Goal: Register for event/course: Sign up to attend an event or enroll in a course

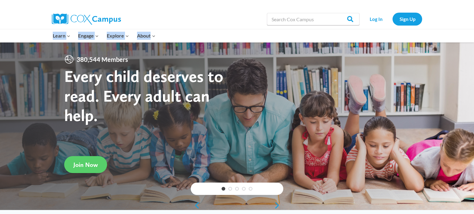
click at [394, 29] on div "Search in https://coxcampus.org/ Search Search Log In Sign Up Learn Expand PK-5…" at bounding box center [237, 21] width 474 height 43
click at [379, 19] on link "Log In" at bounding box center [375, 19] width 27 height 13
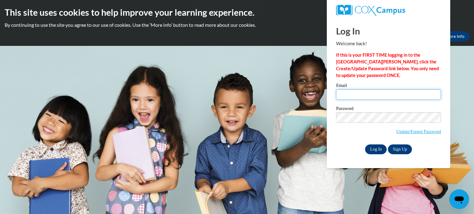
type input "[EMAIL_ADDRESS][DOMAIN_NAME]"
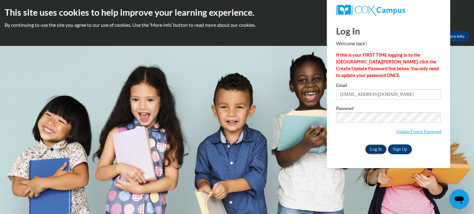
click at [380, 151] on input "Log In" at bounding box center [376, 150] width 22 height 10
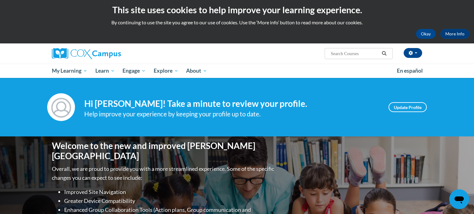
scroll to position [3, 0]
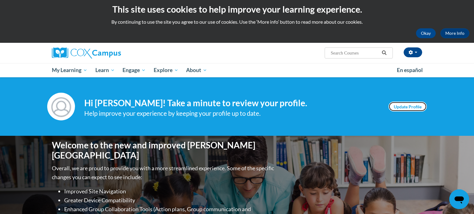
click at [403, 109] on link "Update Profile" at bounding box center [407, 107] width 38 height 10
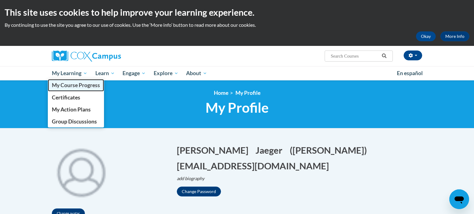
click at [70, 87] on span "My Course Progress" at bounding box center [76, 85] width 48 height 6
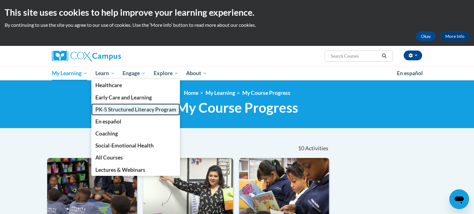
click at [108, 112] on span "PK-5 Structured Literacy Program" at bounding box center [135, 109] width 81 height 6
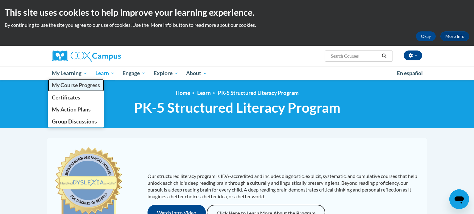
click at [74, 85] on span "My Course Progress" at bounding box center [76, 85] width 48 height 6
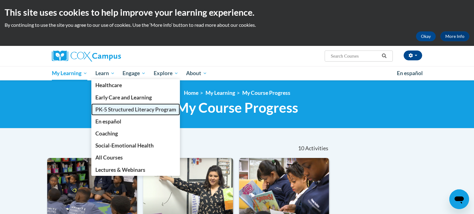
click at [104, 112] on span "PK-5 Structured Literacy Program" at bounding box center [135, 109] width 81 height 6
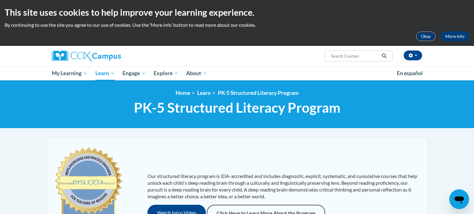
click at [427, 36] on button "Okay" at bounding box center [426, 36] width 20 height 10
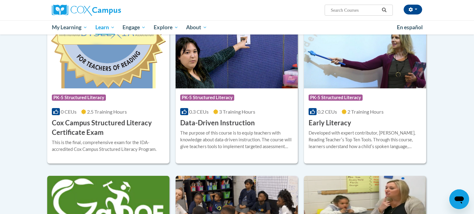
scroll to position [232, 0]
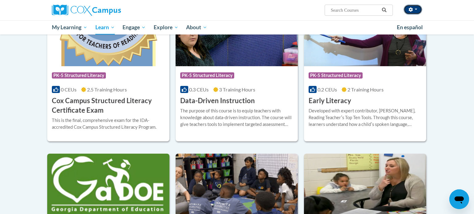
click at [409, 9] on icon "button" at bounding box center [410, 9] width 4 height 4
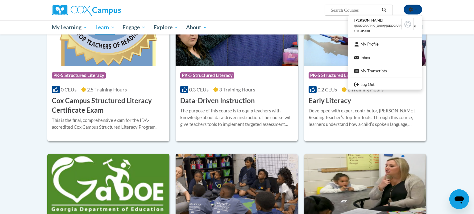
click at [444, 9] on div "Christina Jaeger (America/Chicago UTC-05:00) My Profile Inbox My Transcripts Lo…" at bounding box center [237, 17] width 474 height 35
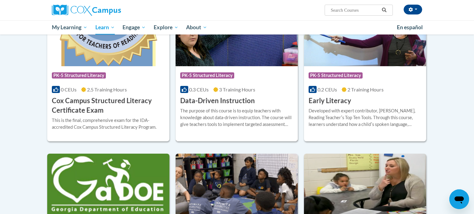
click at [235, 100] on h3 "Data-Driven Instruction" at bounding box center [217, 101] width 75 height 10
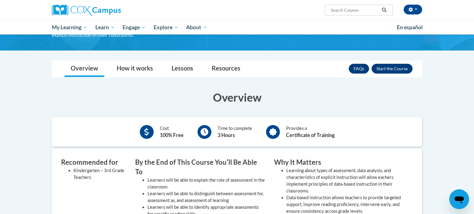
scroll to position [81, 0]
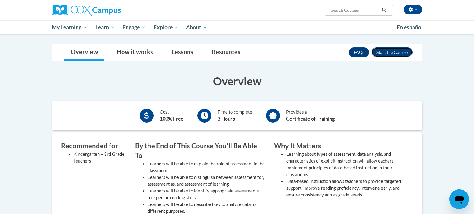
click at [402, 53] on button "Enroll" at bounding box center [391, 52] width 41 height 10
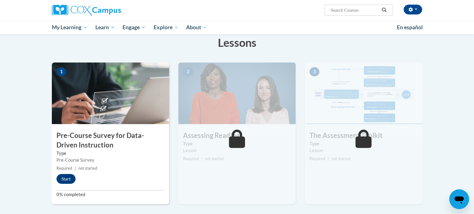
scroll to position [140, 0]
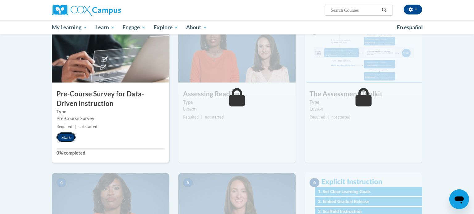
click at [68, 138] on button "Start" at bounding box center [65, 138] width 19 height 10
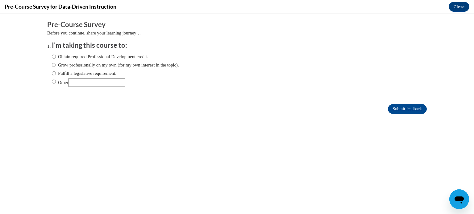
scroll to position [0, 0]
click at [53, 56] on input "Obtain required Professional Development credit." at bounding box center [54, 56] width 4 height 7
radio input "true"
click at [53, 75] on input "Fulfill a legislative requirement." at bounding box center [54, 73] width 4 height 7
radio input "true"
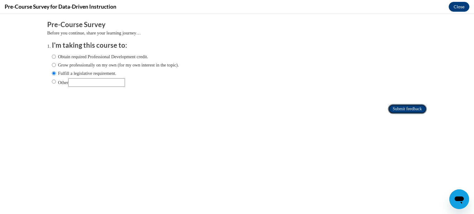
click at [406, 107] on input "Submit feedback" at bounding box center [407, 109] width 39 height 10
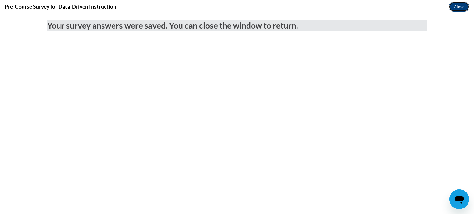
click at [456, 7] on button "Close" at bounding box center [458, 7] width 21 height 10
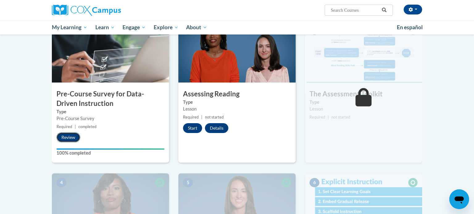
click at [68, 137] on button "Review" at bounding box center [68, 138] width 24 height 10
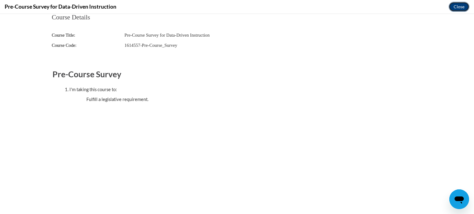
click at [458, 5] on button "Close" at bounding box center [458, 7] width 21 height 10
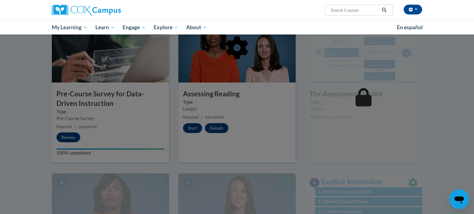
click at [192, 126] on div at bounding box center [237, 79] width 370 height 117
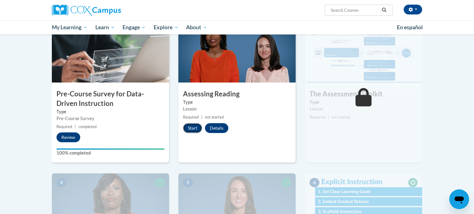
click at [192, 128] on button "Start" at bounding box center [192, 128] width 19 height 10
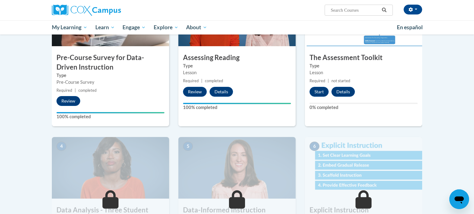
scroll to position [176, 0]
click at [319, 93] on button "Start" at bounding box center [318, 92] width 19 height 10
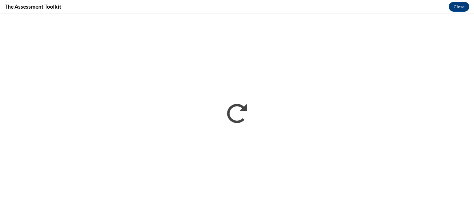
scroll to position [0, 0]
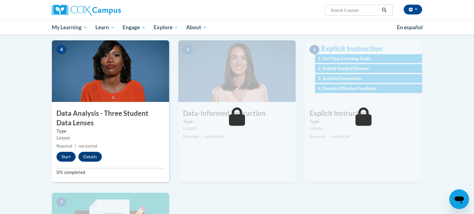
scroll to position [273, 0]
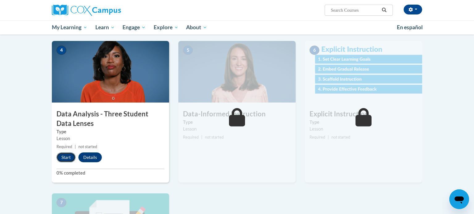
click at [68, 155] on button "Start" at bounding box center [65, 158] width 19 height 10
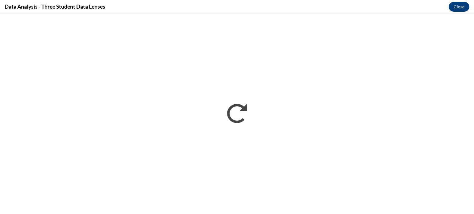
scroll to position [0, 0]
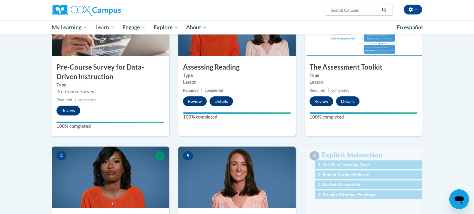
scroll to position [274, 0]
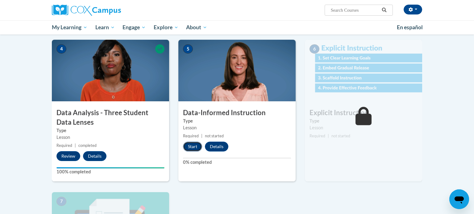
click at [187, 148] on button "Start" at bounding box center [192, 147] width 19 height 10
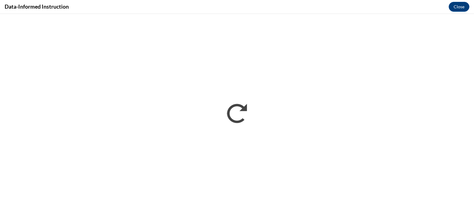
scroll to position [0, 0]
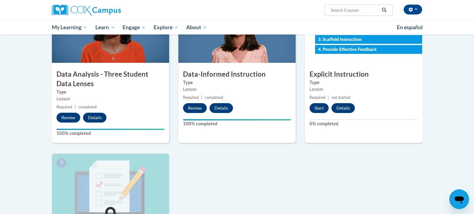
scroll to position [312, 0]
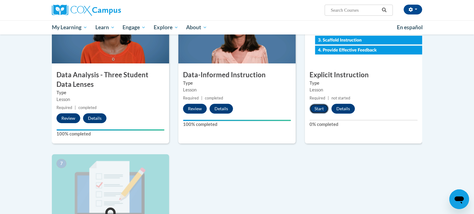
click at [320, 106] on button "Start" at bounding box center [318, 109] width 19 height 10
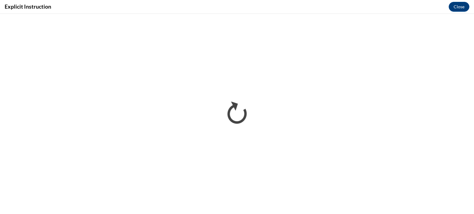
scroll to position [0, 0]
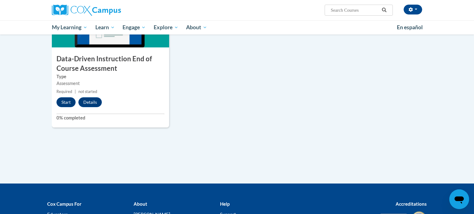
scroll to position [481, 0]
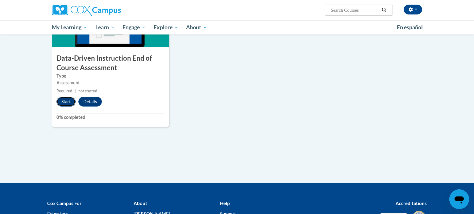
click at [66, 102] on button "Start" at bounding box center [65, 102] width 19 height 10
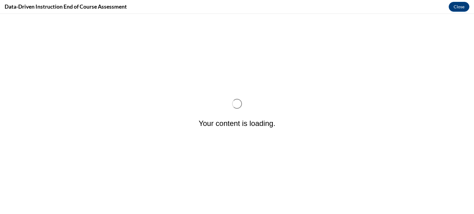
scroll to position [0, 0]
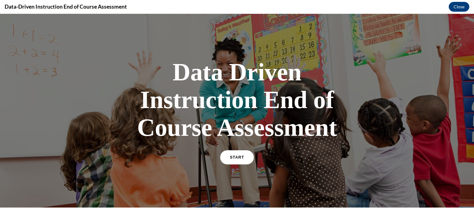
click at [234, 161] on link "START" at bounding box center [237, 158] width 34 height 14
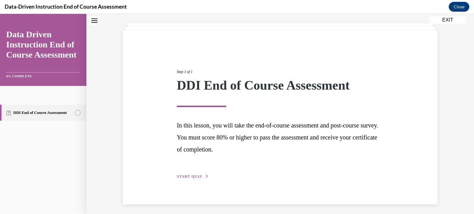
scroll to position [33, 0]
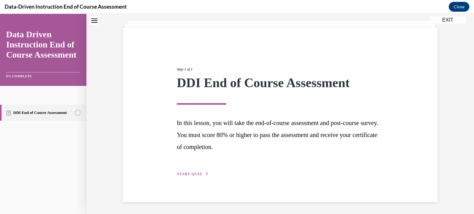
click at [198, 172] on span "START QUIZ" at bounding box center [189, 174] width 25 height 4
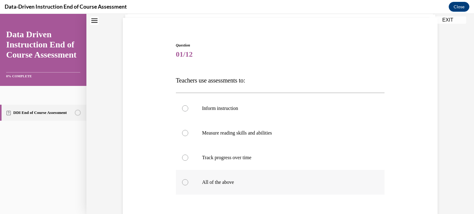
click at [186, 181] on div at bounding box center [185, 182] width 6 height 6
click at [186, 181] on input "All of the above" at bounding box center [185, 182] width 6 height 6
radio input "true"
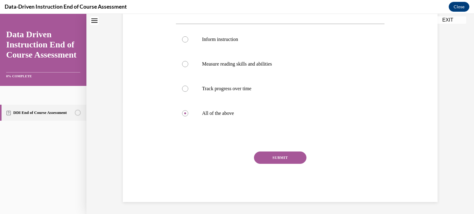
click at [292, 153] on button "SUBMIT" at bounding box center [280, 158] width 52 height 12
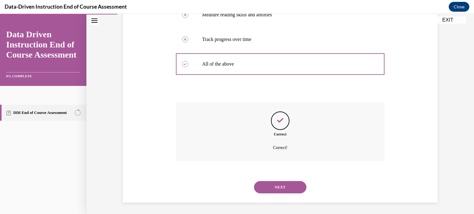
scroll to position [162, 0]
click at [283, 188] on button "NEXT" at bounding box center [280, 187] width 52 height 12
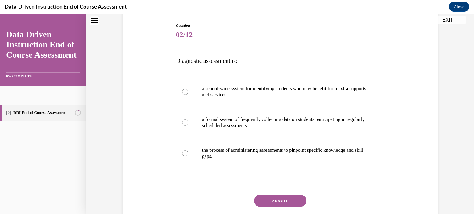
scroll to position [67, 0]
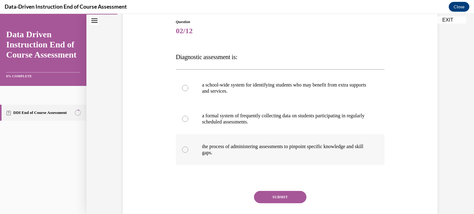
click at [186, 149] on div at bounding box center [185, 150] width 6 height 6
click at [186, 149] on input "the process of administering assessments to pinpoint specific knowledge and ski…" at bounding box center [185, 150] width 6 height 6
radio input "true"
click at [284, 198] on button "SUBMIT" at bounding box center [280, 197] width 52 height 12
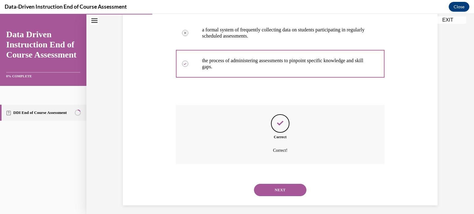
scroll to position [156, 0]
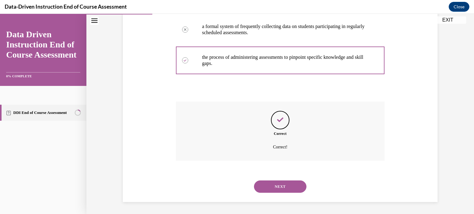
click at [282, 185] on button "NEXT" at bounding box center [280, 187] width 52 height 12
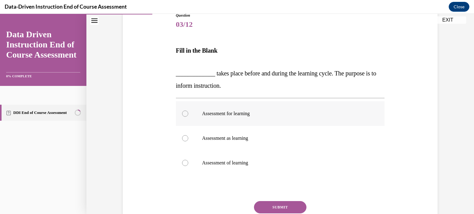
scroll to position [73, 0]
click at [184, 113] on div at bounding box center [185, 113] width 6 height 6
click at [184, 113] on input "Assessment for learning" at bounding box center [185, 113] width 6 height 6
radio input "true"
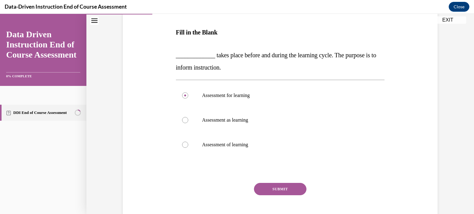
click at [285, 189] on button "SUBMIT" at bounding box center [280, 189] width 52 height 12
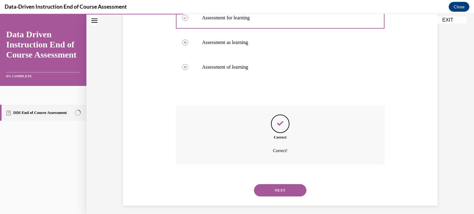
scroll to position [173, 0]
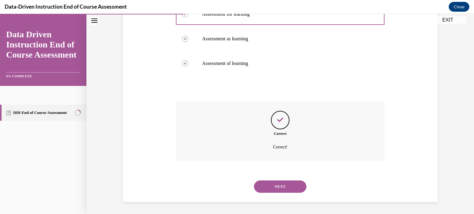
click at [289, 191] on button "NEXT" at bounding box center [280, 187] width 52 height 12
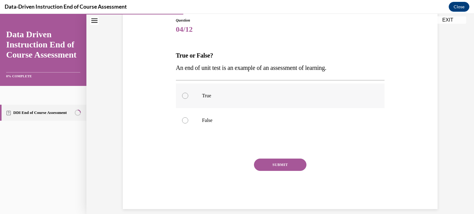
click at [187, 96] on div at bounding box center [185, 96] width 6 height 6
click at [187, 96] on input "True" at bounding box center [185, 96] width 6 height 6
radio input "true"
click at [292, 166] on button "SUBMIT" at bounding box center [280, 165] width 52 height 12
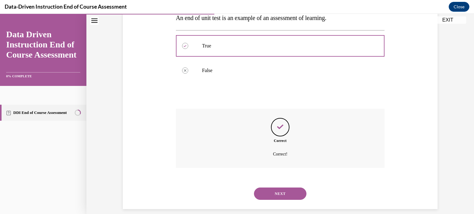
scroll to position [125, 0]
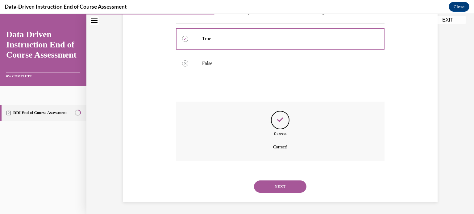
click at [278, 184] on button "NEXT" at bounding box center [280, 187] width 52 height 12
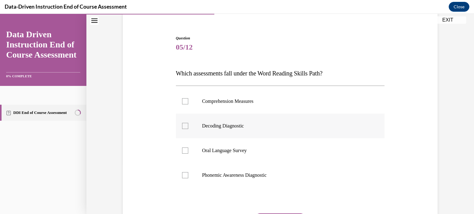
scroll to position [56, 0]
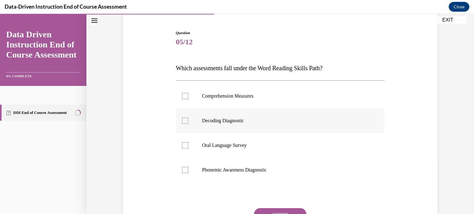
click at [185, 122] on div at bounding box center [185, 121] width 6 height 6
click at [185, 122] on input "Decoding Diagnostic" at bounding box center [185, 121] width 6 height 6
checkbox input "true"
click at [185, 171] on div at bounding box center [185, 170] width 6 height 6
click at [185, 171] on input "Phonemic Awareness Diagnostic" at bounding box center [185, 170] width 6 height 6
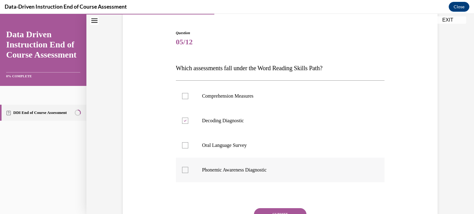
checkbox input "true"
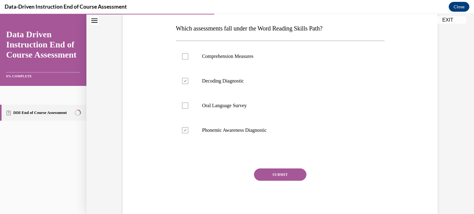
scroll to position [97, 0]
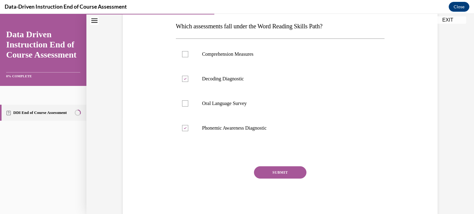
click at [283, 175] on button "SUBMIT" at bounding box center [280, 173] width 52 height 12
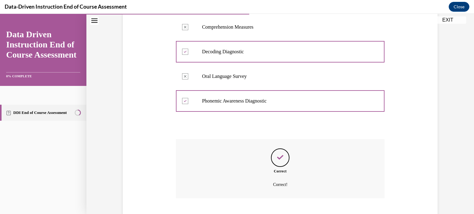
scroll to position [162, 0]
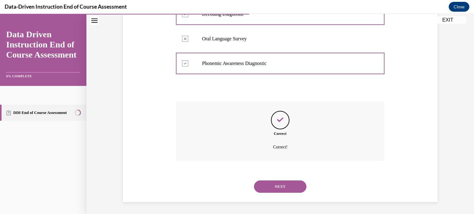
click at [282, 188] on button "NEXT" at bounding box center [280, 187] width 52 height 12
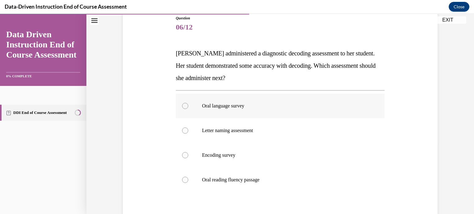
scroll to position [76, 0]
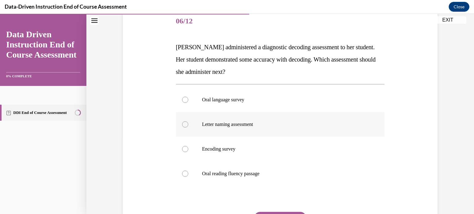
click at [184, 124] on div at bounding box center [185, 125] width 6 height 6
click at [184, 124] on input "Letter naming assessment" at bounding box center [185, 125] width 6 height 6
radio input "true"
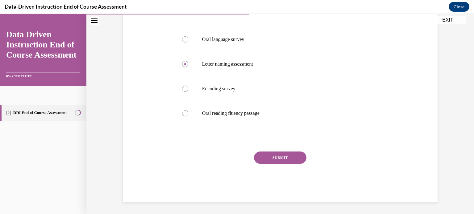
click at [292, 156] on button "SUBMIT" at bounding box center [280, 158] width 52 height 12
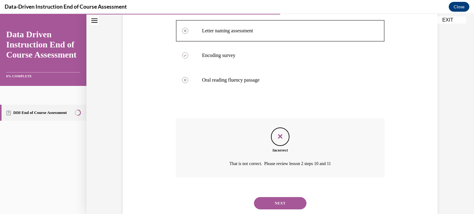
scroll to position [187, 0]
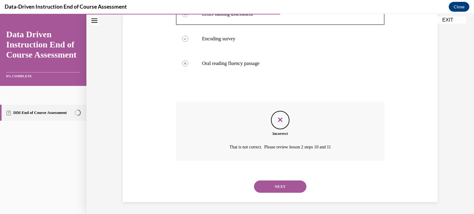
click at [278, 184] on button "NEXT" at bounding box center [280, 187] width 52 height 12
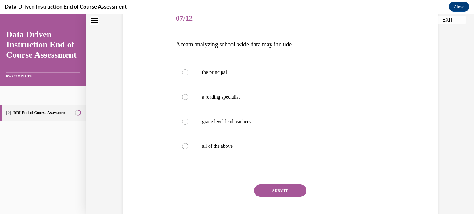
scroll to position [79, 0]
click at [184, 148] on div at bounding box center [185, 147] width 6 height 6
click at [184, 148] on input "all of the above" at bounding box center [185, 147] width 6 height 6
radio input "true"
click at [282, 193] on button "SUBMIT" at bounding box center [280, 191] width 52 height 12
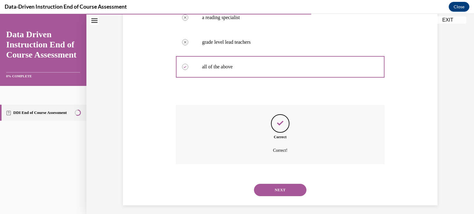
scroll to position [162, 0]
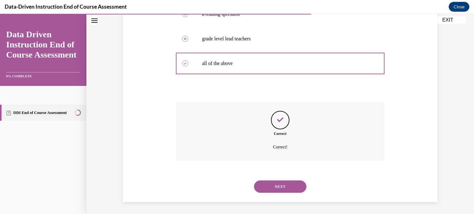
click at [274, 185] on button "NEXT" at bounding box center [280, 187] width 52 height 12
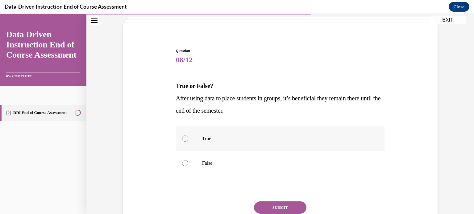
scroll to position [41, 0]
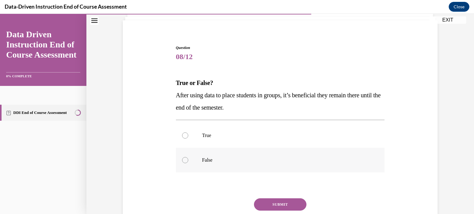
click at [185, 160] on div at bounding box center [185, 160] width 6 height 6
click at [185, 160] on input "False" at bounding box center [185, 160] width 6 height 6
radio input "true"
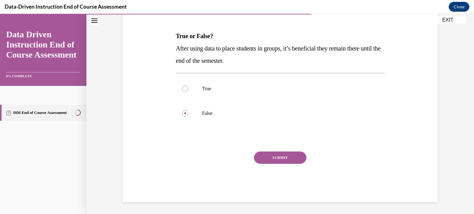
click at [296, 160] on button "SUBMIT" at bounding box center [280, 158] width 52 height 12
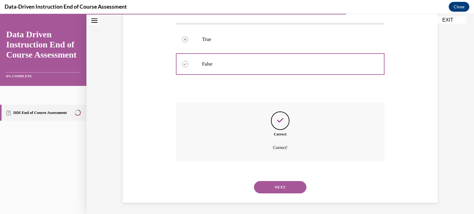
scroll to position [138, 0]
click at [283, 184] on button "NEXT" at bounding box center [280, 187] width 52 height 12
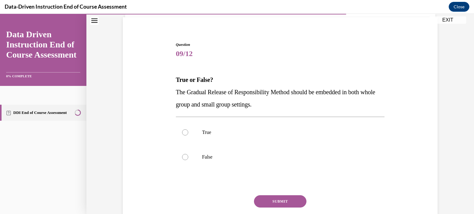
scroll to position [60, 0]
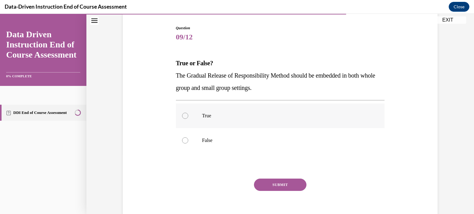
click at [184, 116] on div at bounding box center [185, 116] width 6 height 6
click at [184, 116] on input "True" at bounding box center [185, 116] width 6 height 6
radio input "true"
click at [291, 184] on button "SUBMIT" at bounding box center [280, 185] width 52 height 12
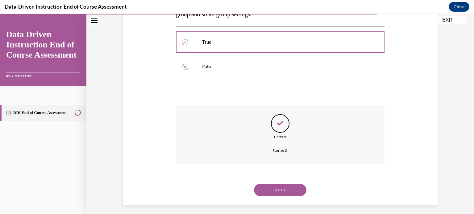
scroll to position [138, 0]
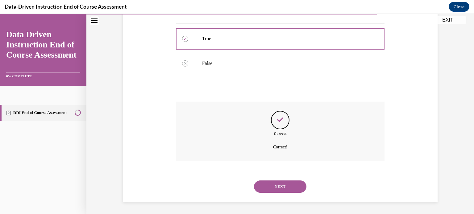
click at [282, 190] on button "NEXT" at bounding box center [280, 187] width 52 height 12
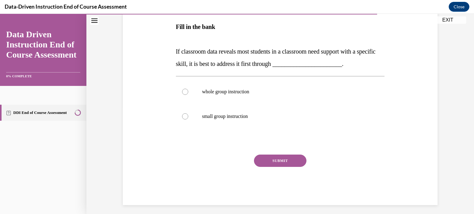
scroll to position [107, 0]
click at [183, 92] on div at bounding box center [185, 92] width 6 height 6
click at [183, 92] on input "whole group instruction" at bounding box center [185, 92] width 6 height 6
radio input "true"
click at [285, 164] on button "SUBMIT" at bounding box center [280, 161] width 52 height 12
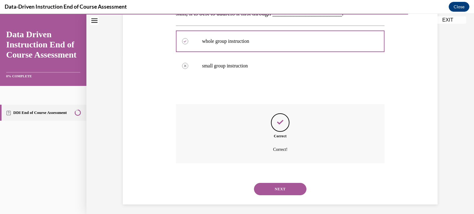
scroll to position [160, 0]
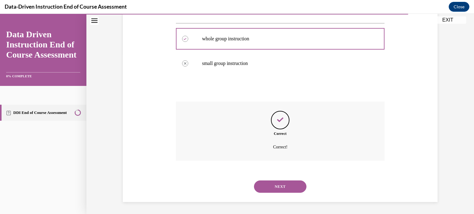
click at [276, 188] on button "NEXT" at bounding box center [280, 187] width 52 height 12
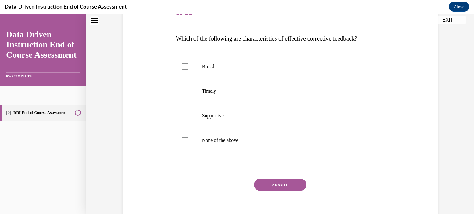
scroll to position [101, 0]
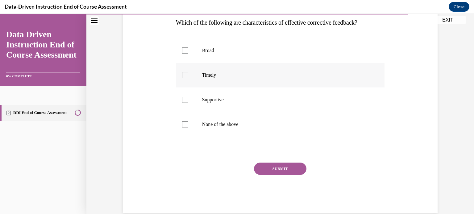
click at [184, 75] on div at bounding box center [185, 75] width 6 height 6
click at [184, 75] on input "Timely" at bounding box center [185, 75] width 6 height 6
checkbox input "true"
click at [184, 102] on div at bounding box center [185, 100] width 6 height 6
click at [184, 102] on input "Supportive" at bounding box center [185, 100] width 6 height 6
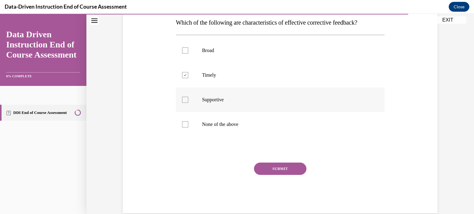
checkbox input "true"
click at [280, 167] on button "SUBMIT" at bounding box center [280, 169] width 52 height 12
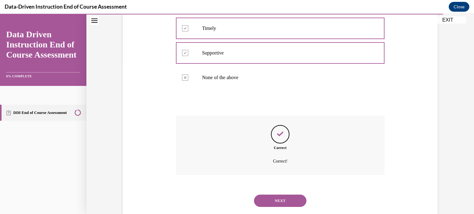
scroll to position [162, 0]
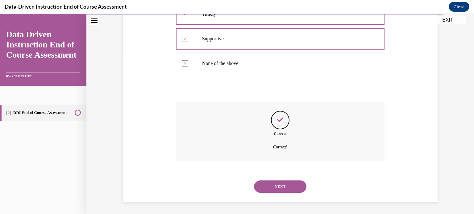
click at [281, 183] on button "NEXT" at bounding box center [280, 187] width 52 height 12
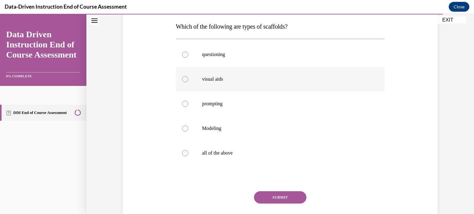
scroll to position [97, 0]
click at [184, 80] on div at bounding box center [185, 79] width 6 height 6
click at [184, 80] on input "visual aids" at bounding box center [185, 79] width 6 height 6
radio input "true"
click at [186, 103] on div at bounding box center [185, 104] width 6 height 6
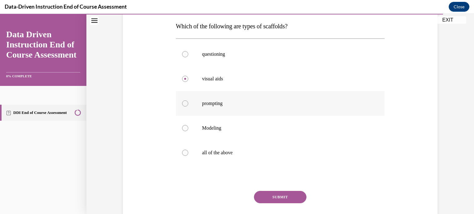
click at [186, 103] on input "prompting" at bounding box center [185, 104] width 6 height 6
radio input "true"
click at [184, 129] on div at bounding box center [185, 128] width 6 height 6
click at [184, 129] on input "Modeling" at bounding box center [185, 128] width 6 height 6
radio input "true"
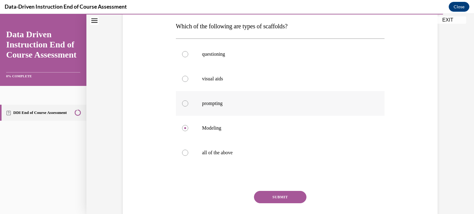
click at [185, 105] on div at bounding box center [185, 104] width 6 height 6
click at [185, 105] on input "prompting" at bounding box center [185, 104] width 6 height 6
radio input "true"
click at [186, 151] on div at bounding box center [185, 153] width 6 height 6
click at [186, 151] on input "all of the above" at bounding box center [185, 153] width 6 height 6
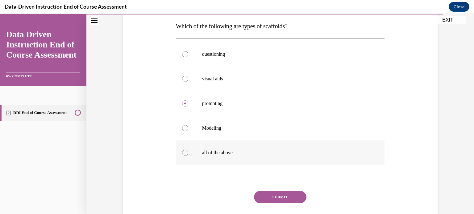
radio input "true"
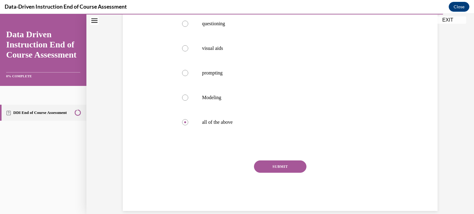
scroll to position [137, 0]
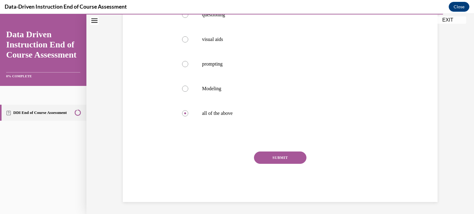
click at [295, 155] on button "SUBMIT" at bounding box center [280, 158] width 52 height 12
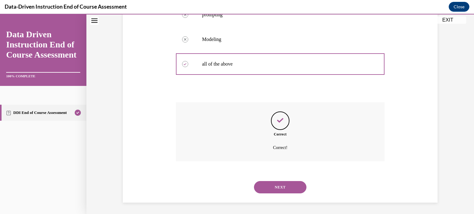
scroll to position [187, 0]
click at [286, 184] on button "NEXT" at bounding box center [280, 187] width 52 height 12
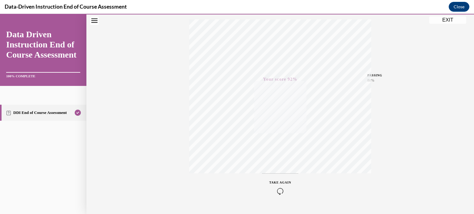
scroll to position [115, 0]
click at [442, 19] on button "EXIT" at bounding box center [447, 19] width 37 height 7
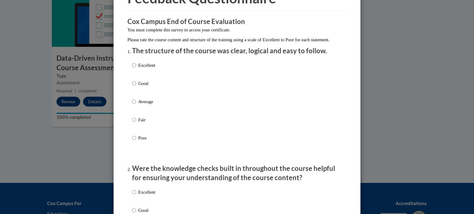
scroll to position [60, 0]
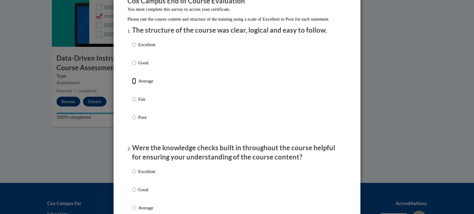
click at [135, 85] on input "Average" at bounding box center [134, 81] width 4 height 7
radio input "true"
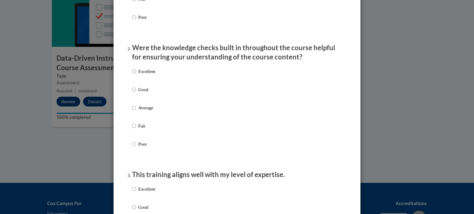
scroll to position [161, 0]
click at [134, 129] on input "Fair" at bounding box center [134, 125] width 4 height 7
radio input "true"
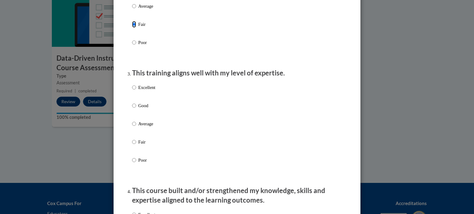
scroll to position [265, 0]
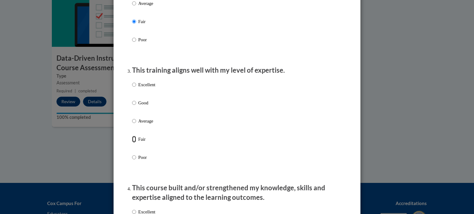
click at [134, 143] on input "Fair" at bounding box center [134, 139] width 4 height 7
radio input "true"
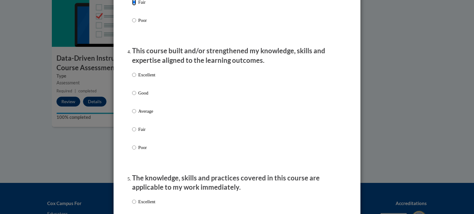
scroll to position [403, 0]
click at [134, 114] on input "Average" at bounding box center [134, 111] width 4 height 7
radio input "true"
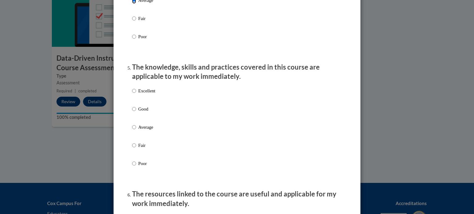
scroll to position [517, 0]
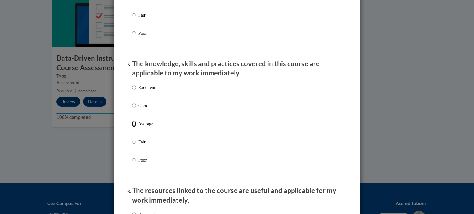
click at [133, 127] on input "Average" at bounding box center [134, 124] width 4 height 7
radio input "true"
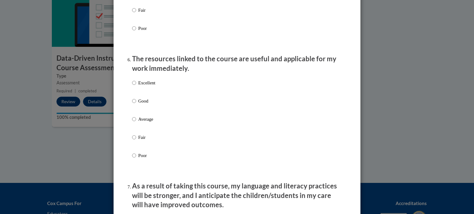
scroll to position [656, 0]
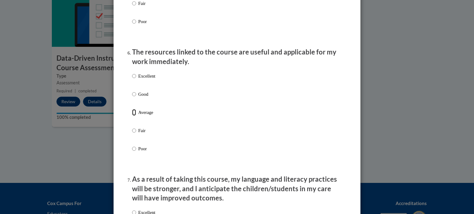
click at [134, 116] on input "Average" at bounding box center [134, 112] width 4 height 7
radio input "true"
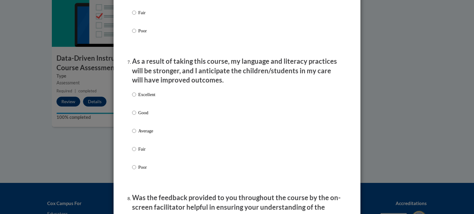
scroll to position [774, 0]
drag, startPoint x: 133, startPoint y: 138, endPoint x: 146, endPoint y: 138, distance: 13.3
click at [133, 134] on input "Average" at bounding box center [134, 130] width 4 height 7
radio input "true"
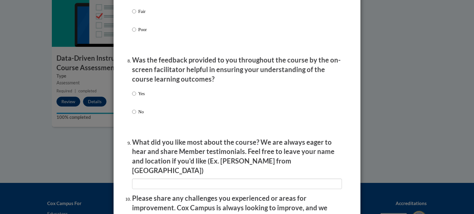
scroll to position [915, 0]
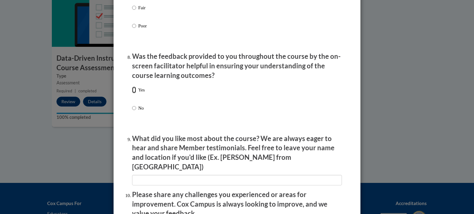
click at [134, 93] on input "Yes" at bounding box center [134, 90] width 4 height 7
radio input "true"
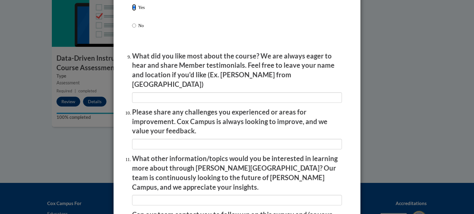
scroll to position [1007, 0]
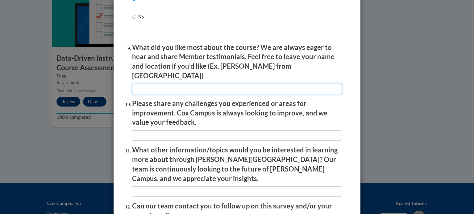
click at [164, 88] on input "textbox" at bounding box center [237, 89] width 210 height 10
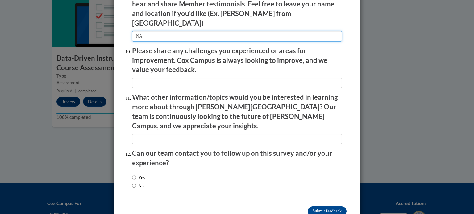
scroll to position [1064, 0]
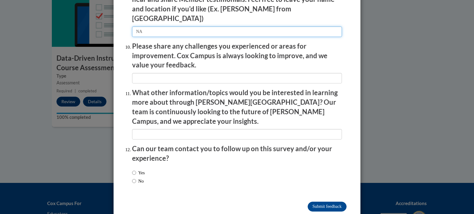
type input "NA"
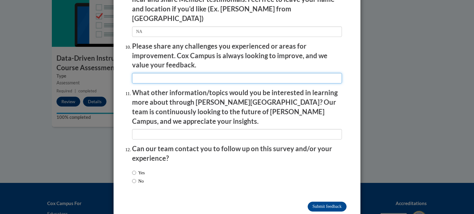
click at [153, 74] on input "textbox" at bounding box center [237, 78] width 210 height 10
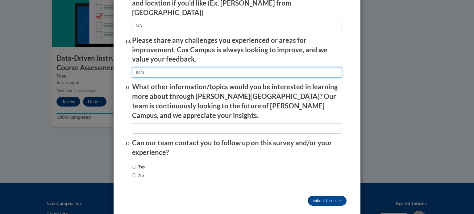
type input "none"
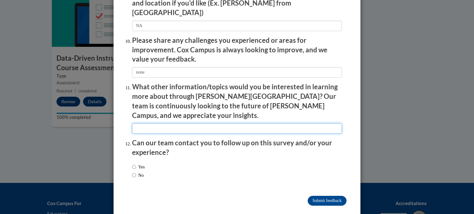
click at [159, 123] on input "textbox" at bounding box center [237, 128] width 210 height 10
type input "na"
drag, startPoint x: 134, startPoint y: 163, endPoint x: 150, endPoint y: 169, distance: 16.7
click at [134, 172] on input "No" at bounding box center [134, 175] width 4 height 7
radio input "true"
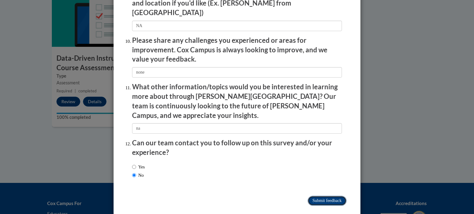
click at [325, 196] on input "Submit feedback" at bounding box center [326, 201] width 39 height 10
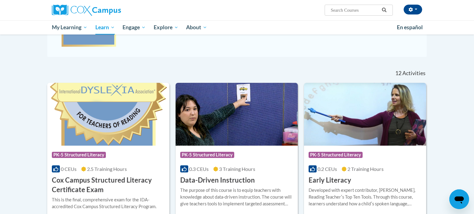
scroll to position [156, 0]
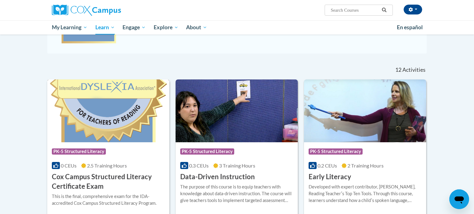
click at [86, 176] on h3 "Cox Campus Structured Literacy Certificate Exam" at bounding box center [108, 181] width 113 height 19
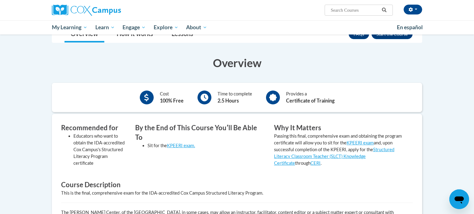
scroll to position [101, 0]
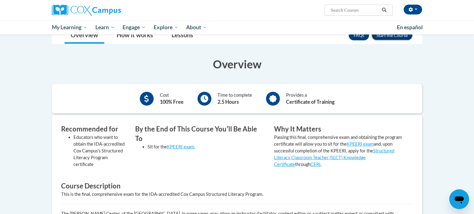
click at [394, 36] on button "Enroll" at bounding box center [391, 36] width 41 height 10
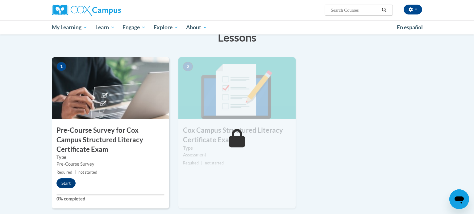
scroll to position [129, 0]
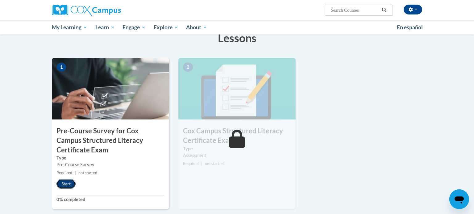
click at [66, 185] on button "Start" at bounding box center [65, 184] width 19 height 10
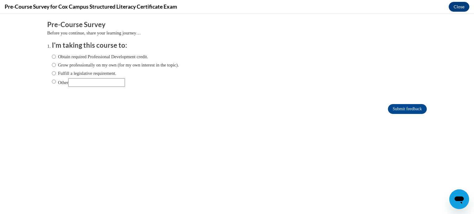
scroll to position [0, 0]
click at [54, 73] on input "Fulfill a legislative requirement." at bounding box center [54, 73] width 4 height 7
radio input "true"
click at [397, 109] on input "Submit feedback" at bounding box center [407, 109] width 39 height 10
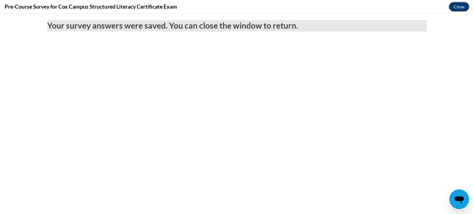
click at [458, 6] on button "Close" at bounding box center [458, 7] width 21 height 10
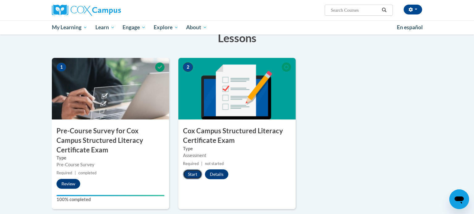
click at [189, 174] on button "Start" at bounding box center [192, 175] width 19 height 10
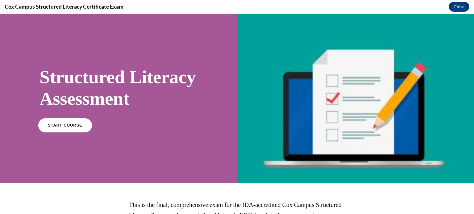
click at [70, 132] on link "START COURSE" at bounding box center [65, 125] width 54 height 14
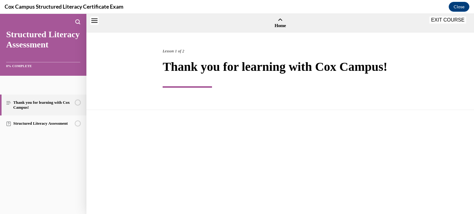
scroll to position [19, 0]
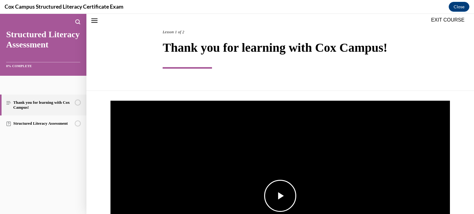
click at [280, 196] on span "Video player" at bounding box center [280, 196] width 0 height 0
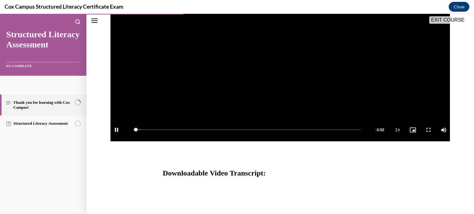
scroll to position [224, 0]
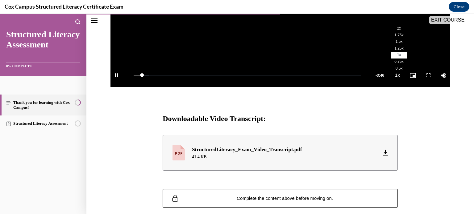
click at [398, 30] on span "2x" at bounding box center [399, 28] width 4 height 4
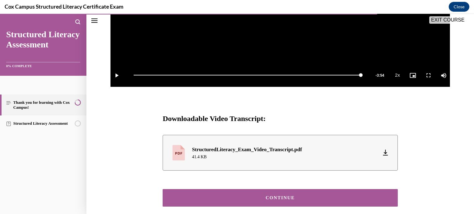
click at [307, 195] on button "CONTINUE" at bounding box center [280, 198] width 235 height 18
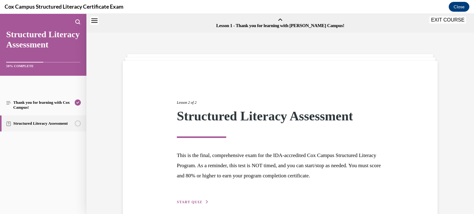
scroll to position [19, 0]
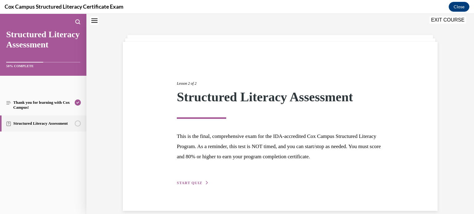
click at [192, 183] on span "START QUIZ" at bounding box center [189, 183] width 25 height 4
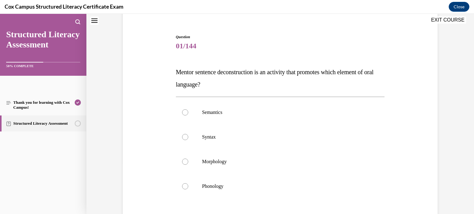
scroll to position [56, 0]
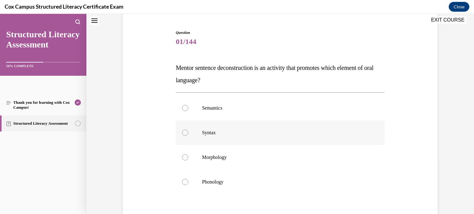
click at [185, 133] on div at bounding box center [185, 133] width 6 height 6
click at [185, 133] on input "Syntax" at bounding box center [185, 133] width 6 height 6
radio input "true"
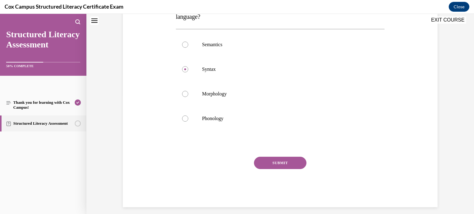
scroll to position [123, 0]
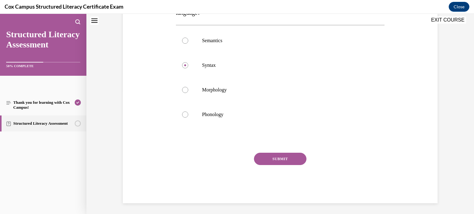
click at [287, 161] on button "SUBMIT" at bounding box center [280, 159] width 52 height 12
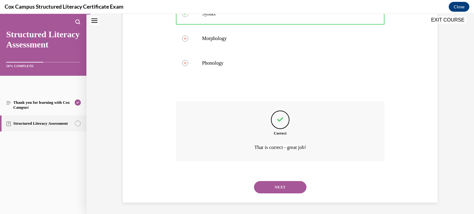
scroll to position [175, 0]
click at [279, 188] on button "NEXT" at bounding box center [280, 187] width 52 height 12
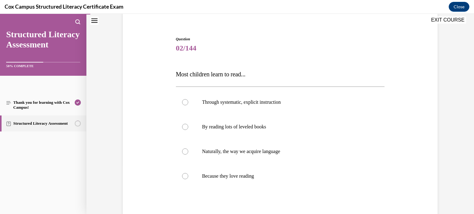
scroll to position [50, 0]
click at [184, 100] on div at bounding box center [185, 102] width 6 height 6
click at [184, 100] on input "Through systematic, explicit instruction" at bounding box center [185, 102] width 6 height 6
radio input "true"
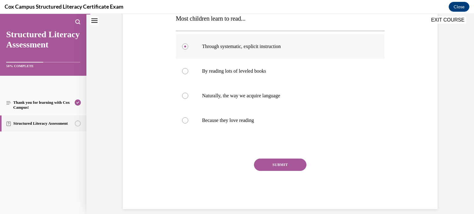
scroll to position [107, 0]
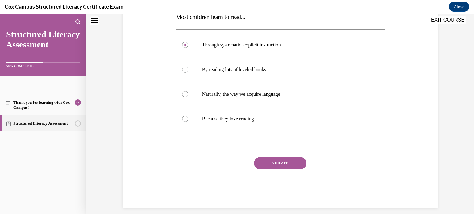
click at [278, 165] on button "SUBMIT" at bounding box center [280, 163] width 52 height 12
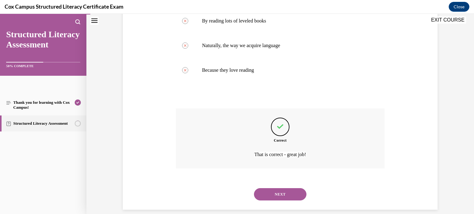
scroll to position [163, 0]
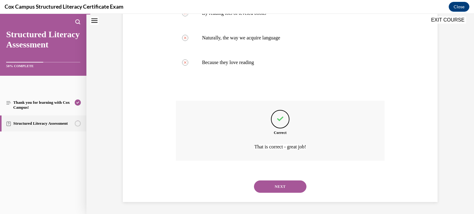
click at [274, 186] on button "NEXT" at bounding box center [280, 187] width 52 height 12
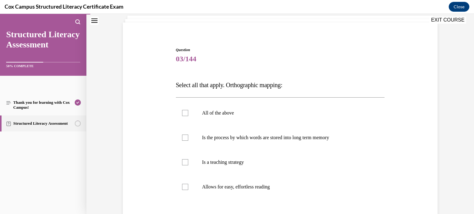
scroll to position [39, 0]
click at [182, 133] on label "Is the process by which words are stored into long term memory" at bounding box center [280, 137] width 209 height 25
click at [182, 134] on input "Is the process by which words are stored into long term memory" at bounding box center [185, 137] width 6 height 6
checkbox input "true"
click at [185, 161] on div at bounding box center [185, 162] width 6 height 6
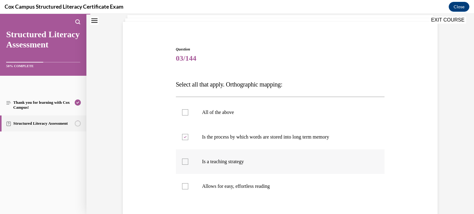
click at [185, 161] on input "Is a teaching strategy" at bounding box center [185, 162] width 6 height 6
checkbox input "true"
click at [182, 111] on div at bounding box center [185, 112] width 6 height 6
click at [182, 111] on input "All of the above" at bounding box center [185, 112] width 6 height 6
checkbox input "true"
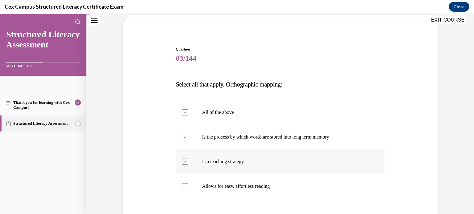
click at [184, 163] on div at bounding box center [185, 162] width 6 height 6
click at [184, 163] on input "Is a teaching strategy" at bounding box center [185, 162] width 6 height 6
checkbox input "false"
click at [184, 137] on icon at bounding box center [185, 137] width 3 height 2
click at [184, 137] on input "Is the process by which words are stored into long term memory" at bounding box center [185, 137] width 6 height 6
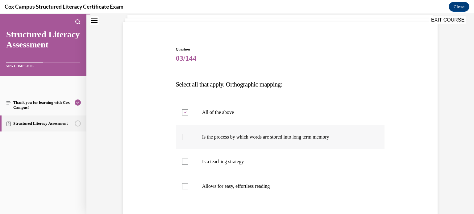
click at [184, 137] on div at bounding box center [185, 137] width 6 height 6
click at [184, 137] on input "Is the process by which words are stored into long term memory" at bounding box center [185, 137] width 6 height 6
checkbox input "true"
click at [183, 112] on div at bounding box center [185, 112] width 6 height 6
click at [183, 112] on input "All of the above" at bounding box center [185, 112] width 6 height 6
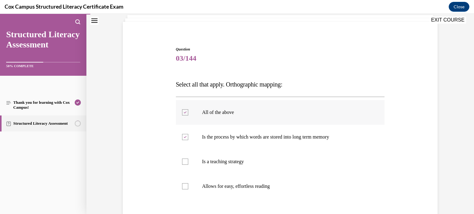
checkbox input "false"
click at [185, 185] on div at bounding box center [185, 187] width 6 height 6
click at [185, 185] on input "Allows for easy, effortless reading" at bounding box center [185, 187] width 6 height 6
checkbox input "true"
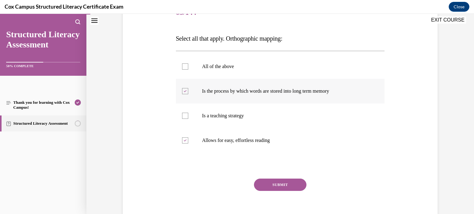
scroll to position [90, 0]
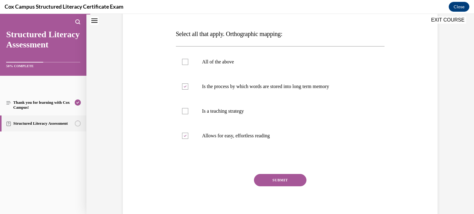
click at [284, 176] on button "SUBMIT" at bounding box center [280, 180] width 52 height 12
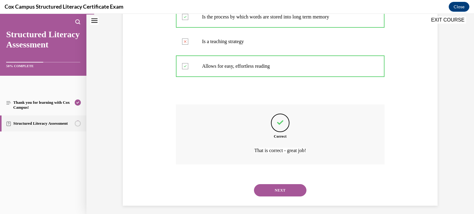
scroll to position [163, 0]
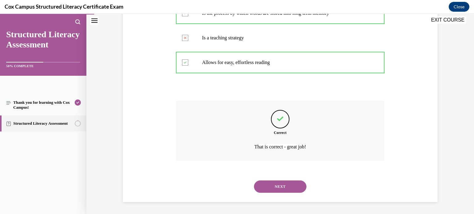
click at [292, 188] on button "NEXT" at bounding box center [280, 187] width 52 height 12
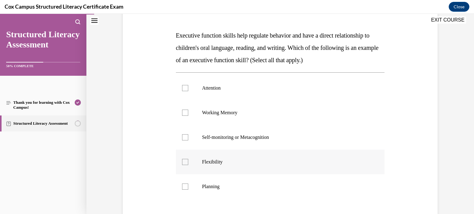
scroll to position [87, 0]
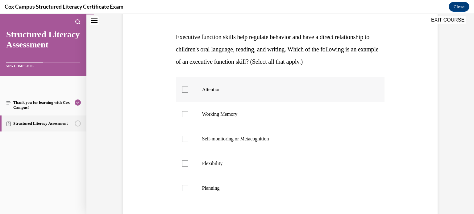
click at [184, 90] on div at bounding box center [185, 90] width 6 height 6
click at [184, 90] on input "Attention" at bounding box center [185, 90] width 6 height 6
checkbox input "true"
click at [184, 113] on div at bounding box center [185, 114] width 6 height 6
click at [184, 113] on input "Working Memory" at bounding box center [185, 114] width 6 height 6
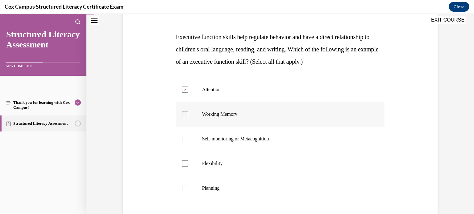
checkbox input "true"
click at [185, 140] on div at bounding box center [185, 139] width 6 height 6
click at [185, 140] on input "Self-monitoring or Metacognition" at bounding box center [185, 139] width 6 height 6
checkbox input "true"
click at [186, 164] on div at bounding box center [185, 164] width 6 height 6
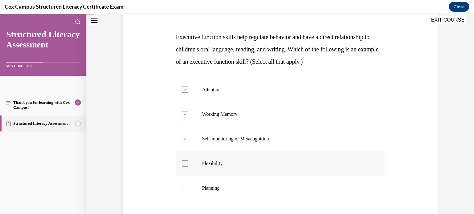
click at [186, 164] on input "Flexibility" at bounding box center [185, 164] width 6 height 6
checkbox input "true"
click at [186, 189] on div at bounding box center [185, 188] width 6 height 6
click at [186, 189] on input "Planning" at bounding box center [185, 188] width 6 height 6
checkbox input "true"
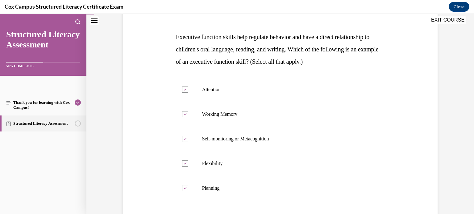
scroll to position [129, 0]
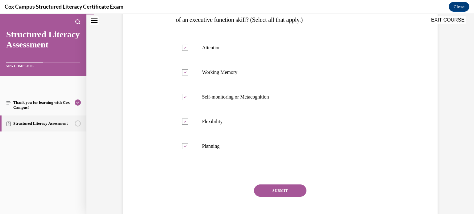
click at [276, 192] on button "SUBMIT" at bounding box center [280, 191] width 52 height 12
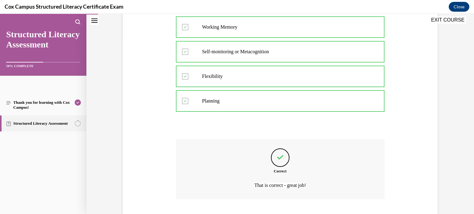
scroll to position [212, 0]
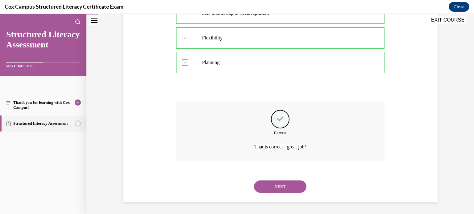
click at [288, 185] on button "NEXT" at bounding box center [280, 187] width 52 height 12
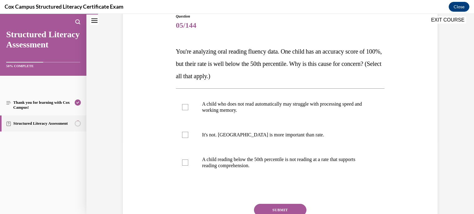
scroll to position [72, 0]
click at [185, 164] on div at bounding box center [185, 163] width 6 height 6
click at [185, 164] on input "A child reading below the 50th percentile is not reading at a rate that support…" at bounding box center [185, 163] width 6 height 6
checkbox input "true"
click at [184, 107] on div at bounding box center [185, 108] width 6 height 6
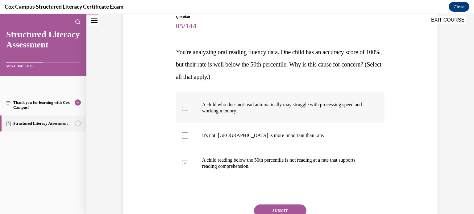
click at [184, 107] on input "A child who does not read automatically may struggle with processing speed and …" at bounding box center [185, 108] width 6 height 6
checkbox input "true"
click at [273, 207] on button "SUBMIT" at bounding box center [280, 211] width 52 height 12
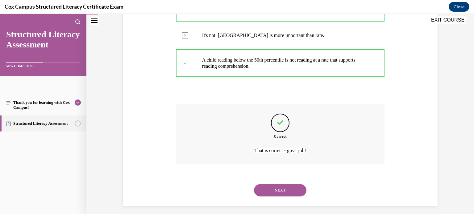
scroll to position [175, 0]
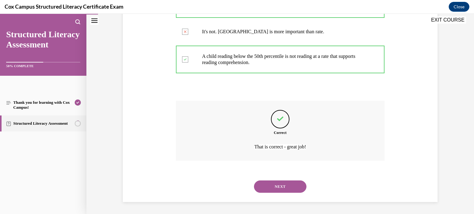
click at [292, 183] on button "NEXT" at bounding box center [280, 187] width 52 height 12
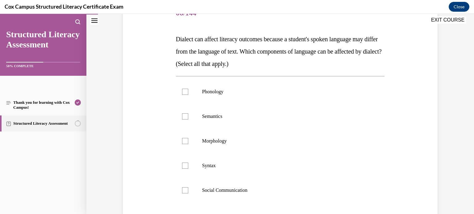
scroll to position [85, 0]
click at [187, 92] on div at bounding box center [185, 92] width 6 height 6
click at [187, 92] on input "Phonology" at bounding box center [185, 92] width 6 height 6
checkbox input "true"
click at [183, 118] on div at bounding box center [185, 116] width 6 height 6
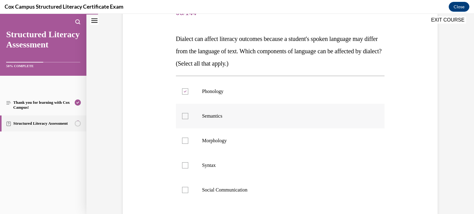
click at [183, 118] on input "Semantics" at bounding box center [185, 116] width 6 height 6
checkbox input "true"
click at [186, 142] on div at bounding box center [185, 141] width 6 height 6
click at [186, 142] on input "Morphology" at bounding box center [185, 141] width 6 height 6
checkbox input "true"
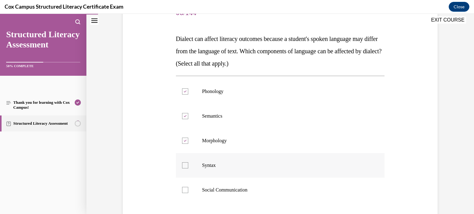
click at [187, 166] on div at bounding box center [185, 166] width 6 height 6
click at [187, 166] on input "Syntax" at bounding box center [185, 166] width 6 height 6
checkbox input "true"
click at [181, 191] on label "Social Communication" at bounding box center [280, 190] width 209 height 25
click at [182, 191] on input "Social Communication" at bounding box center [185, 190] width 6 height 6
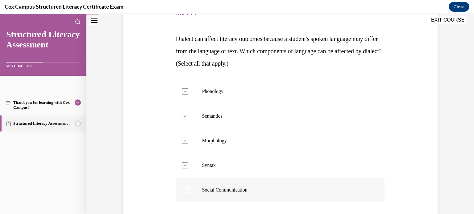
checkbox input "true"
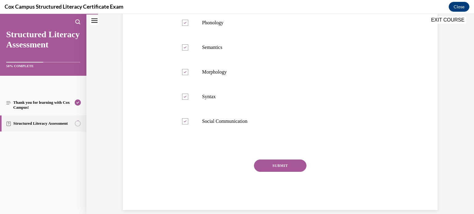
click at [280, 165] on button "SUBMIT" at bounding box center [280, 166] width 52 height 12
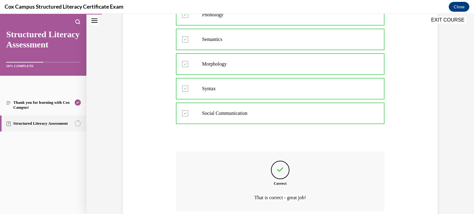
scroll to position [212, 0]
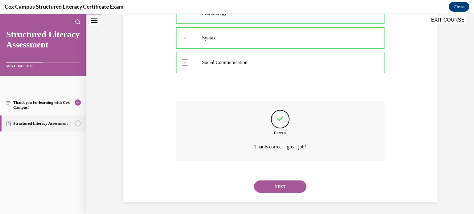
click at [292, 185] on button "NEXT" at bounding box center [280, 187] width 52 height 12
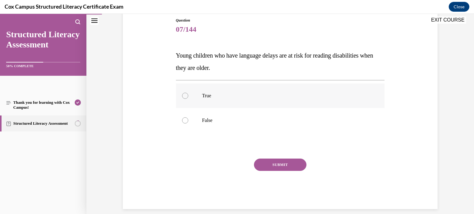
click at [186, 96] on div at bounding box center [185, 96] width 6 height 6
click at [186, 96] on input "True" at bounding box center [185, 96] width 6 height 6
radio input "true"
click at [275, 165] on button "SUBMIT" at bounding box center [280, 165] width 52 height 12
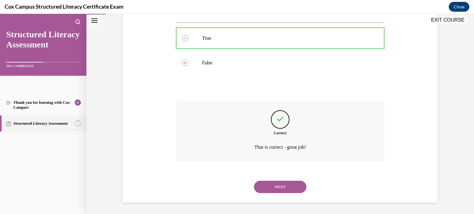
scroll to position [126, 0]
click at [282, 184] on button "NEXT" at bounding box center [280, 187] width 52 height 12
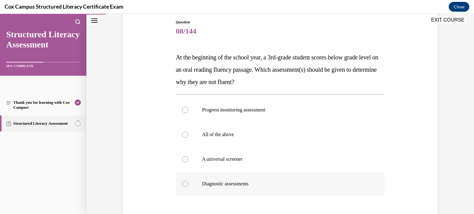
scroll to position [67, 0]
click at [186, 183] on div at bounding box center [185, 184] width 6 height 6
click at [186, 183] on input "Diagnostic assessments" at bounding box center [185, 184] width 6 height 6
radio input "true"
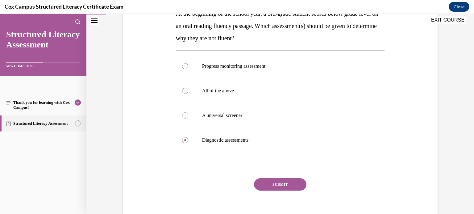
click at [274, 179] on button "SUBMIT" at bounding box center [280, 185] width 52 height 12
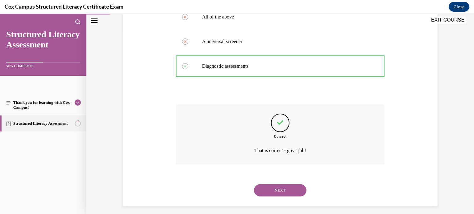
scroll to position [188, 0]
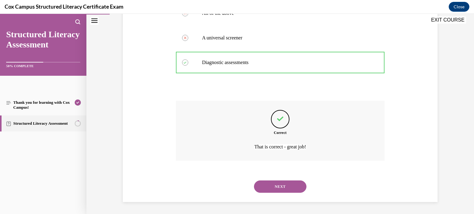
click at [276, 189] on button "NEXT" at bounding box center [280, 187] width 52 height 12
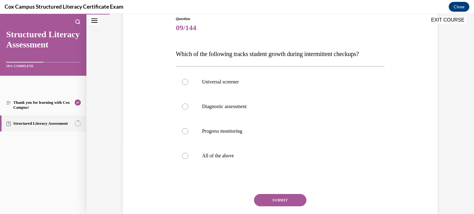
scroll to position [70, 0]
click at [184, 131] on div at bounding box center [185, 131] width 6 height 6
click at [184, 131] on input "Progress monitoring" at bounding box center [185, 131] width 6 height 6
radio input "true"
click at [282, 198] on button "SUBMIT" at bounding box center [280, 200] width 52 height 12
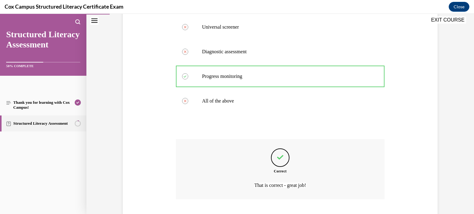
scroll to position [163, 0]
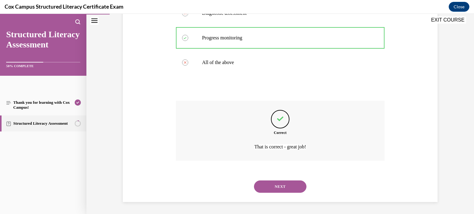
click at [276, 185] on button "NEXT" at bounding box center [280, 187] width 52 height 12
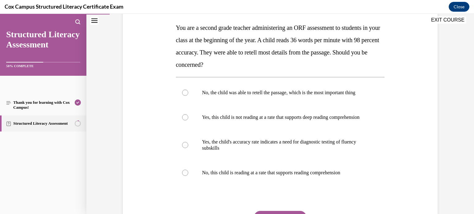
scroll to position [96, 0]
click at [184, 120] on div at bounding box center [185, 117] width 6 height 6
click at [184, 120] on input "Yes, this child is not reading at a rate that supports deep reading comprehensi…" at bounding box center [185, 117] width 6 height 6
radio input "true"
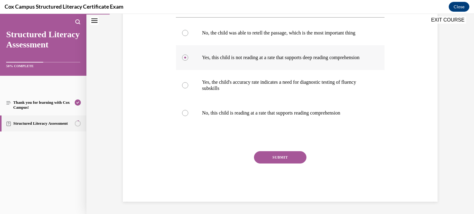
scroll to position [168, 0]
click at [288, 156] on button "SUBMIT" at bounding box center [280, 157] width 52 height 12
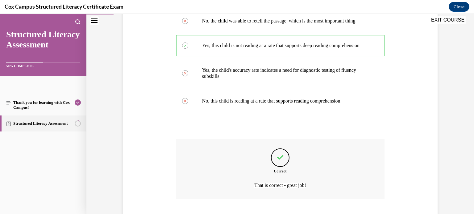
scroll to position [219, 0]
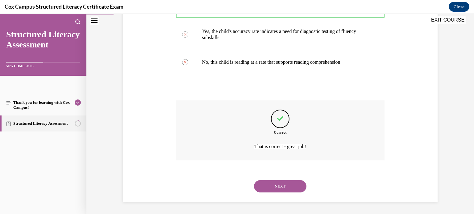
click at [288, 186] on button "NEXT" at bounding box center [280, 186] width 52 height 12
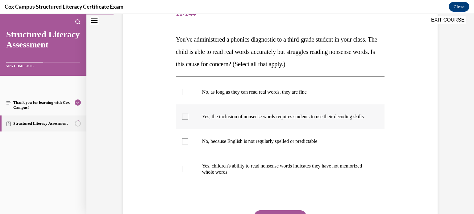
scroll to position [84, 0]
click at [184, 119] on div at bounding box center [185, 117] width 6 height 6
click at [184, 119] on input "Yes, the inclusion of nonsense words requires students to use their decoding sk…" at bounding box center [185, 117] width 6 height 6
checkbox input "true"
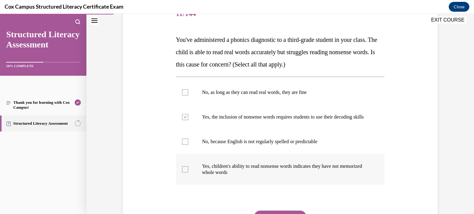
click at [183, 173] on div at bounding box center [185, 170] width 6 height 6
click at [183, 173] on input "Yes, children's ability to read nonsense words indicates they have not memorize…" at bounding box center [185, 170] width 6 height 6
checkbox input "true"
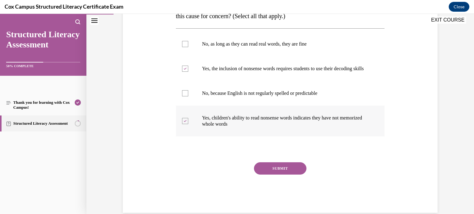
scroll to position [131, 0]
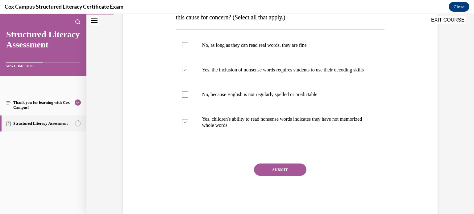
click at [283, 174] on button "SUBMIT" at bounding box center [280, 170] width 52 height 12
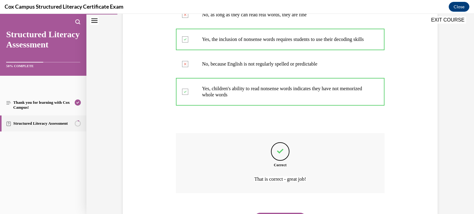
scroll to position [200, 0]
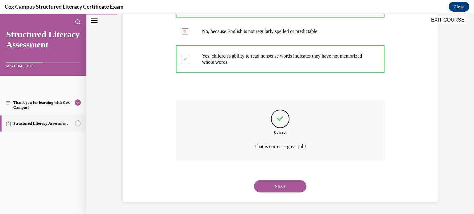
click at [278, 190] on button "NEXT" at bounding box center [280, 186] width 52 height 12
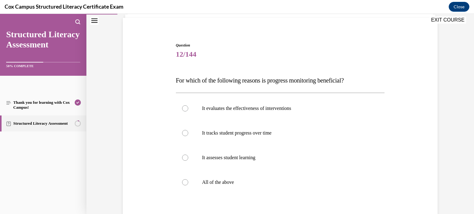
scroll to position [49, 0]
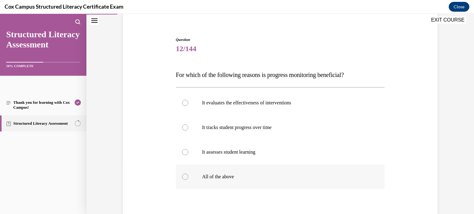
click at [187, 177] on div at bounding box center [185, 177] width 6 height 6
click at [187, 177] on input "All of the above" at bounding box center [185, 177] width 6 height 6
radio input "true"
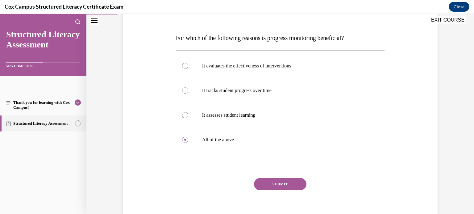
scroll to position [84, 0]
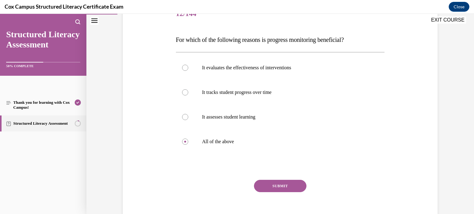
click at [269, 184] on button "SUBMIT" at bounding box center [280, 186] width 52 height 12
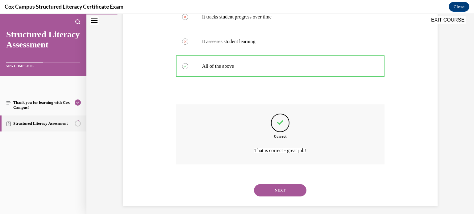
scroll to position [163, 0]
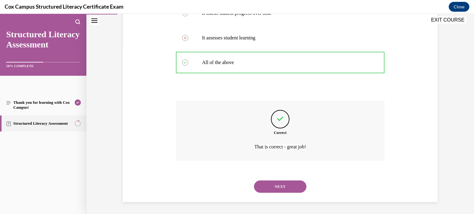
click at [269, 185] on button "NEXT" at bounding box center [280, 187] width 52 height 12
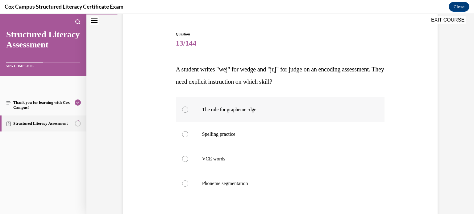
scroll to position [58, 0]
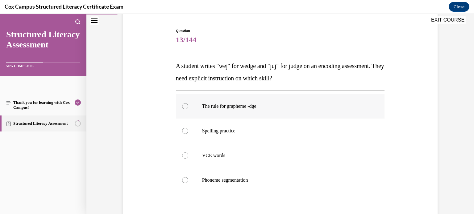
click at [184, 108] on div at bounding box center [185, 106] width 6 height 6
click at [184, 108] on input "The rule for grapheme -dge" at bounding box center [185, 106] width 6 height 6
radio input "true"
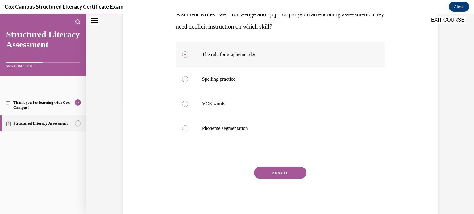
scroll to position [125, 0]
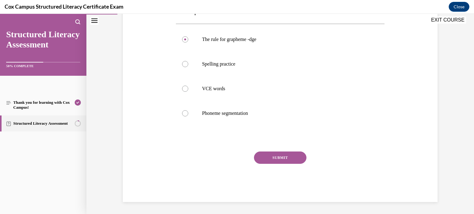
click at [276, 167] on div "SUBMIT" at bounding box center [280, 167] width 209 height 31
click at [278, 158] on button "SUBMIT" at bounding box center [280, 158] width 52 height 12
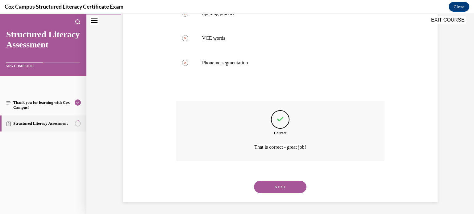
scroll to position [175, 0]
click at [279, 187] on button "NEXT" at bounding box center [280, 187] width 52 height 12
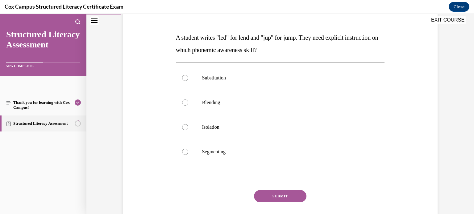
scroll to position [87, 0]
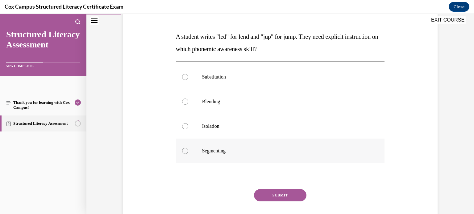
click at [188, 151] on div at bounding box center [185, 151] width 6 height 6
click at [188, 151] on input "Segmenting" at bounding box center [185, 151] width 6 height 6
radio input "true"
click at [275, 196] on button "SUBMIT" at bounding box center [280, 195] width 52 height 12
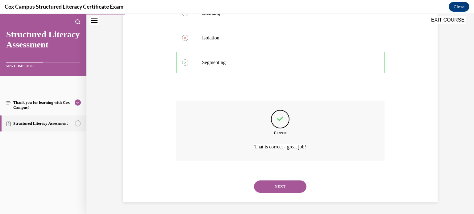
scroll to position [175, 0]
click at [287, 189] on button "NEXT" at bounding box center [280, 188] width 52 height 12
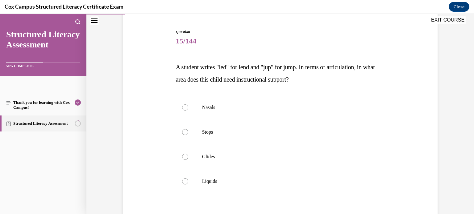
scroll to position [51, 0]
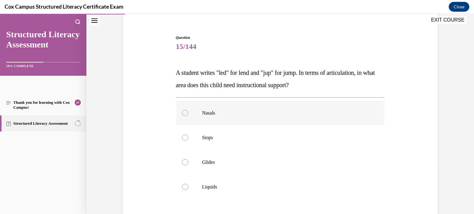
click at [185, 113] on div at bounding box center [185, 113] width 6 height 6
click at [185, 113] on input "Nasals" at bounding box center [185, 113] width 6 height 6
radio input "true"
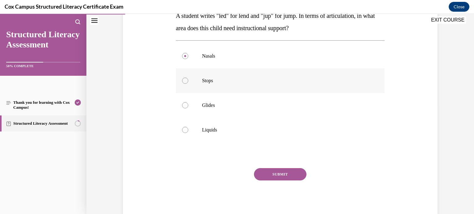
scroll to position [121, 0]
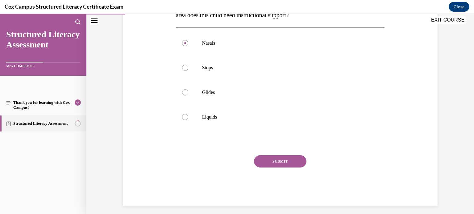
click at [280, 164] on button "SUBMIT" at bounding box center [280, 161] width 52 height 12
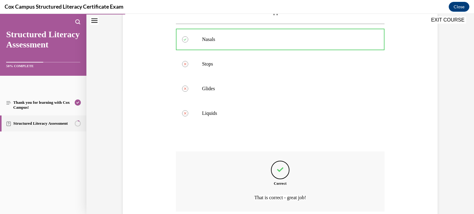
scroll to position [175, 0]
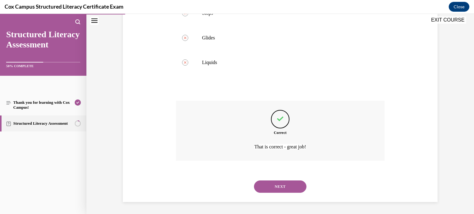
click at [280, 185] on button "NEXT" at bounding box center [280, 187] width 52 height 12
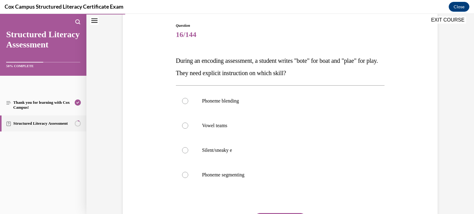
scroll to position [65, 0]
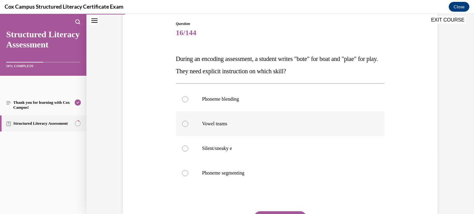
click at [185, 124] on div at bounding box center [185, 124] width 6 height 6
click at [185, 124] on input "Vowel teams" at bounding box center [185, 124] width 6 height 6
radio input "true"
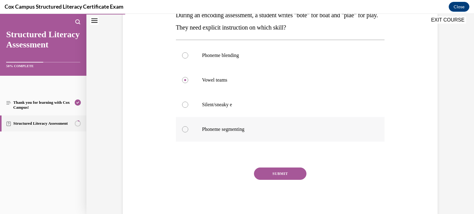
scroll to position [125, 0]
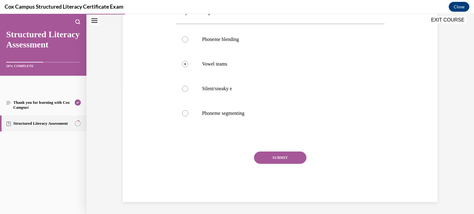
click at [289, 159] on button "SUBMIT" at bounding box center [280, 158] width 52 height 12
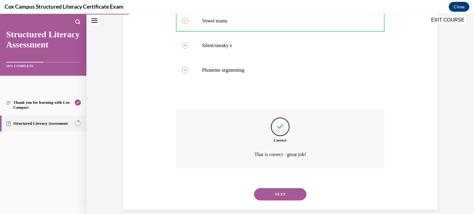
scroll to position [175, 0]
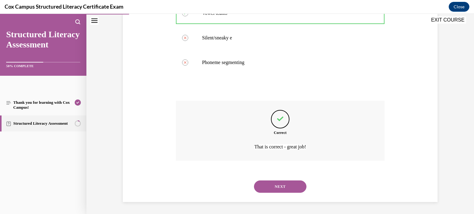
click at [286, 187] on button "NEXT" at bounding box center [280, 187] width 52 height 12
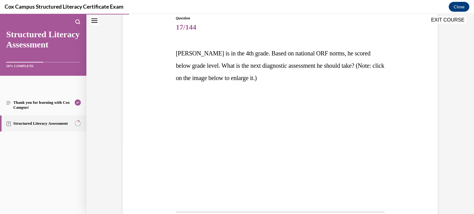
scroll to position [70, 0]
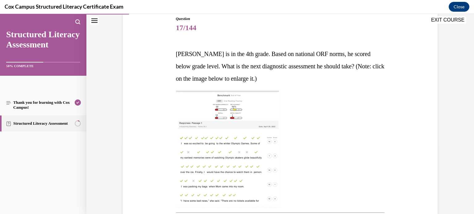
click at [222, 155] on img at bounding box center [228, 149] width 105 height 117
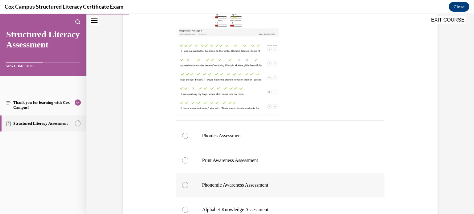
scroll to position [165, 0]
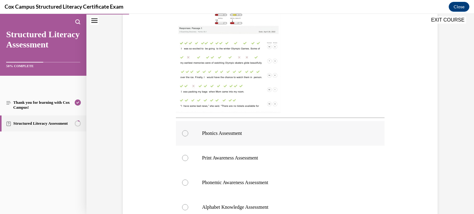
click at [184, 135] on div at bounding box center [185, 133] width 6 height 6
click at [184, 135] on input "Phonics Assessment" at bounding box center [185, 133] width 6 height 6
radio input "true"
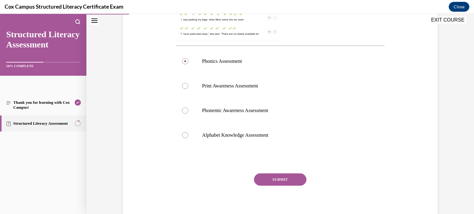
scroll to position [259, 0]
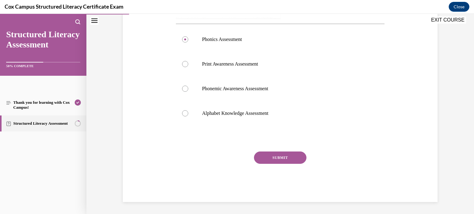
click at [276, 157] on button "SUBMIT" at bounding box center [280, 158] width 52 height 12
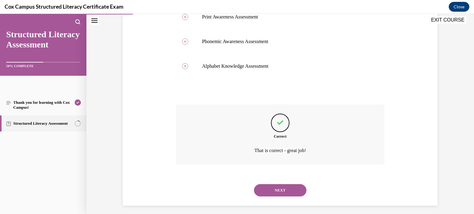
scroll to position [310, 0]
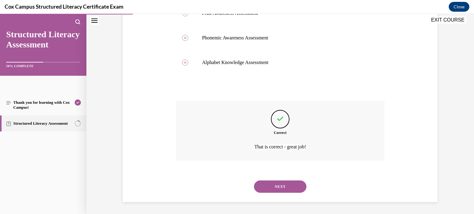
click at [280, 190] on button "NEXT" at bounding box center [280, 187] width 52 height 12
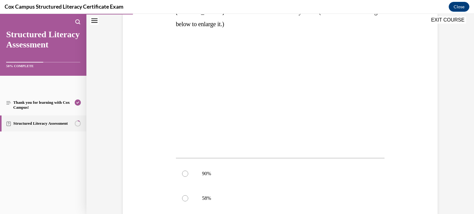
scroll to position [123, 0]
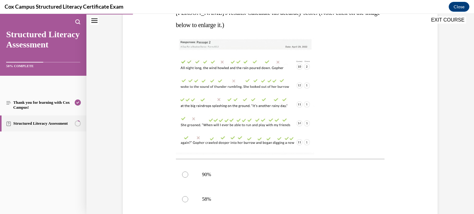
click at [251, 122] on img at bounding box center [245, 95] width 138 height 117
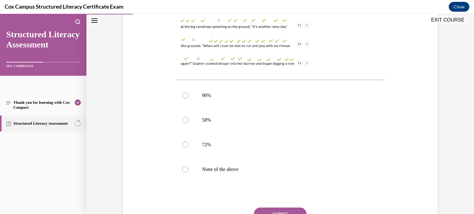
scroll to position [210, 0]
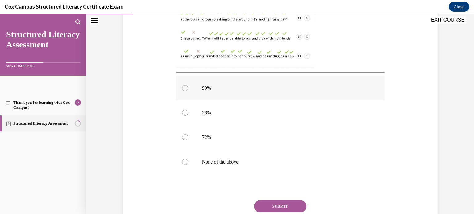
click at [185, 89] on div at bounding box center [185, 88] width 6 height 6
click at [185, 89] on input "90%" at bounding box center [185, 88] width 6 height 6
radio input "true"
click at [278, 208] on button "SUBMIT" at bounding box center [280, 206] width 52 height 12
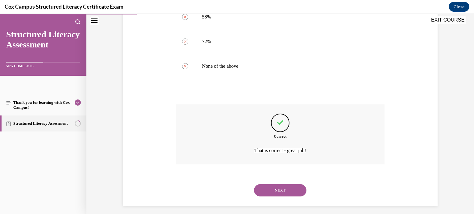
scroll to position [310, 0]
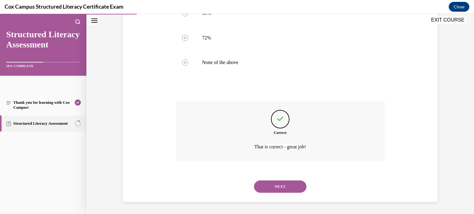
click at [294, 187] on button "NEXT" at bounding box center [280, 187] width 52 height 12
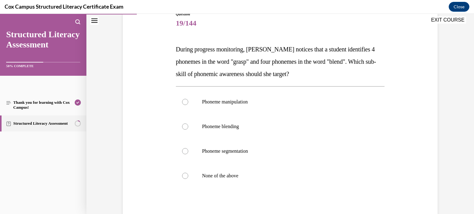
scroll to position [80, 0]
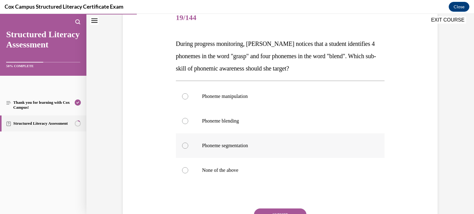
click at [184, 145] on div at bounding box center [185, 146] width 6 height 6
click at [184, 145] on input "Phoneme segmentation" at bounding box center [185, 146] width 6 height 6
radio input "true"
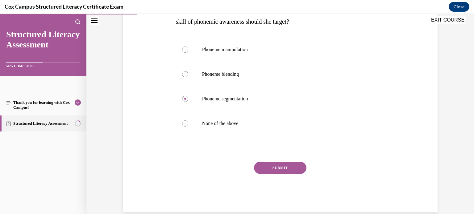
scroll to position [126, 0]
click at [275, 168] on button "SUBMIT" at bounding box center [280, 168] width 52 height 12
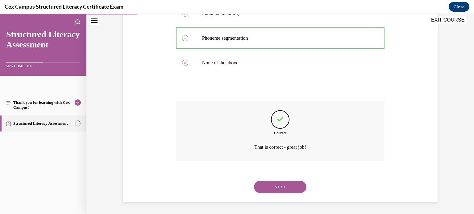
scroll to position [188, 0]
click at [281, 186] on button "NEXT" at bounding box center [280, 187] width 52 height 12
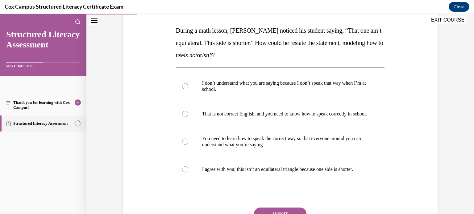
scroll to position [93, 0]
click at [186, 173] on div at bounding box center [185, 170] width 6 height 6
click at [186, 173] on input "I agree with you; this isn’t an equilateral triangle because one side is shorte…" at bounding box center [185, 170] width 6 height 6
radio input "true"
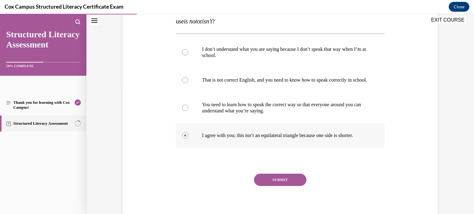
scroll to position [126, 0]
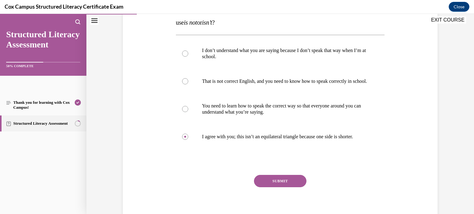
click at [275, 186] on button "SUBMIT" at bounding box center [280, 181] width 52 height 12
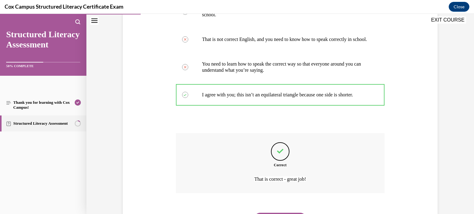
scroll to position [206, 0]
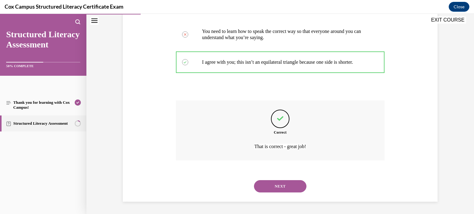
click at [284, 190] on button "NEXT" at bounding box center [280, 186] width 52 height 12
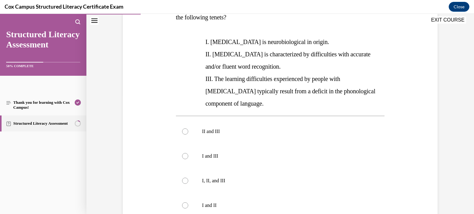
scroll to position [120, 0]
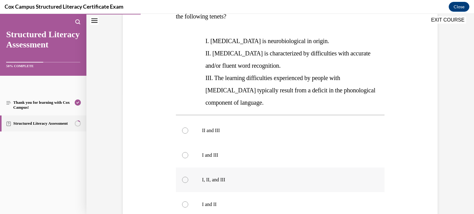
click at [185, 172] on label "I, II, and III" at bounding box center [280, 180] width 209 height 25
click at [185, 177] on input "I, II, and III" at bounding box center [185, 180] width 6 height 6
radio input "true"
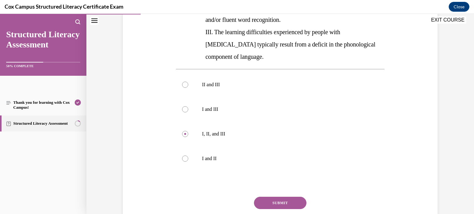
click at [280, 197] on button "SUBMIT" at bounding box center [280, 203] width 52 height 12
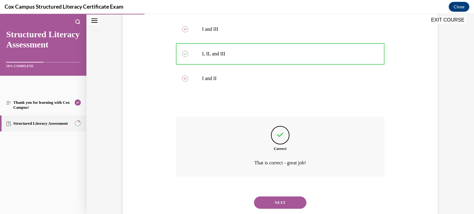
scroll to position [249, 0]
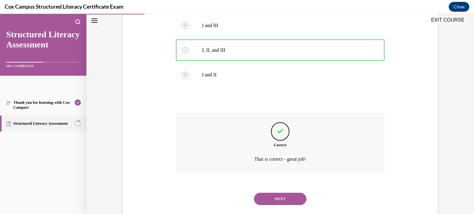
click at [277, 193] on button "NEXT" at bounding box center [280, 199] width 52 height 12
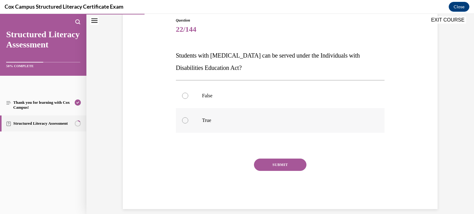
click at [185, 122] on div at bounding box center [185, 121] width 6 height 6
click at [185, 122] on input "True" at bounding box center [185, 121] width 6 height 6
radio input "true"
click at [284, 166] on button "SUBMIT" at bounding box center [280, 165] width 52 height 12
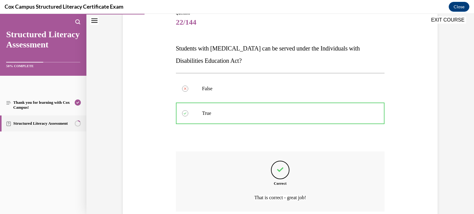
scroll to position [126, 0]
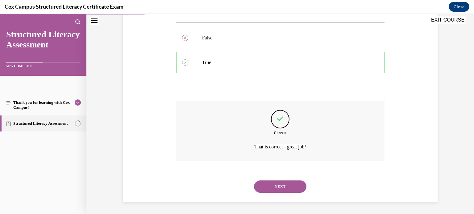
click at [285, 183] on button "NEXT" at bounding box center [280, 187] width 52 height 12
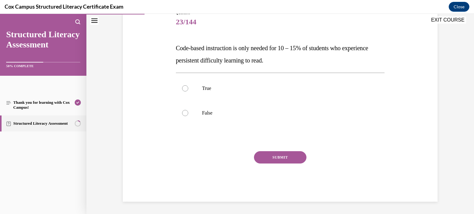
scroll to position [68, 0]
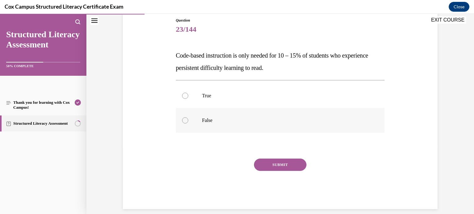
click at [184, 119] on div at bounding box center [185, 121] width 6 height 6
click at [184, 119] on input "False" at bounding box center [185, 121] width 6 height 6
radio input "true"
click at [287, 164] on button "SUBMIT" at bounding box center [280, 165] width 52 height 12
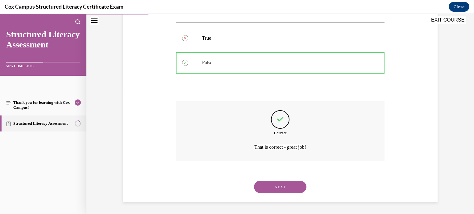
scroll to position [126, 0]
click at [283, 183] on button "NEXT" at bounding box center [280, 187] width 52 height 12
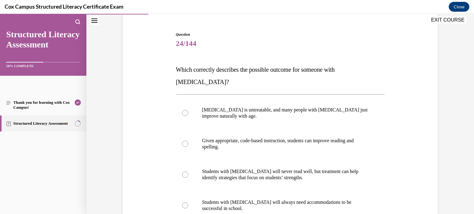
scroll to position [64, 0]
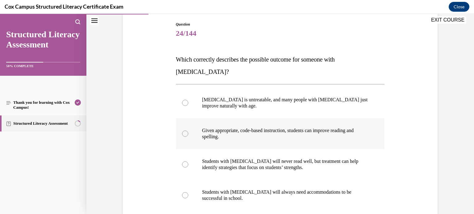
click at [184, 131] on div at bounding box center [185, 134] width 6 height 6
click at [184, 131] on input "Given appropriate, code-based instruction, students can improve reading and spe…" at bounding box center [185, 134] width 6 height 6
radio input "true"
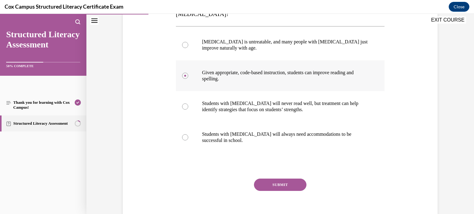
scroll to position [106, 0]
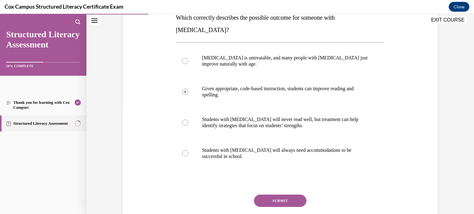
click at [282, 195] on button "SUBMIT" at bounding box center [280, 201] width 52 height 12
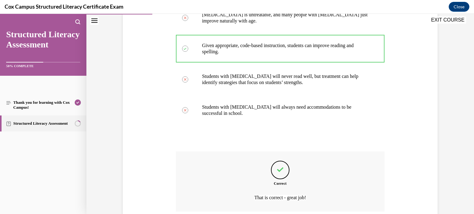
scroll to position [188, 0]
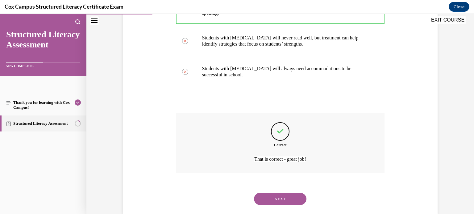
click at [282, 193] on button "NEXT" at bounding box center [280, 199] width 52 height 12
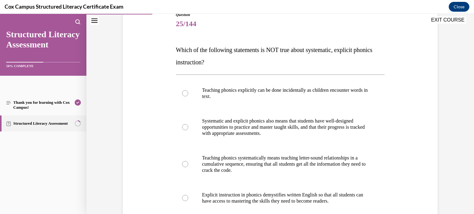
scroll to position [74, 0]
click at [188, 95] on label "Teaching phonics explicitly can be done incidentally as children encounter word…" at bounding box center [280, 93] width 209 height 31
click at [188, 95] on input "Teaching phonics explicitly can be done incidentally as children encounter word…" at bounding box center [185, 93] width 6 height 6
radio input "true"
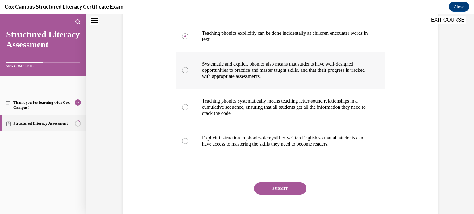
scroll to position [128, 0]
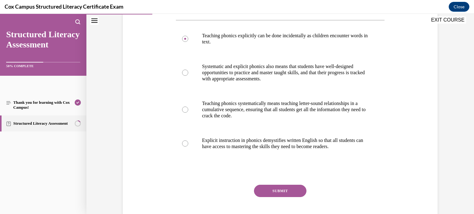
click at [285, 190] on button "SUBMIT" at bounding box center [280, 191] width 52 height 12
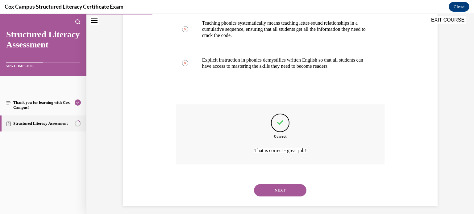
scroll to position [212, 0]
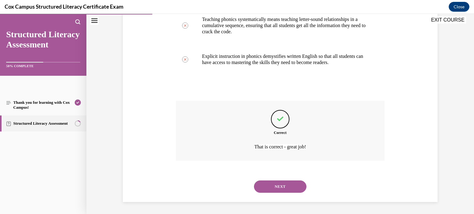
click at [287, 188] on button "NEXT" at bounding box center [280, 187] width 52 height 12
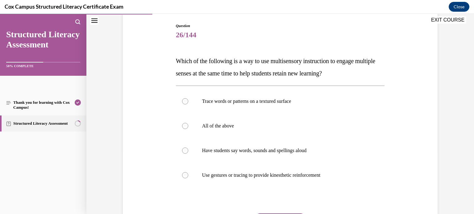
scroll to position [67, 0]
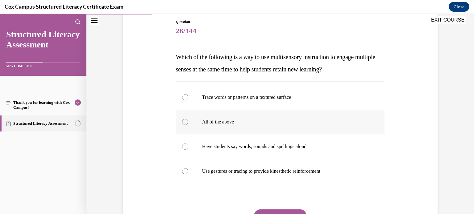
click at [186, 121] on div at bounding box center [185, 122] width 6 height 6
click at [186, 121] on input "All of the above" at bounding box center [185, 122] width 6 height 6
radio input "true"
click at [279, 212] on button "SUBMIT" at bounding box center [280, 216] width 52 height 12
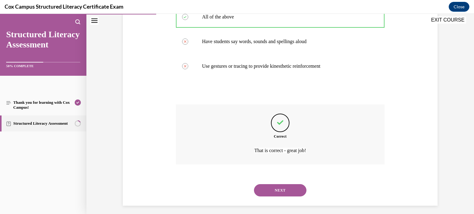
scroll to position [175, 0]
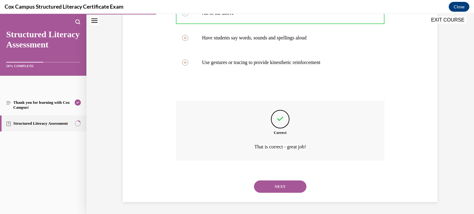
click at [279, 188] on button "NEXT" at bounding box center [280, 187] width 52 height 12
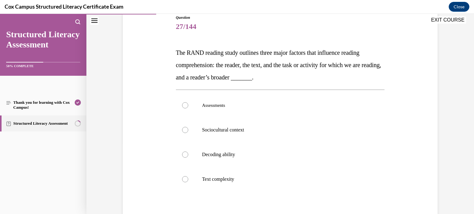
scroll to position [72, 0]
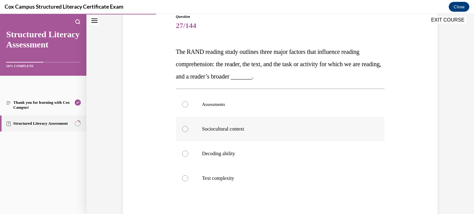
click at [183, 128] on div at bounding box center [185, 129] width 6 height 6
click at [183, 128] on input "Sociocultural context" at bounding box center [185, 129] width 6 height 6
radio input "true"
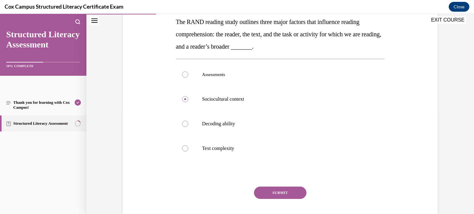
click at [276, 192] on button "SUBMIT" at bounding box center [280, 193] width 52 height 12
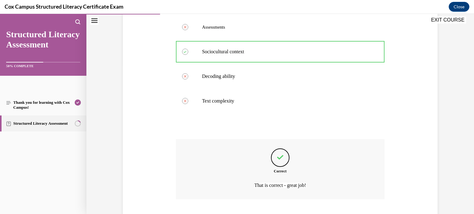
scroll to position [188, 0]
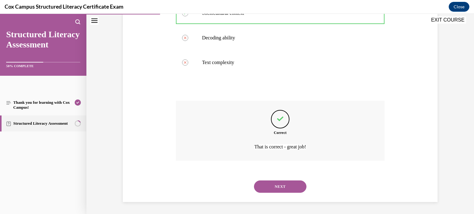
click at [281, 185] on button "NEXT" at bounding box center [280, 187] width 52 height 12
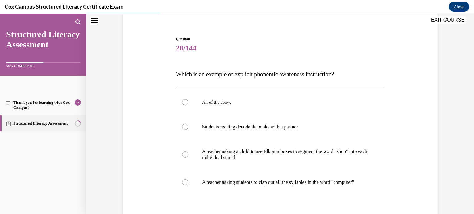
scroll to position [59, 0]
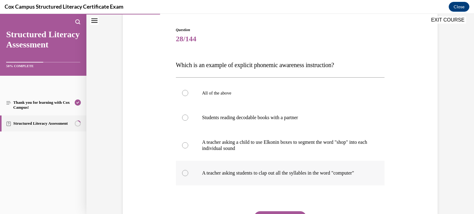
click at [185, 176] on div at bounding box center [185, 173] width 6 height 6
click at [185, 176] on input "A teacher asking students to clap out all the syllables in the word "computer"" at bounding box center [185, 173] width 6 height 6
radio input "true"
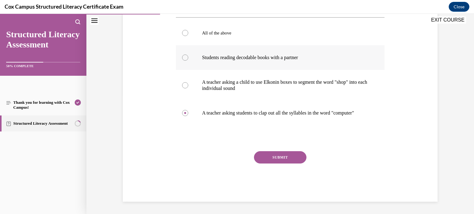
scroll to position [122, 0]
click at [283, 158] on button "SUBMIT" at bounding box center [280, 157] width 52 height 12
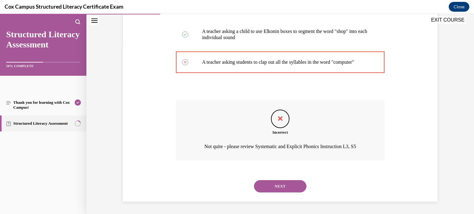
scroll to position [174, 0]
click at [280, 188] on button "NEXT" at bounding box center [280, 186] width 52 height 12
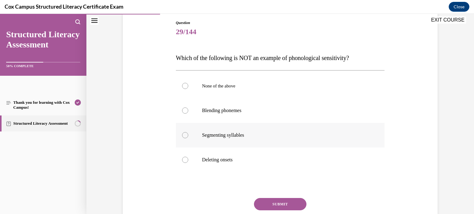
scroll to position [67, 0]
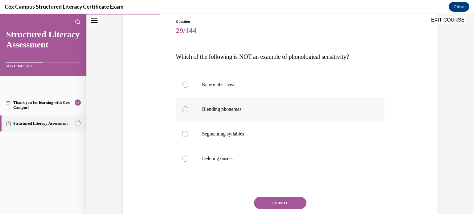
click at [184, 110] on div at bounding box center [185, 109] width 6 height 6
click at [184, 110] on input "Blending phonemes" at bounding box center [185, 109] width 6 height 6
radio input "true"
click at [292, 199] on button "SUBMIT" at bounding box center [280, 203] width 52 height 12
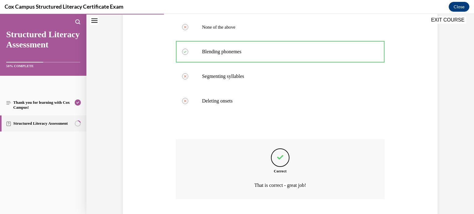
scroll to position [163, 0]
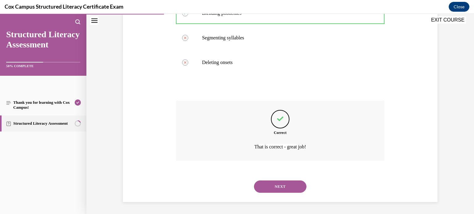
click at [294, 186] on button "NEXT" at bounding box center [280, 187] width 52 height 12
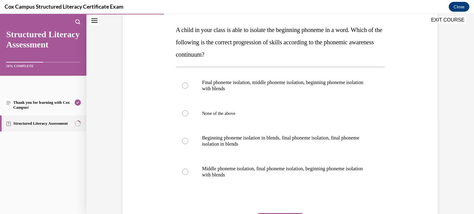
scroll to position [96, 0]
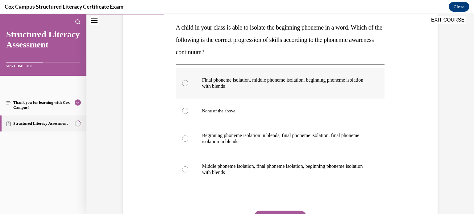
click at [185, 81] on div at bounding box center [185, 83] width 6 height 6
click at [185, 81] on input "Final phoneme isolation, middle phoneme isolation, beginning phoneme isolation …" at bounding box center [185, 83] width 6 height 6
radio input "true"
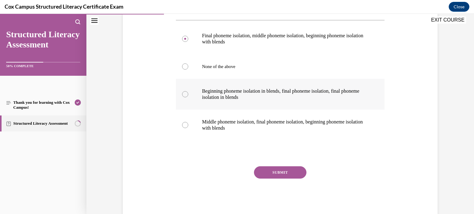
scroll to position [142, 0]
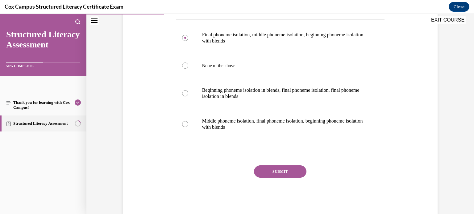
click at [291, 172] on button "SUBMIT" at bounding box center [280, 172] width 52 height 12
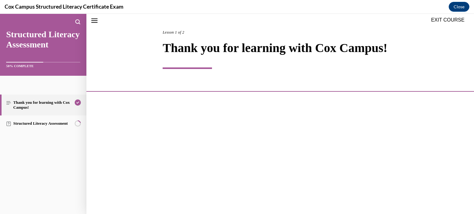
scroll to position [19, 0]
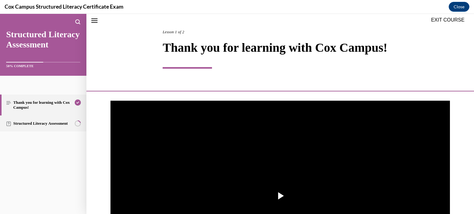
click at [67, 123] on link "Structured Literacy Assessment" at bounding box center [43, 124] width 86 height 16
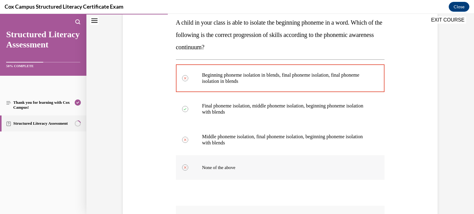
scroll to position [206, 0]
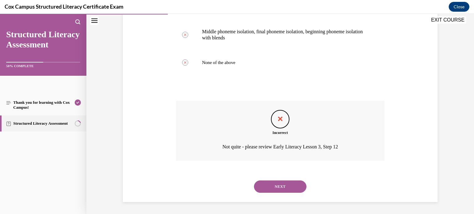
click at [286, 185] on button "NEXT" at bounding box center [280, 187] width 52 height 12
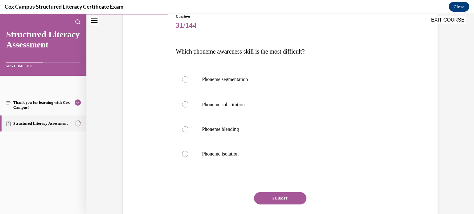
scroll to position [74, 0]
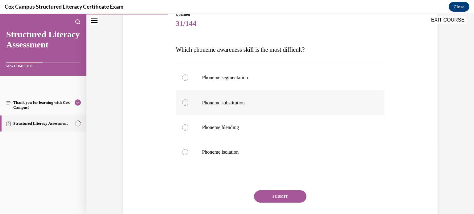
click at [184, 105] on div at bounding box center [185, 103] width 6 height 6
click at [184, 105] on input "Phoneme substitution" at bounding box center [185, 103] width 6 height 6
radio input "true"
click at [282, 197] on button "SUBMIT" at bounding box center [280, 197] width 52 height 12
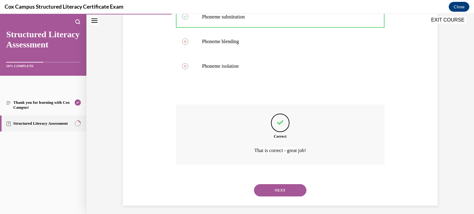
scroll to position [164, 0]
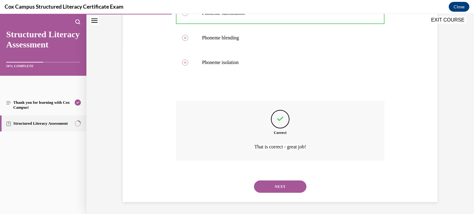
click at [287, 186] on button "NEXT" at bounding box center [280, 187] width 52 height 12
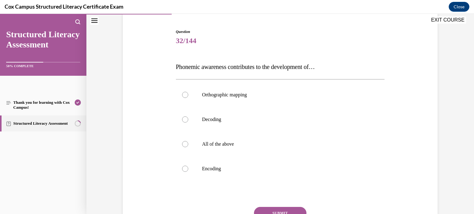
scroll to position [57, 0]
click at [186, 142] on div at bounding box center [185, 144] width 6 height 6
click at [186, 142] on input "All of the above" at bounding box center [185, 144] width 6 height 6
radio input "true"
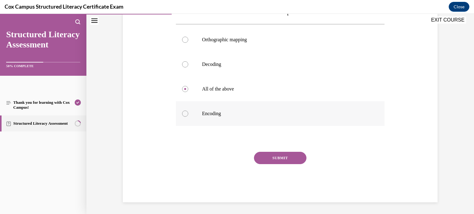
scroll to position [112, 0]
click at [287, 157] on button "SUBMIT" at bounding box center [280, 158] width 52 height 12
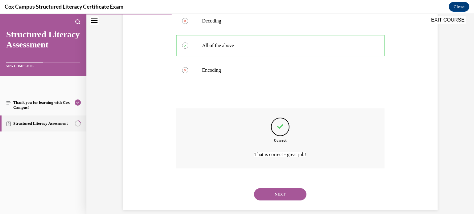
scroll to position [163, 0]
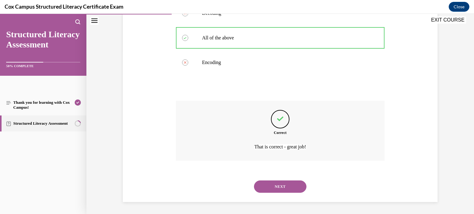
click at [288, 183] on button "NEXT" at bounding box center [280, 187] width 52 height 12
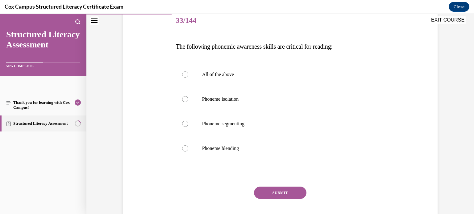
scroll to position [81, 0]
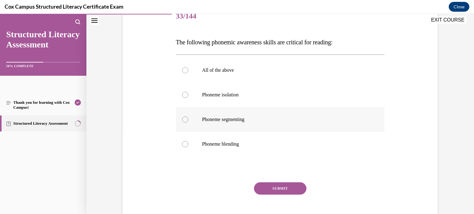
drag, startPoint x: 185, startPoint y: 71, endPoint x: 217, endPoint y: 113, distance: 53.5
click at [185, 71] on div at bounding box center [185, 70] width 6 height 6
click at [185, 71] on input "All of the above" at bounding box center [185, 70] width 6 height 6
radio input "true"
click at [280, 189] on button "SUBMIT" at bounding box center [280, 189] width 52 height 12
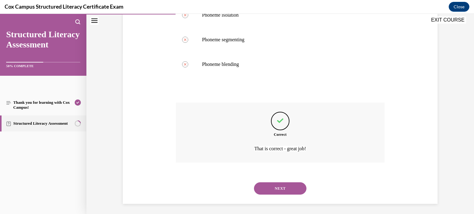
scroll to position [163, 0]
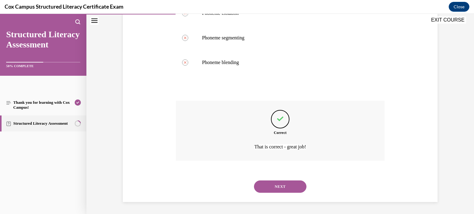
click at [282, 194] on div "NEXT" at bounding box center [280, 187] width 209 height 25
click at [284, 187] on button "NEXT" at bounding box center [280, 187] width 52 height 12
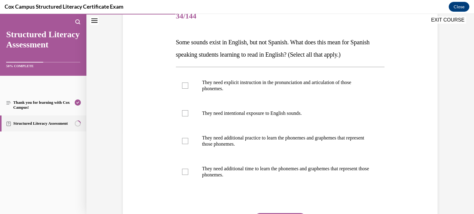
scroll to position [86, 0]
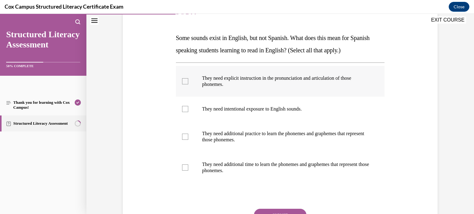
click at [184, 80] on div at bounding box center [185, 81] width 6 height 6
click at [184, 80] on input "They need explicit instruction in the pronunciation and articulation of those p…" at bounding box center [185, 81] width 6 height 6
checkbox input "true"
click at [185, 108] on div at bounding box center [185, 109] width 6 height 6
click at [185, 108] on input "They need intentional exposure to English sounds." at bounding box center [185, 109] width 6 height 6
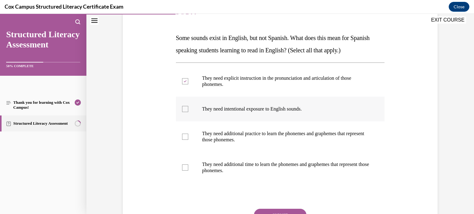
checkbox input "true"
click at [184, 139] on div at bounding box center [185, 137] width 6 height 6
click at [184, 139] on input "They need additional practice to learn the phonemes and graphemes that represen…" at bounding box center [185, 137] width 6 height 6
checkbox input "true"
click at [185, 168] on div at bounding box center [185, 168] width 6 height 6
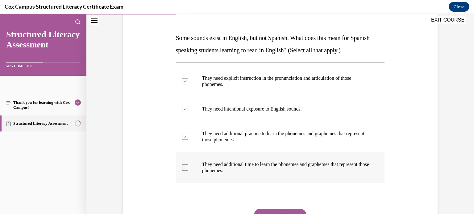
click at [185, 168] on input "They need additional time to learn the phonemes and graphemes that represent th…" at bounding box center [185, 168] width 6 height 6
checkbox input "true"
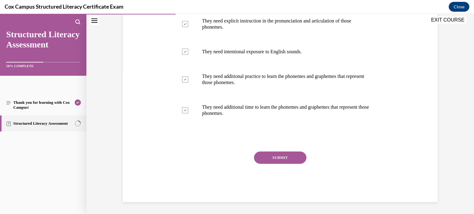
click at [282, 158] on button "SUBMIT" at bounding box center [280, 158] width 52 height 12
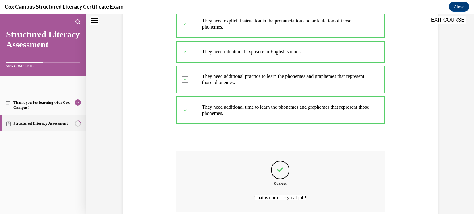
scroll to position [194, 0]
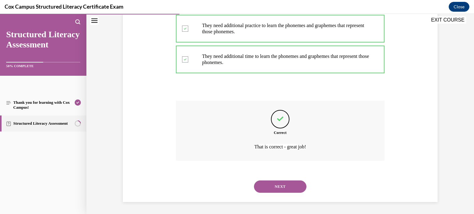
click at [281, 186] on button "NEXT" at bounding box center [280, 187] width 52 height 12
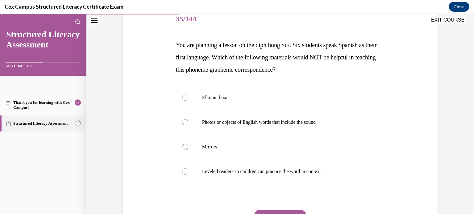
scroll to position [95, 0]
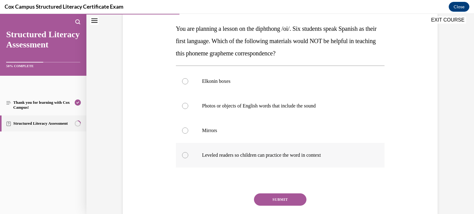
click at [185, 155] on div at bounding box center [185, 155] width 6 height 6
click at [185, 155] on input "Leveled readers so children can practice the word in context" at bounding box center [185, 155] width 6 height 6
radio input "true"
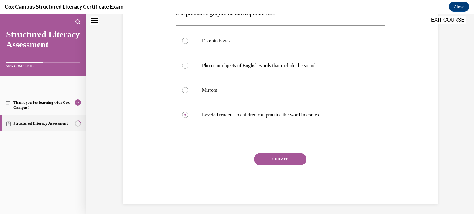
scroll to position [137, 0]
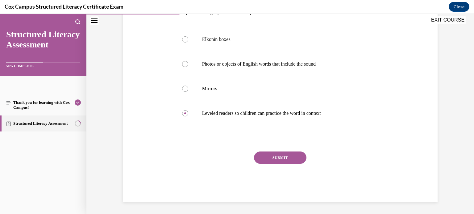
click at [292, 157] on button "SUBMIT" at bounding box center [280, 158] width 52 height 12
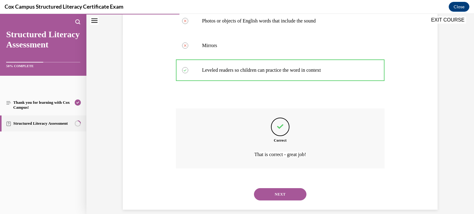
scroll to position [188, 0]
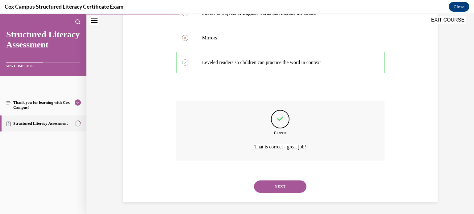
click at [286, 184] on button "NEXT" at bounding box center [280, 187] width 52 height 12
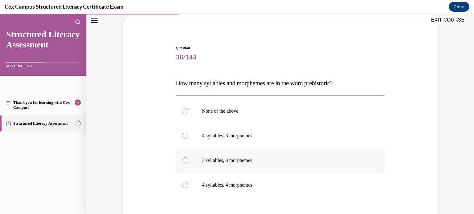
scroll to position [52, 0]
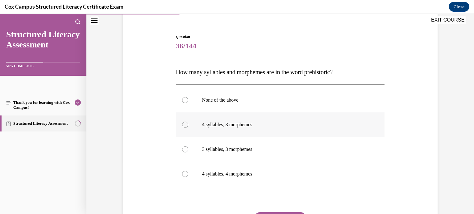
click at [186, 125] on div at bounding box center [185, 125] width 6 height 6
click at [186, 125] on input "4 syllables, 3 morphemes" at bounding box center [185, 125] width 6 height 6
radio input "true"
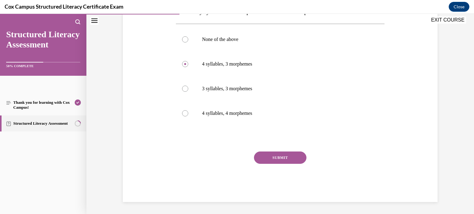
click at [274, 152] on button "SUBMIT" at bounding box center [280, 158] width 52 height 12
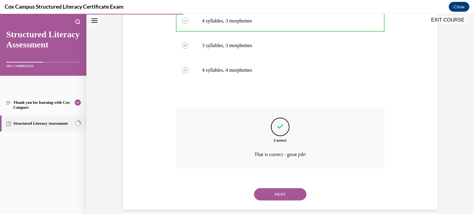
scroll to position [163, 0]
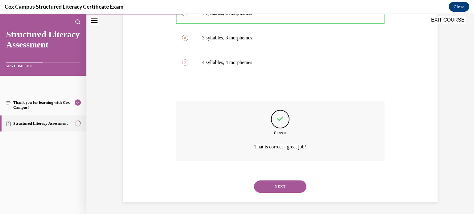
click at [269, 186] on button "NEXT" at bounding box center [280, 187] width 52 height 12
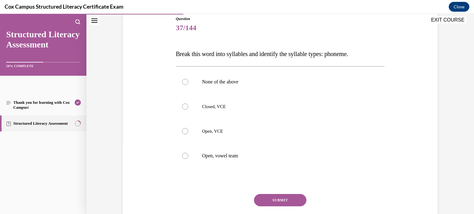
scroll to position [71, 0]
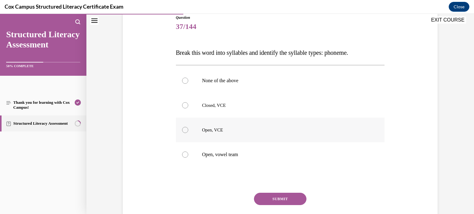
click at [186, 132] on div at bounding box center [185, 130] width 6 height 6
click at [186, 132] on input "Open, VCE" at bounding box center [185, 130] width 6 height 6
radio input "true"
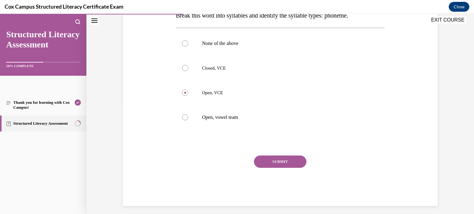
scroll to position [112, 0]
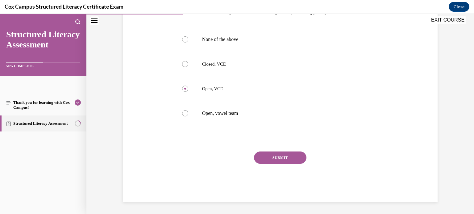
click at [283, 153] on button "SUBMIT" at bounding box center [280, 158] width 52 height 12
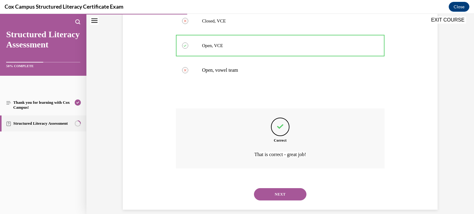
scroll to position [163, 0]
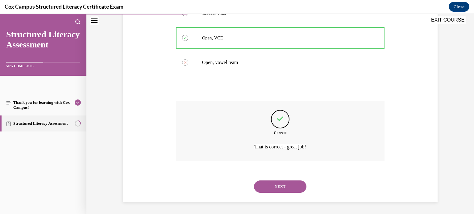
click at [278, 183] on button "NEXT" at bounding box center [280, 187] width 52 height 12
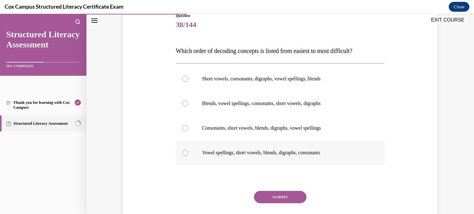
scroll to position [76, 0]
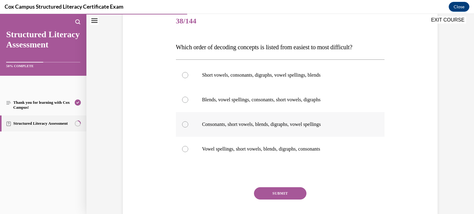
click at [184, 125] on div at bounding box center [185, 125] width 6 height 6
click at [184, 125] on input "Consonants, short vowels, blends, digraphs, vowel spellings" at bounding box center [185, 125] width 6 height 6
radio input "true"
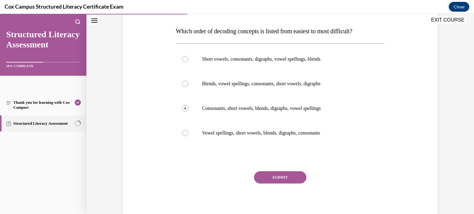
click at [276, 179] on button "SUBMIT" at bounding box center [280, 177] width 52 height 12
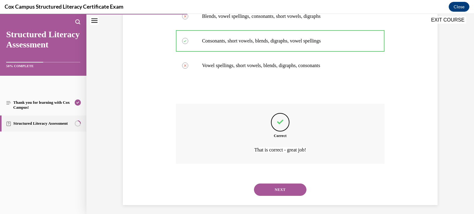
scroll to position [163, 0]
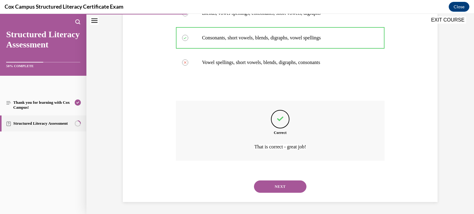
click at [283, 184] on button "NEXT" at bounding box center [280, 187] width 52 height 12
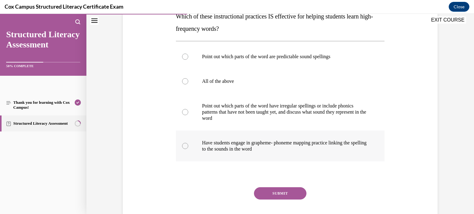
scroll to position [113, 0]
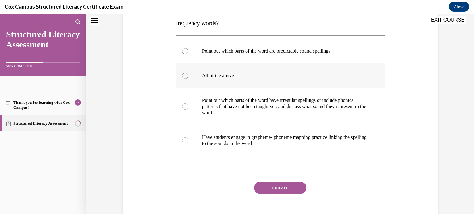
click at [185, 76] on div at bounding box center [185, 76] width 6 height 6
click at [185, 76] on input "All of the above" at bounding box center [185, 76] width 6 height 6
radio input "true"
click at [276, 188] on button "SUBMIT" at bounding box center [280, 188] width 52 height 12
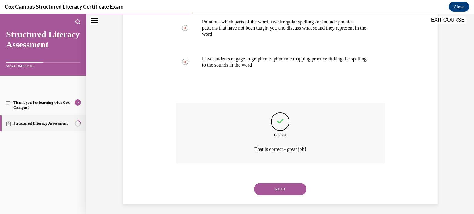
scroll to position [194, 0]
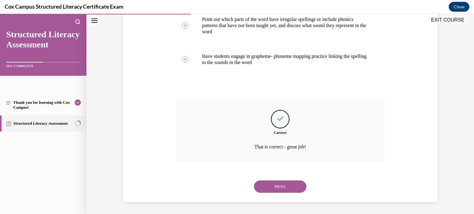
click at [277, 189] on button "NEXT" at bounding box center [280, 187] width 52 height 12
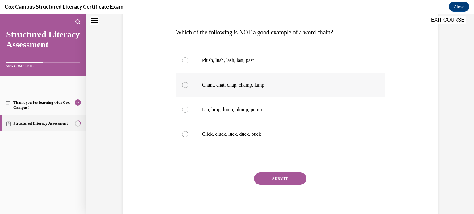
scroll to position [99, 0]
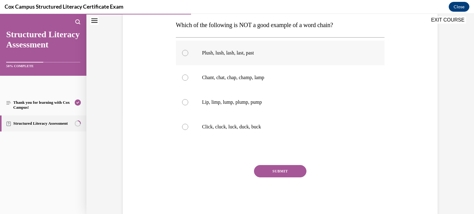
click at [184, 54] on div at bounding box center [185, 53] width 6 height 6
click at [184, 54] on input "Plush, lush, lash, last, past" at bounding box center [185, 53] width 6 height 6
radio input "true"
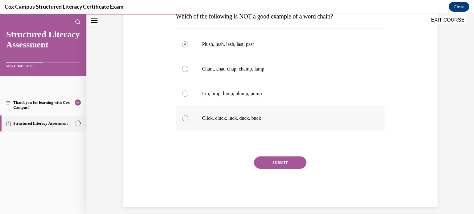
scroll to position [112, 0]
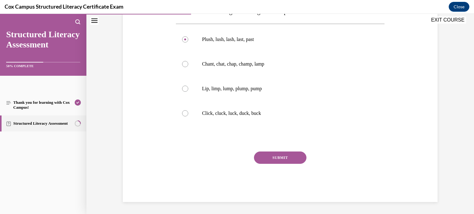
click at [283, 156] on button "SUBMIT" at bounding box center [280, 158] width 52 height 12
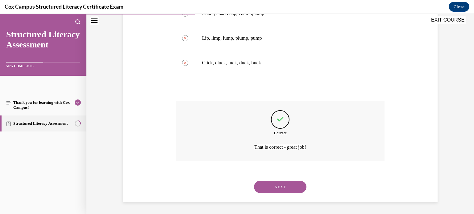
scroll to position [163, 0]
click at [289, 192] on button "NEXT" at bounding box center [280, 187] width 52 height 12
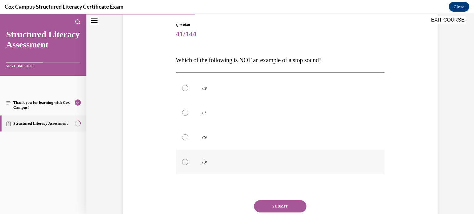
scroll to position [80, 0]
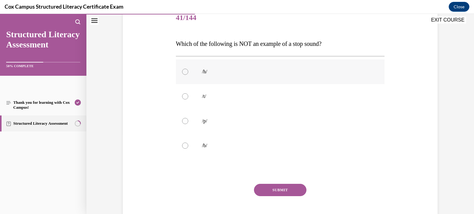
click at [185, 72] on div at bounding box center [185, 72] width 6 height 6
click at [185, 72] on input "/h/" at bounding box center [185, 72] width 6 height 6
radio input "true"
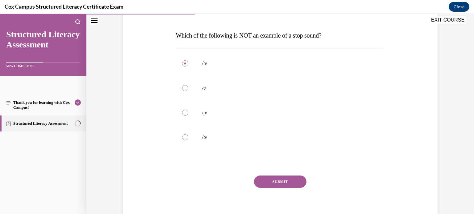
scroll to position [89, 0]
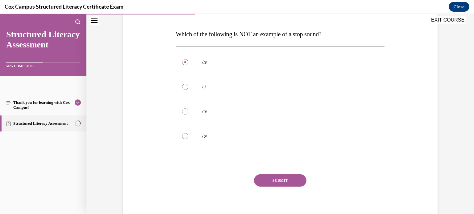
click at [291, 180] on button "SUBMIT" at bounding box center [280, 181] width 52 height 12
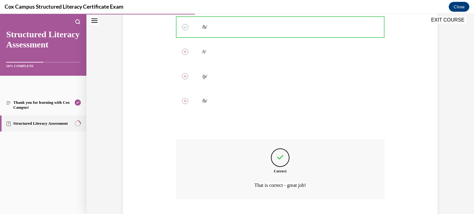
scroll to position [163, 0]
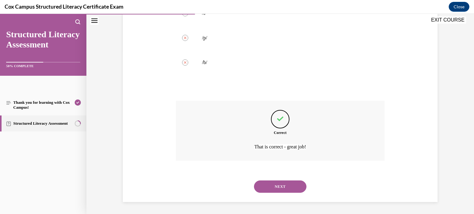
click at [287, 187] on button "NEXT" at bounding box center [280, 187] width 52 height 12
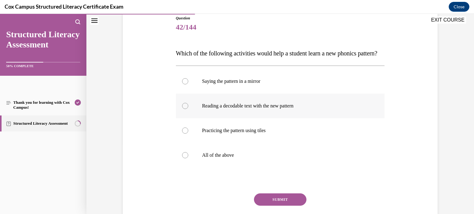
scroll to position [71, 0]
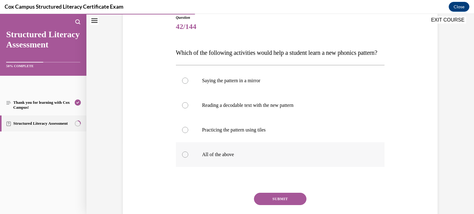
click at [186, 158] on div at bounding box center [185, 155] width 6 height 6
click at [186, 158] on input "All of the above" at bounding box center [185, 155] width 6 height 6
radio input "true"
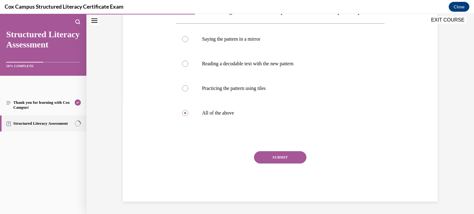
click at [290, 155] on button "SUBMIT" at bounding box center [280, 157] width 52 height 12
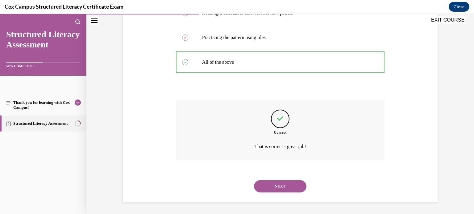
scroll to position [175, 0]
click at [272, 184] on button "NEXT" at bounding box center [280, 186] width 52 height 12
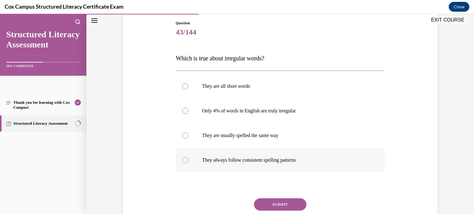
scroll to position [76, 0]
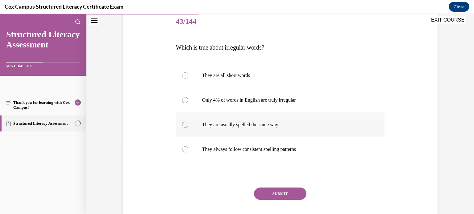
drag, startPoint x: 183, startPoint y: 101, endPoint x: 205, endPoint y: 120, distance: 29.5
click at [183, 101] on div at bounding box center [185, 100] width 6 height 6
click at [183, 101] on input "Only 4% of words in English are truly irregular" at bounding box center [185, 100] width 6 height 6
radio input "true"
click at [276, 194] on button "SUBMIT" at bounding box center [280, 194] width 52 height 12
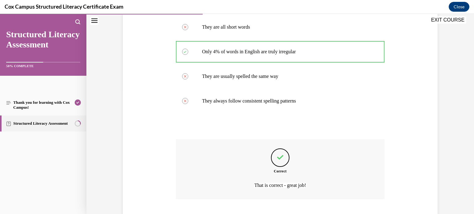
scroll to position [163, 0]
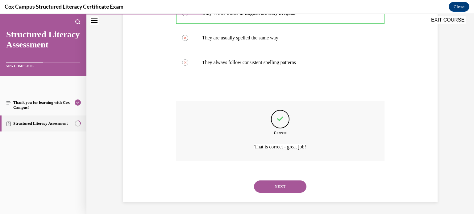
click at [282, 181] on button "NEXT" at bounding box center [280, 187] width 52 height 12
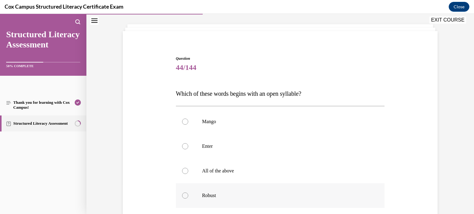
scroll to position [39, 0]
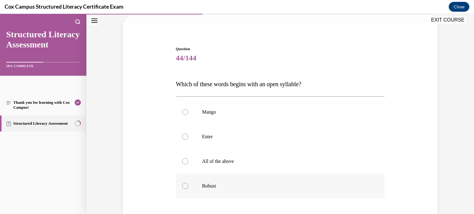
click at [183, 185] on div at bounding box center [185, 186] width 6 height 6
click at [183, 185] on input "Robust" at bounding box center [185, 186] width 6 height 6
radio input "true"
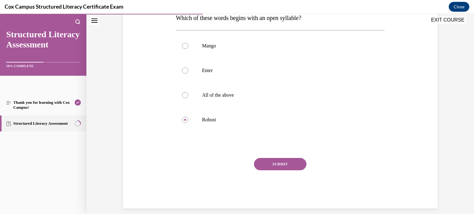
click at [282, 168] on button "SUBMIT" at bounding box center [280, 164] width 52 height 12
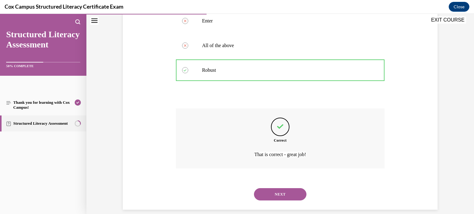
scroll to position [163, 0]
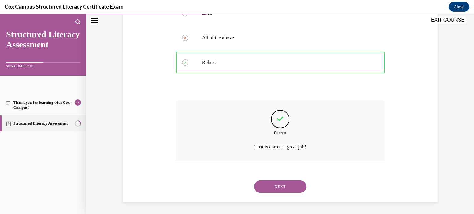
click at [281, 190] on button "NEXT" at bounding box center [280, 187] width 52 height 12
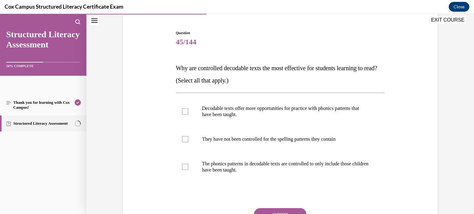
scroll to position [54, 0]
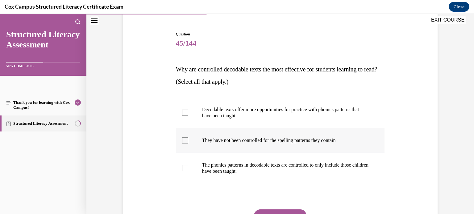
drag, startPoint x: 186, startPoint y: 113, endPoint x: 189, endPoint y: 134, distance: 21.2
click at [186, 113] on div at bounding box center [185, 113] width 6 height 6
click at [186, 113] on input "Decodable texts offer more opportunities for practice with phonics patterns tha…" at bounding box center [185, 113] width 6 height 6
checkbox input "true"
click at [186, 168] on div at bounding box center [185, 168] width 6 height 6
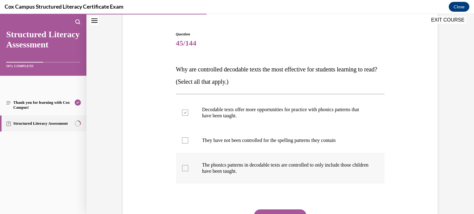
click at [186, 168] on input "The phonics patterns in decodable texts are controlled to only include those ch…" at bounding box center [185, 168] width 6 height 6
checkbox input "true"
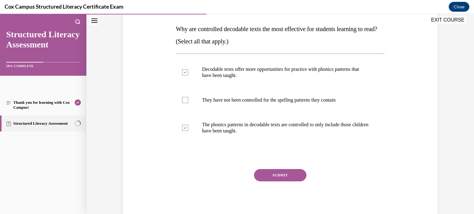
click at [287, 180] on button "SUBMIT" at bounding box center [280, 175] width 52 height 12
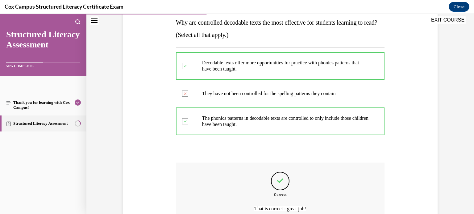
scroll to position [103, 0]
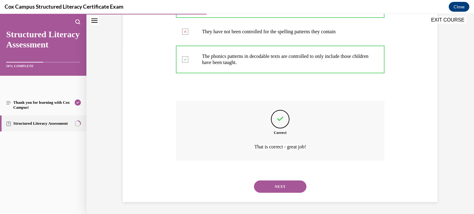
click at [289, 184] on button "NEXT" at bounding box center [280, 187] width 52 height 12
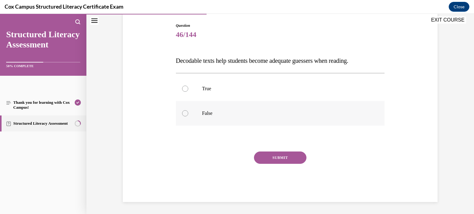
click at [184, 115] on div at bounding box center [185, 113] width 6 height 6
click at [184, 115] on input "False" at bounding box center [185, 113] width 6 height 6
radio input "true"
click at [291, 160] on button "SUBMIT" at bounding box center [280, 158] width 52 height 12
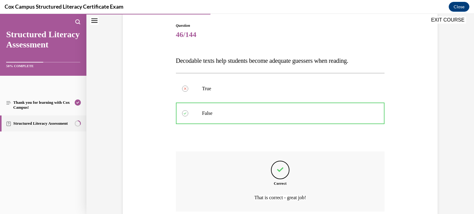
scroll to position [114, 0]
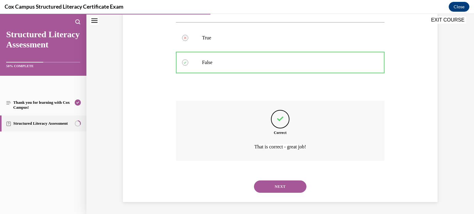
click at [275, 189] on button "NEXT" at bounding box center [280, 187] width 52 height 12
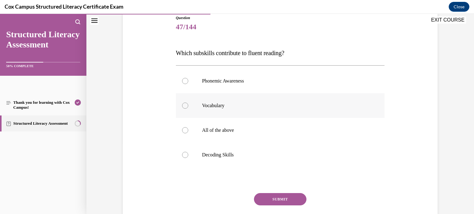
scroll to position [72, 0]
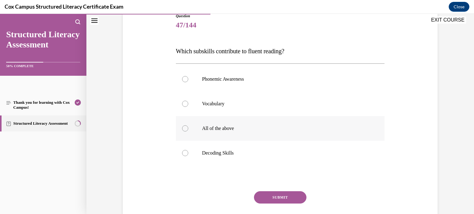
click at [185, 131] on div at bounding box center [185, 129] width 6 height 6
click at [185, 131] on input "All of the above" at bounding box center [185, 129] width 6 height 6
radio input "true"
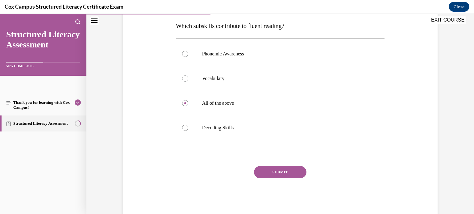
scroll to position [99, 0]
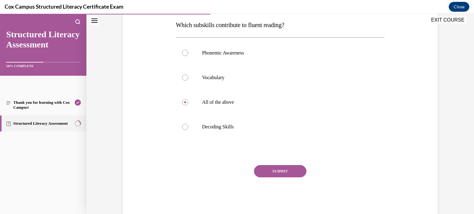
click at [284, 171] on button "SUBMIT" at bounding box center [280, 171] width 52 height 12
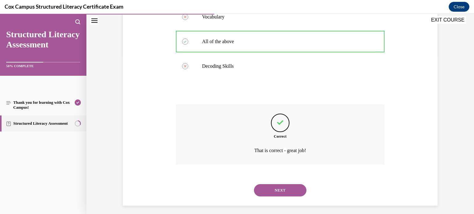
scroll to position [163, 0]
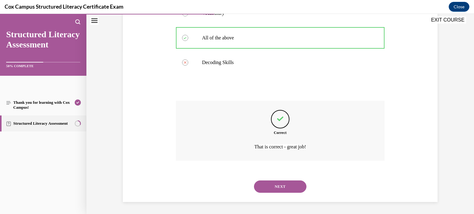
click at [285, 182] on button "NEXT" at bounding box center [280, 187] width 52 height 12
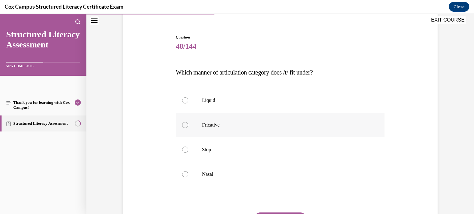
scroll to position [60, 0]
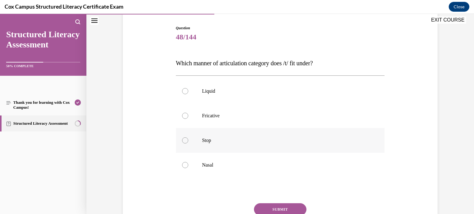
click at [184, 138] on div at bounding box center [185, 141] width 6 height 6
click at [184, 138] on input "Stop" at bounding box center [185, 141] width 6 height 6
radio input "true"
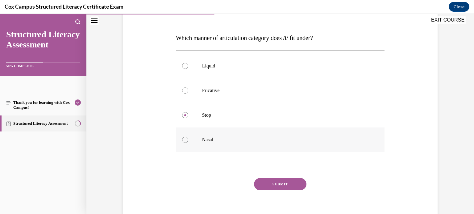
scroll to position [90, 0]
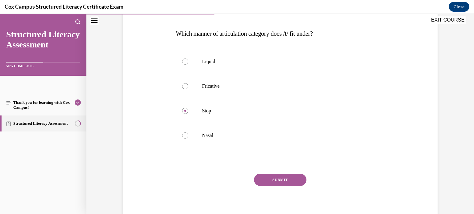
click at [294, 179] on button "SUBMIT" at bounding box center [280, 180] width 52 height 12
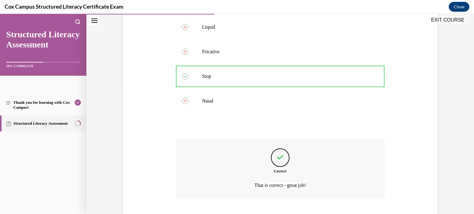
scroll to position [163, 0]
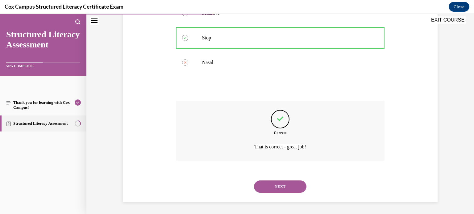
click at [291, 183] on button "NEXT" at bounding box center [280, 187] width 52 height 12
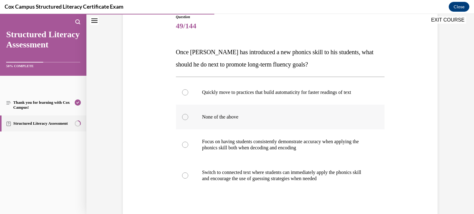
scroll to position [75, 0]
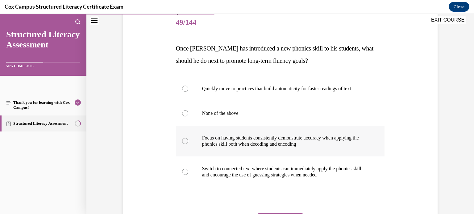
click at [184, 140] on div at bounding box center [185, 141] width 6 height 6
click at [184, 140] on input "Focus on having students consistently demonstrate accuracy when applying the ph…" at bounding box center [185, 141] width 6 height 6
radio input "true"
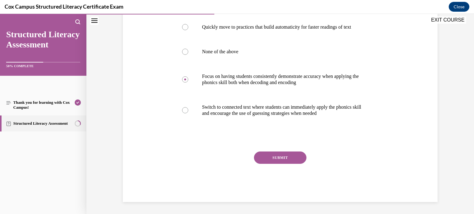
scroll to position [0, 0]
click at [287, 156] on button "SUBMIT" at bounding box center [280, 158] width 52 height 12
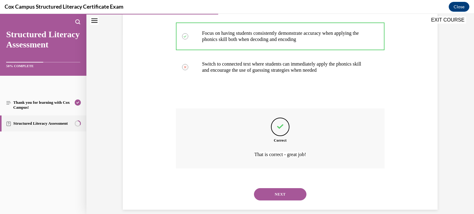
scroll to position [188, 0]
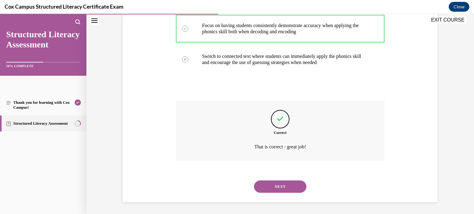
click at [280, 182] on button "NEXT" at bounding box center [280, 187] width 52 height 12
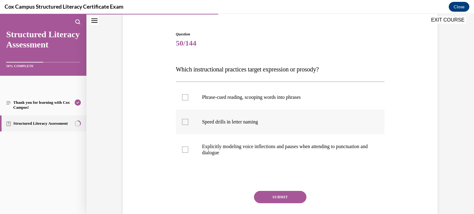
scroll to position [58, 0]
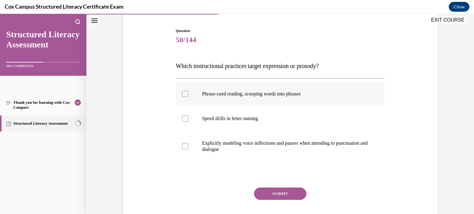
click at [185, 92] on div at bounding box center [185, 94] width 6 height 6
click at [185, 92] on input "Phrase-cued reading, scooping words into phrases" at bounding box center [185, 94] width 6 height 6
checkbox input "true"
click at [185, 148] on div at bounding box center [185, 146] width 6 height 6
click at [185, 148] on input "Explicitly modeling voice inflections and pauses when attending to punctuation …" at bounding box center [185, 146] width 6 height 6
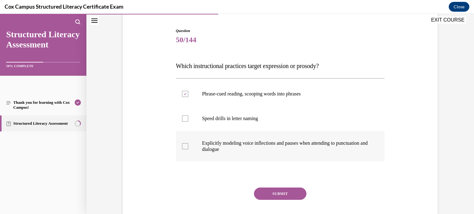
checkbox input "true"
click at [286, 195] on button "SUBMIT" at bounding box center [280, 194] width 52 height 12
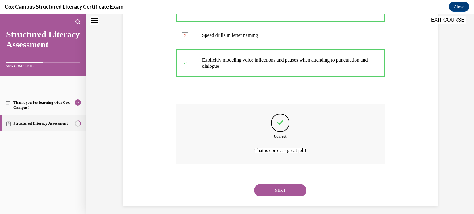
scroll to position [145, 0]
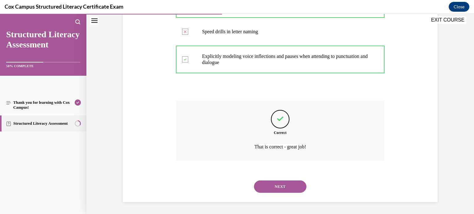
click at [290, 189] on button "NEXT" at bounding box center [280, 187] width 52 height 12
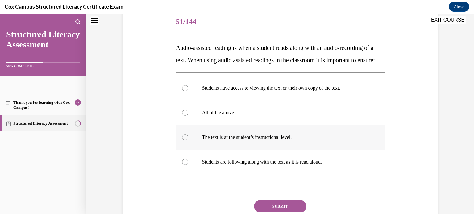
scroll to position [64, 0]
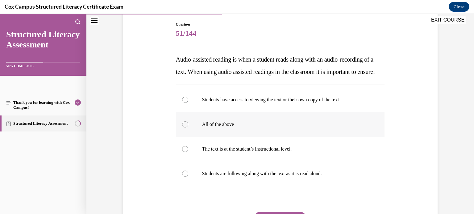
click at [184, 128] on div at bounding box center [185, 125] width 6 height 6
click at [184, 128] on input "All of the above" at bounding box center [185, 125] width 6 height 6
radio input "true"
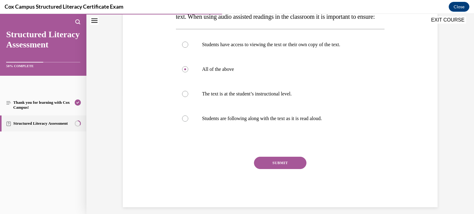
click at [285, 169] on button "SUBMIT" at bounding box center [280, 163] width 52 height 12
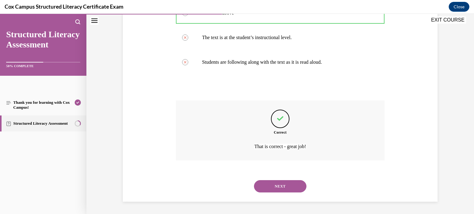
scroll to position [188, 0]
click at [293, 188] on button "NEXT" at bounding box center [280, 186] width 52 height 12
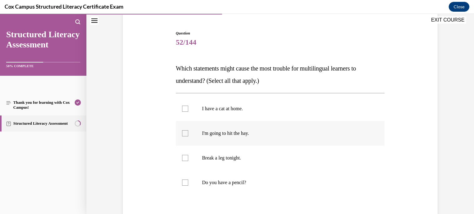
scroll to position [63, 0]
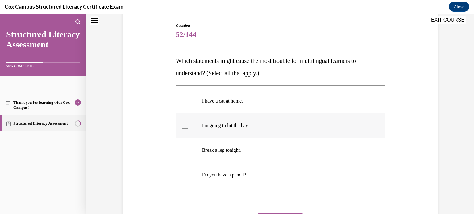
click at [184, 126] on div at bounding box center [185, 126] width 6 height 6
click at [184, 126] on input "I'm going to hit the hay." at bounding box center [185, 126] width 6 height 6
checkbox input "true"
click at [187, 150] on div at bounding box center [185, 150] width 6 height 6
click at [187, 150] on input "Break a leg tonight." at bounding box center [185, 150] width 6 height 6
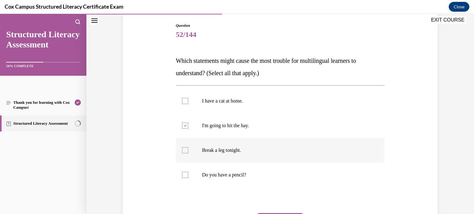
checkbox input "true"
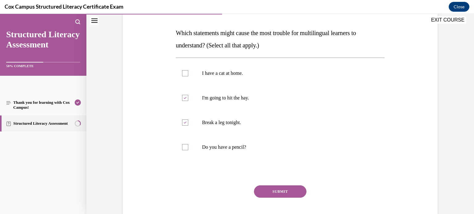
scroll to position [95, 0]
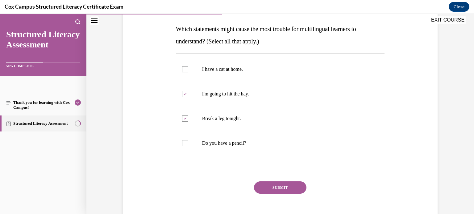
click at [286, 188] on button "SUBMIT" at bounding box center [280, 188] width 52 height 12
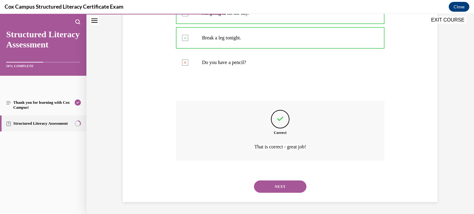
click at [281, 185] on button "NEXT" at bounding box center [280, 187] width 52 height 12
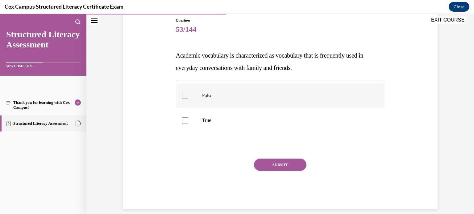
click at [186, 95] on div at bounding box center [185, 96] width 6 height 6
click at [186, 95] on input "False" at bounding box center [185, 96] width 6 height 6
checkbox input "true"
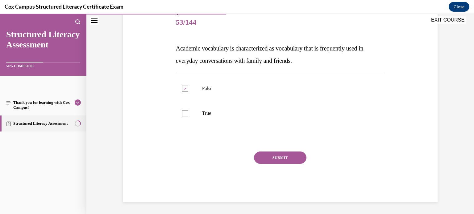
scroll to position [75, 0]
click at [281, 165] on div "SUBMIT" at bounding box center [280, 167] width 209 height 31
click at [283, 156] on button "SUBMIT" at bounding box center [280, 158] width 52 height 12
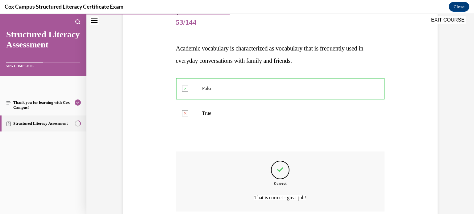
scroll to position [126, 0]
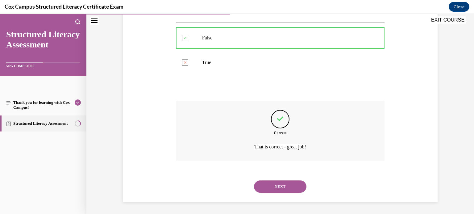
click at [274, 184] on button "NEXT" at bounding box center [280, 187] width 52 height 12
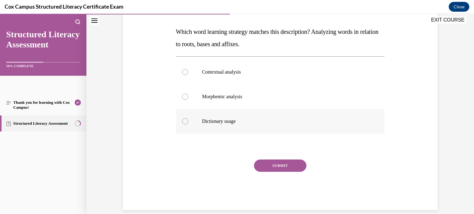
scroll to position [90, 0]
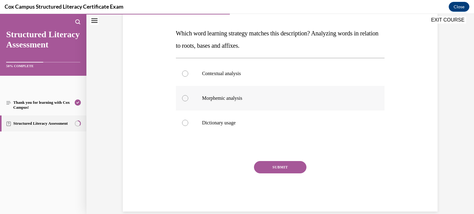
click at [183, 100] on div at bounding box center [185, 98] width 6 height 6
click at [183, 100] on input "Morphemic analysis" at bounding box center [185, 98] width 6 height 6
radio input "true"
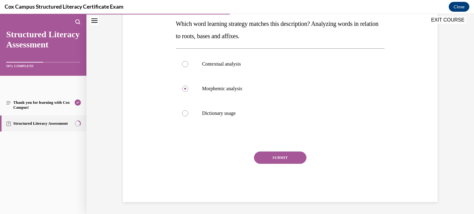
click at [280, 153] on button "SUBMIT" at bounding box center [280, 158] width 52 height 12
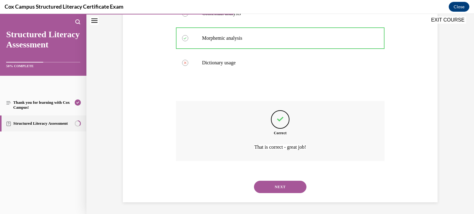
scroll to position [151, 0]
click at [282, 183] on button "NEXT" at bounding box center [280, 187] width 52 height 12
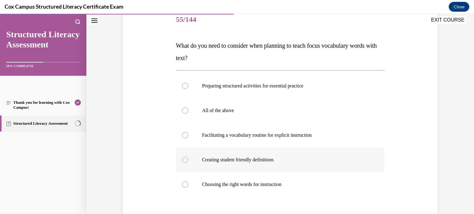
scroll to position [90, 0]
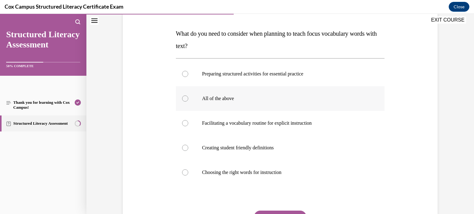
click at [185, 98] on div at bounding box center [185, 99] width 6 height 6
click at [185, 98] on input "All of the above" at bounding box center [185, 99] width 6 height 6
radio input "true"
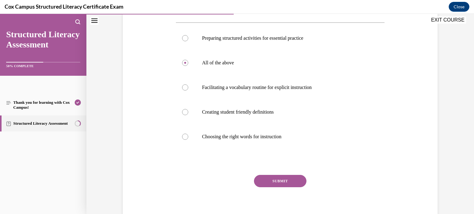
click at [280, 180] on button "SUBMIT" at bounding box center [280, 181] width 52 height 12
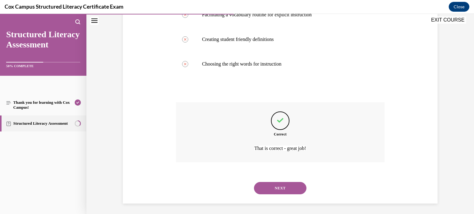
scroll to position [200, 0]
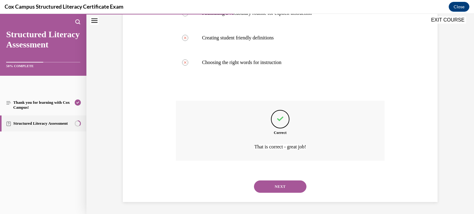
click at [290, 186] on button "NEXT" at bounding box center [280, 187] width 52 height 12
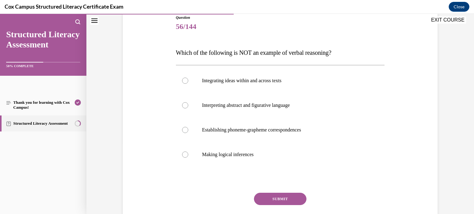
scroll to position [77, 0]
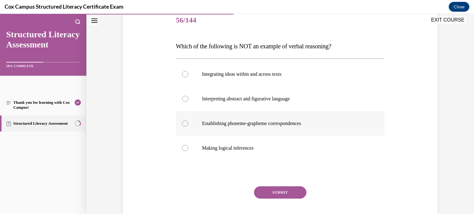
click at [185, 124] on div at bounding box center [185, 124] width 6 height 6
click at [185, 124] on input "Establishing phoneme-grapheme correspondences" at bounding box center [185, 124] width 6 height 6
radio input "true"
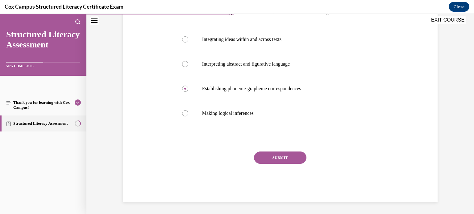
click at [290, 159] on button "SUBMIT" at bounding box center [280, 158] width 52 height 12
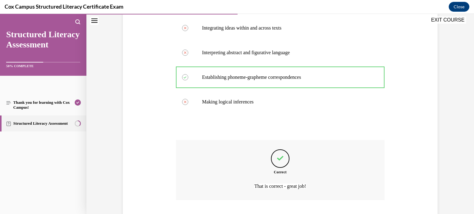
scroll to position [101, 0]
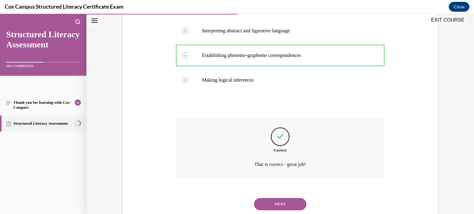
click at [278, 204] on button "NEXT" at bounding box center [280, 204] width 52 height 12
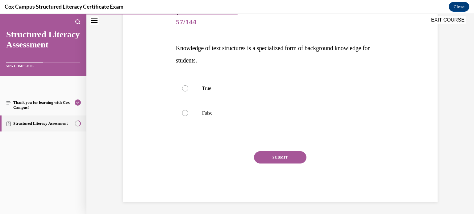
scroll to position [68, 0]
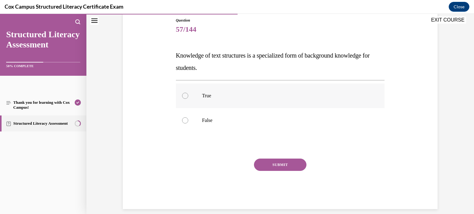
click at [186, 96] on div at bounding box center [185, 96] width 6 height 6
click at [186, 96] on input "True" at bounding box center [185, 96] width 6 height 6
radio input "true"
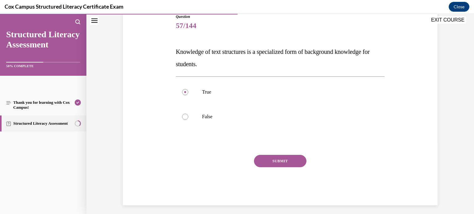
scroll to position [75, 0]
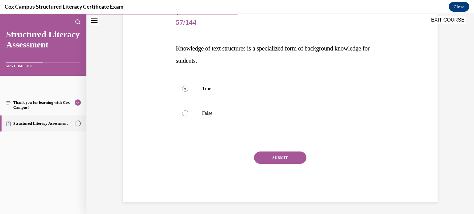
click at [282, 157] on button "SUBMIT" at bounding box center [280, 158] width 52 height 12
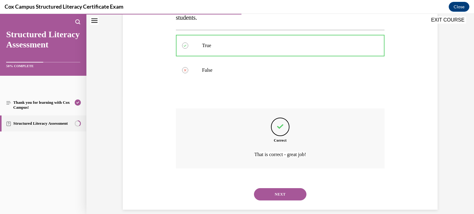
scroll to position [126, 0]
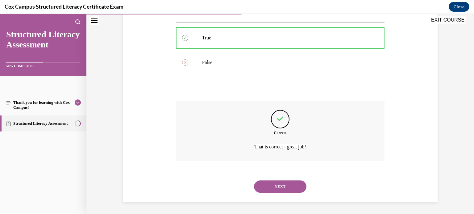
click at [284, 185] on button "NEXT" at bounding box center [280, 187] width 52 height 12
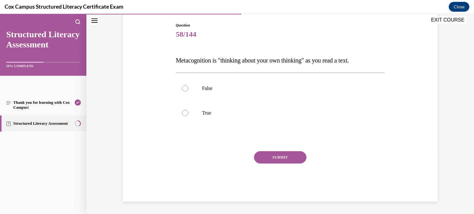
scroll to position [63, 0]
click at [185, 114] on div at bounding box center [185, 113] width 6 height 6
click at [185, 114] on input "True" at bounding box center [185, 113] width 6 height 6
radio input "true"
click at [273, 157] on button "SUBMIT" at bounding box center [280, 158] width 52 height 12
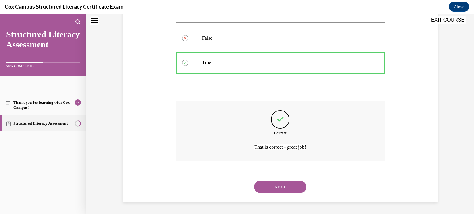
scroll to position [114, 0]
click at [279, 182] on button "NEXT" at bounding box center [280, 187] width 52 height 12
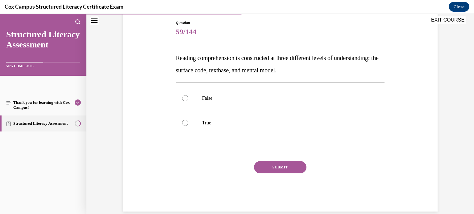
scroll to position [65, 0]
click at [187, 124] on div at bounding box center [185, 123] width 6 height 6
click at [187, 124] on input "True" at bounding box center [185, 123] width 6 height 6
radio input "true"
click at [283, 168] on button "SUBMIT" at bounding box center [280, 168] width 52 height 12
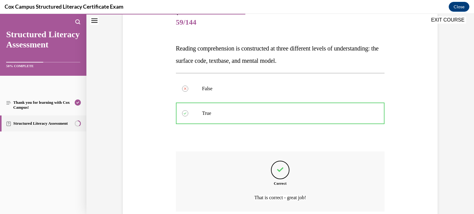
scroll to position [126, 0]
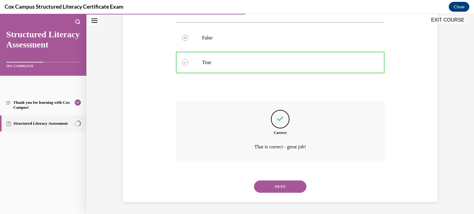
click at [286, 182] on button "NEXT" at bounding box center [280, 187] width 52 height 12
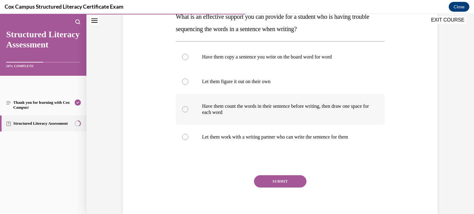
scroll to position [108, 0]
click at [187, 108] on div at bounding box center [185, 109] width 6 height 6
click at [187, 108] on input "Have them count the words in their sentence before writing, then draw one space…" at bounding box center [185, 109] width 6 height 6
radio input "true"
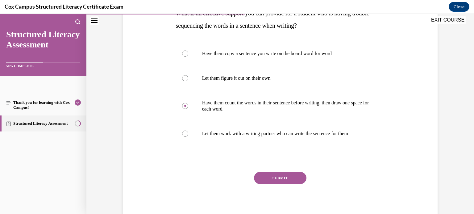
scroll to position [111, 0]
click at [296, 179] on button "SUBMIT" at bounding box center [280, 177] width 52 height 12
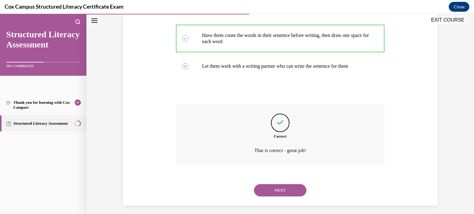
scroll to position [182, 0]
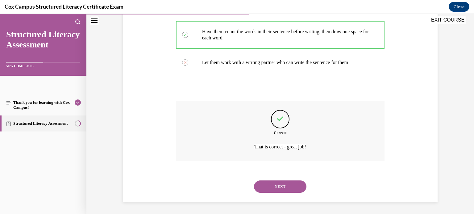
click at [282, 188] on button "NEXT" at bounding box center [280, 187] width 52 height 12
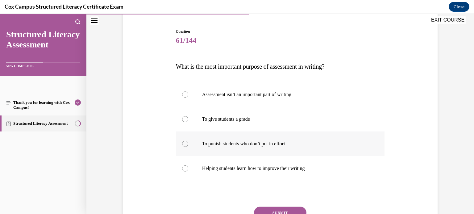
scroll to position [65, 0]
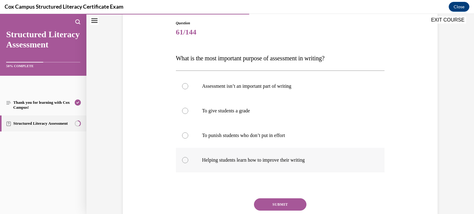
click at [184, 161] on div at bounding box center [185, 160] width 6 height 6
click at [184, 161] on input "Helping students learn how to improve their writing" at bounding box center [185, 160] width 6 height 6
radio input "true"
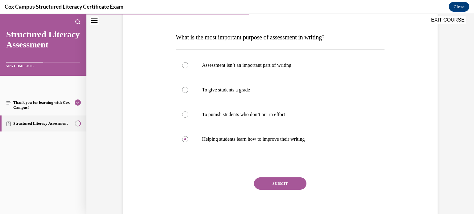
scroll to position [99, 0]
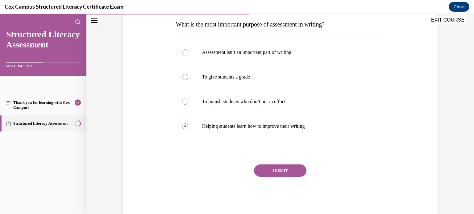
click at [272, 174] on button "SUBMIT" at bounding box center [280, 171] width 52 height 12
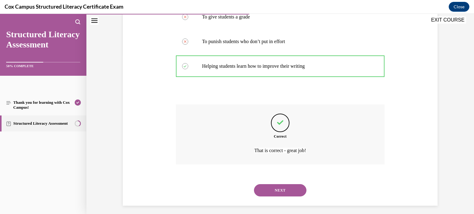
scroll to position [163, 0]
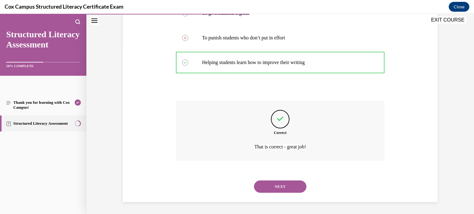
click at [280, 187] on button "NEXT" at bounding box center [280, 187] width 52 height 12
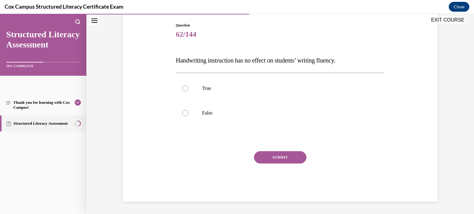
scroll to position [63, 0]
click at [186, 113] on div at bounding box center [185, 113] width 6 height 6
click at [186, 113] on input "False" at bounding box center [185, 113] width 6 height 6
radio input "true"
click at [283, 158] on button "SUBMIT" at bounding box center [280, 158] width 52 height 12
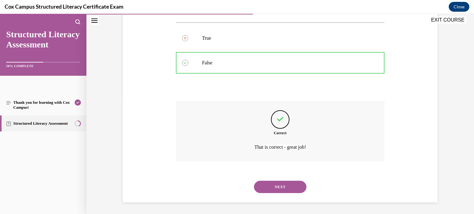
scroll to position [114, 0]
click at [283, 185] on button "NEXT" at bounding box center [280, 187] width 52 height 12
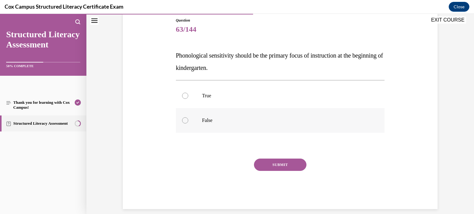
click at [186, 121] on div at bounding box center [185, 121] width 6 height 6
click at [186, 121] on input "False" at bounding box center [185, 121] width 6 height 6
radio input "true"
click at [286, 166] on button "SUBMIT" at bounding box center [280, 165] width 52 height 12
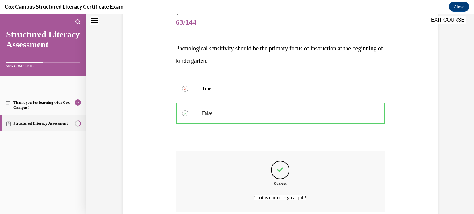
scroll to position [126, 0]
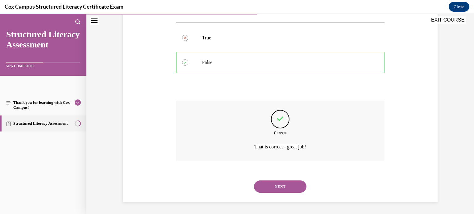
drag, startPoint x: 274, startPoint y: 181, endPoint x: 274, endPoint y: 185, distance: 4.3
click at [274, 182] on button "NEXT" at bounding box center [280, 187] width 52 height 12
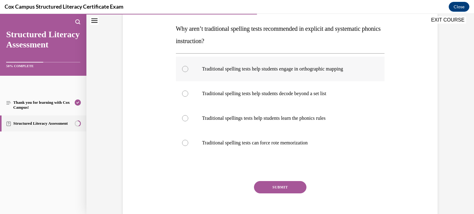
scroll to position [97, 0]
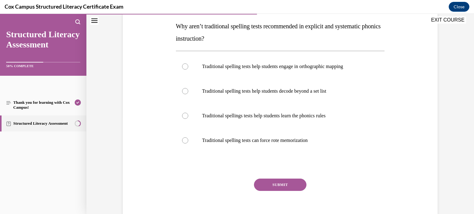
drag, startPoint x: 185, startPoint y: 140, endPoint x: 233, endPoint y: 154, distance: 50.0
click at [185, 140] on div at bounding box center [185, 141] width 6 height 6
click at [185, 140] on input "Traditional spelling tests can force rote memorization" at bounding box center [185, 141] width 6 height 6
radio input "true"
click at [281, 185] on button "SUBMIT" at bounding box center [280, 185] width 52 height 12
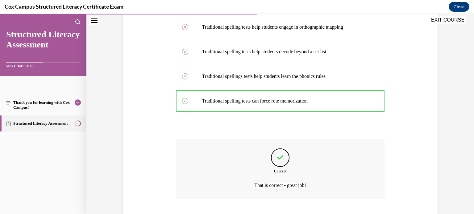
scroll to position [175, 0]
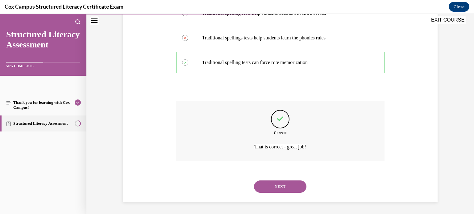
click at [283, 187] on button "NEXT" at bounding box center [280, 187] width 52 height 12
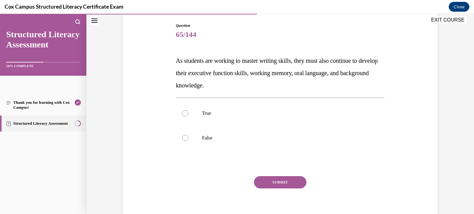
scroll to position [76, 0]
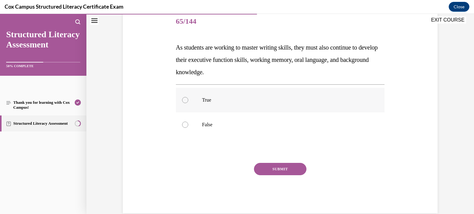
click at [186, 97] on div at bounding box center [185, 100] width 6 height 6
click at [186, 97] on input "True" at bounding box center [185, 100] width 6 height 6
radio input "true"
click at [272, 171] on button "SUBMIT" at bounding box center [280, 169] width 52 height 12
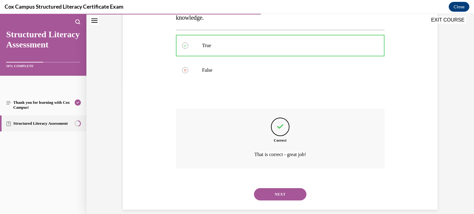
scroll to position [138, 0]
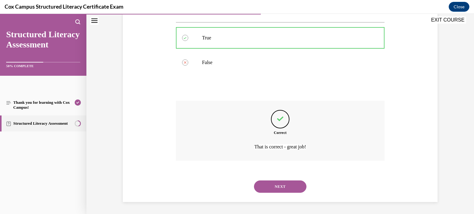
click at [276, 184] on button "NEXT" at bounding box center [280, 187] width 52 height 12
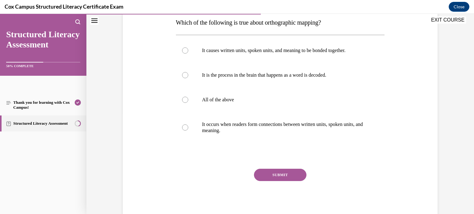
scroll to position [72, 0]
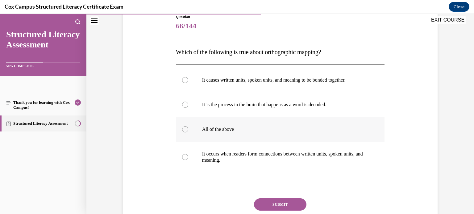
click at [186, 130] on div at bounding box center [185, 129] width 6 height 6
click at [186, 130] on input "All of the above" at bounding box center [185, 129] width 6 height 6
radio input "true"
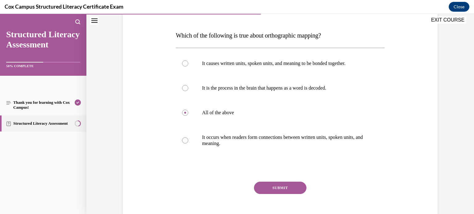
click at [287, 185] on button "SUBMIT" at bounding box center [280, 188] width 52 height 12
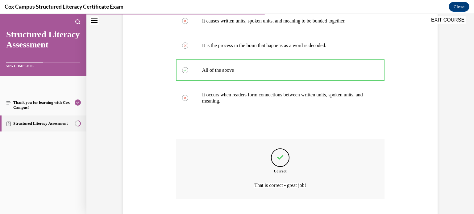
scroll to position [169, 0]
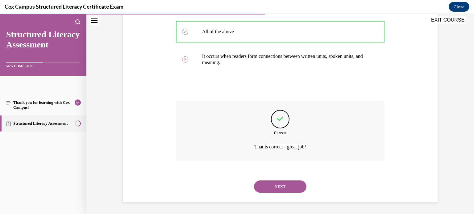
click at [282, 186] on button "NEXT" at bounding box center [280, 187] width 52 height 12
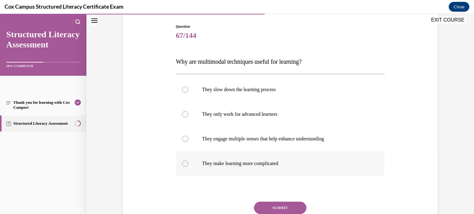
scroll to position [68, 0]
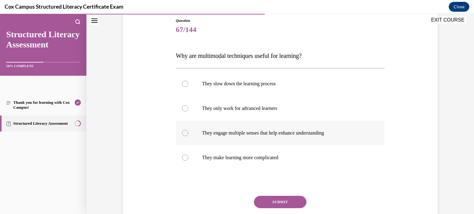
click at [185, 133] on div at bounding box center [185, 133] width 6 height 6
click at [185, 133] on input "They engage multiple senses that help enhance understanding" at bounding box center [185, 133] width 6 height 6
radio input "true"
click at [285, 200] on button "SUBMIT" at bounding box center [280, 202] width 52 height 12
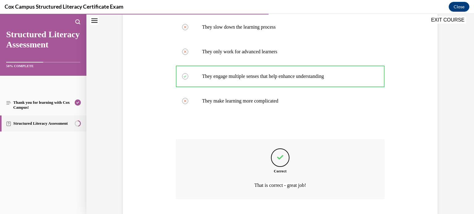
scroll to position [163, 0]
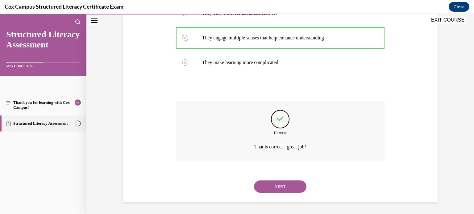
click at [289, 183] on button "NEXT" at bounding box center [280, 187] width 52 height 12
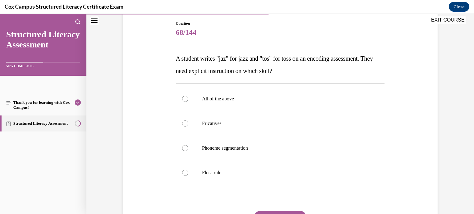
scroll to position [68, 0]
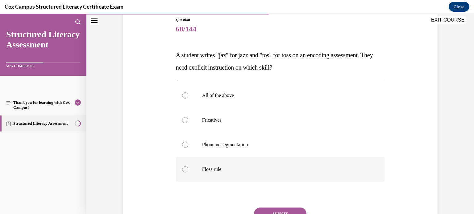
click at [180, 169] on label "Floss rule" at bounding box center [280, 169] width 209 height 25
click at [182, 169] on input "Floss rule" at bounding box center [185, 170] width 6 height 6
radio input "true"
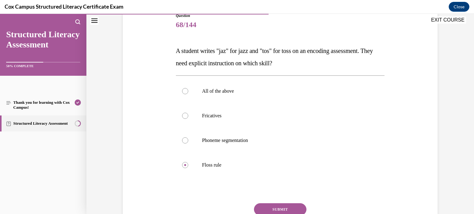
scroll to position [101, 0]
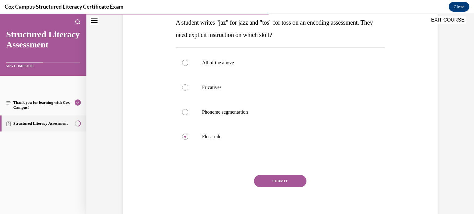
click at [285, 182] on button "SUBMIT" at bounding box center [280, 181] width 52 height 12
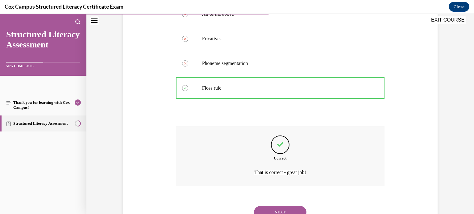
scroll to position [161, 0]
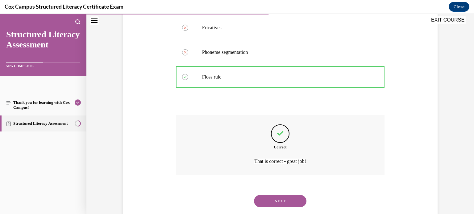
click at [282, 199] on button "NEXT" at bounding box center [280, 201] width 52 height 12
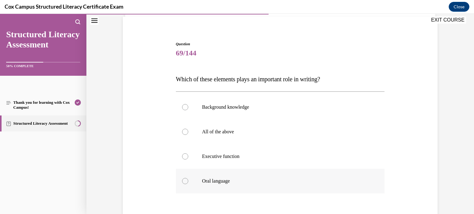
scroll to position [46, 0]
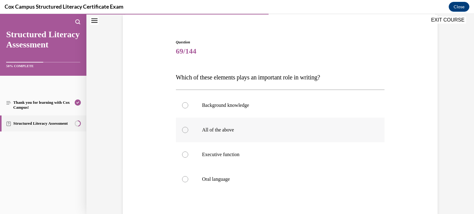
click at [184, 130] on div at bounding box center [185, 130] width 6 height 6
click at [184, 130] on input "All of the above" at bounding box center [185, 130] width 6 height 6
radio input "true"
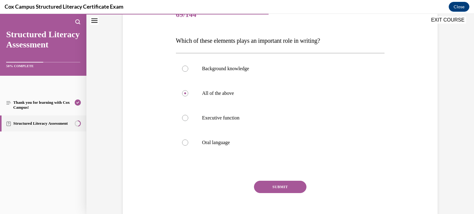
click at [288, 190] on button "SUBMIT" at bounding box center [280, 187] width 52 height 12
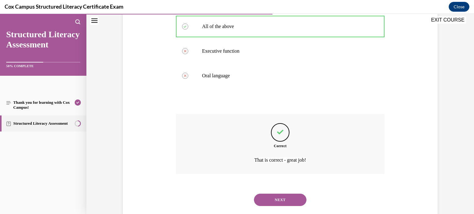
scroll to position [157, 0]
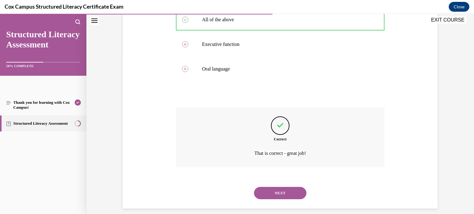
click at [284, 196] on button "NEXT" at bounding box center [280, 193] width 52 height 12
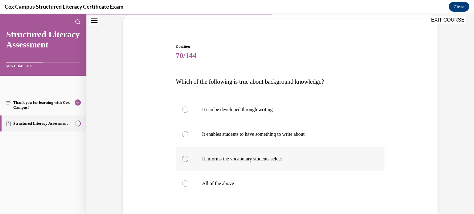
scroll to position [53, 0]
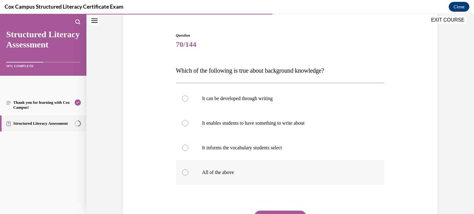
click at [181, 169] on label "All of the above" at bounding box center [280, 172] width 209 height 25
click at [182, 170] on input "All of the above" at bounding box center [185, 173] width 6 height 6
radio input "true"
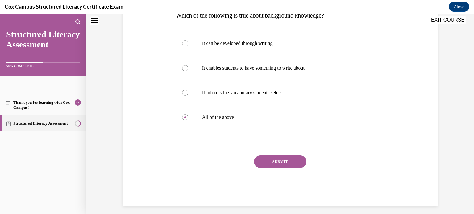
click at [288, 163] on button "SUBMIT" at bounding box center [280, 162] width 52 height 12
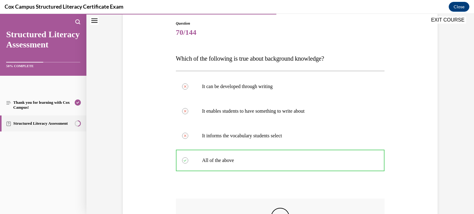
scroll to position [163, 0]
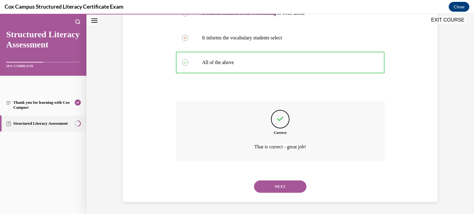
click at [273, 188] on button "NEXT" at bounding box center [280, 187] width 52 height 12
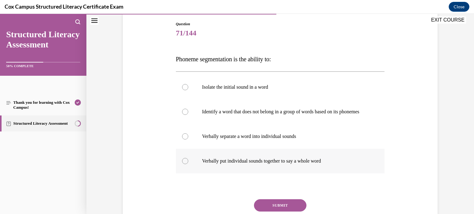
scroll to position [72, 0]
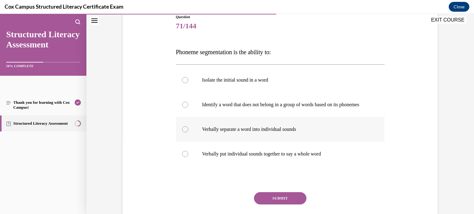
click at [185, 133] on div at bounding box center [185, 129] width 6 height 6
click at [185, 133] on input "Verbally separate a word into individual sounds" at bounding box center [185, 129] width 6 height 6
radio input "true"
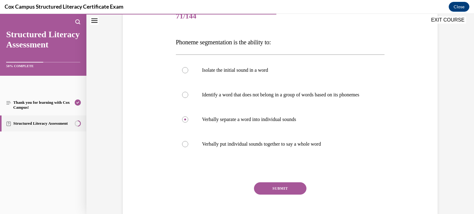
click at [283, 195] on button "SUBMIT" at bounding box center [280, 189] width 52 height 12
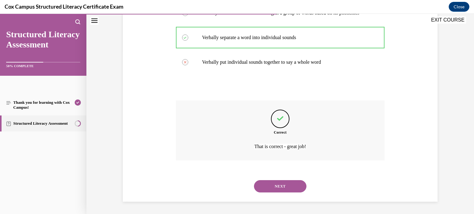
scroll to position [169, 0]
click at [282, 188] on button "NEXT" at bounding box center [280, 186] width 52 height 12
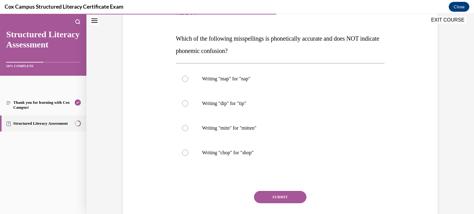
scroll to position [101, 0]
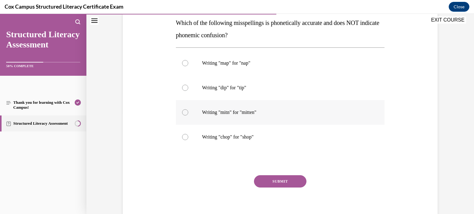
click at [183, 113] on div at bounding box center [185, 112] width 6 height 6
click at [183, 113] on input "Writing "mitn" for "mitten"" at bounding box center [185, 112] width 6 height 6
radio input "true"
click at [282, 181] on button "SUBMIT" at bounding box center [280, 181] width 52 height 12
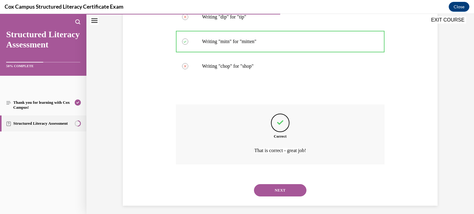
scroll to position [175, 0]
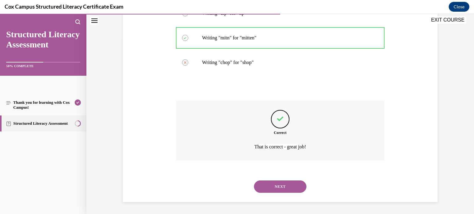
click at [285, 184] on button "NEXT" at bounding box center [280, 187] width 52 height 12
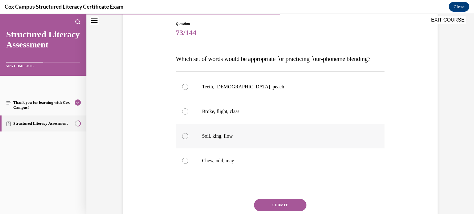
scroll to position [70, 0]
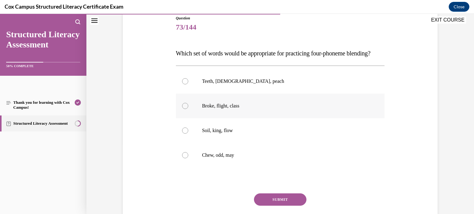
click at [185, 109] on div at bounding box center [185, 106] width 6 height 6
click at [185, 109] on input "Broke, flight, class" at bounding box center [185, 106] width 6 height 6
radio input "true"
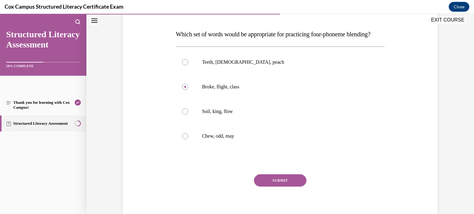
scroll to position [93, 0]
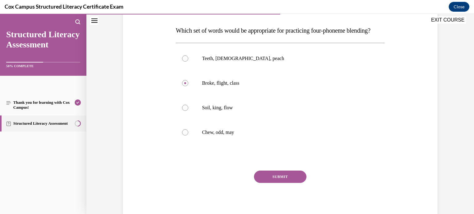
click at [272, 183] on button "SUBMIT" at bounding box center [280, 177] width 52 height 12
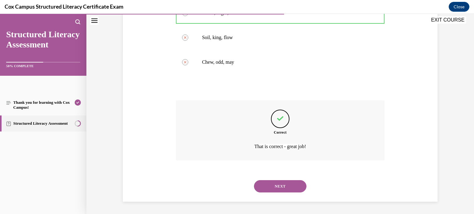
scroll to position [167, 0]
click at [273, 193] on button "NEXT" at bounding box center [280, 186] width 52 height 12
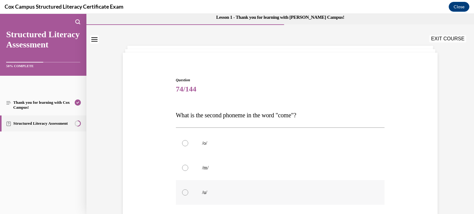
scroll to position [10, 0]
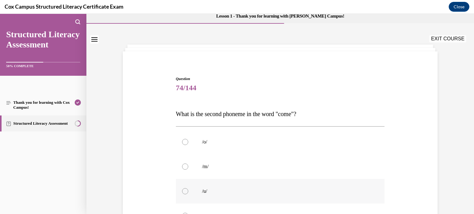
click at [186, 191] on div at bounding box center [185, 191] width 6 height 6
click at [186, 191] on input "/u/" at bounding box center [185, 191] width 6 height 6
radio input "true"
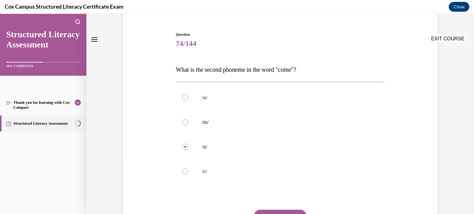
scroll to position [112, 0]
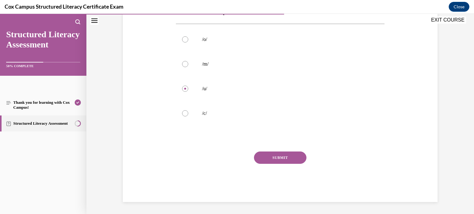
click at [270, 157] on button "SUBMIT" at bounding box center [280, 158] width 52 height 12
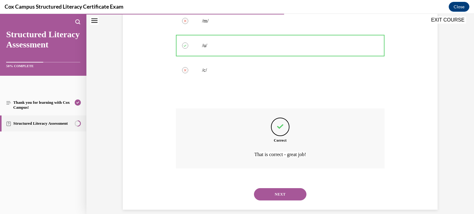
scroll to position [163, 0]
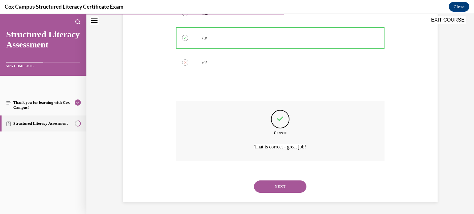
click at [281, 184] on button "NEXT" at bounding box center [280, 187] width 52 height 12
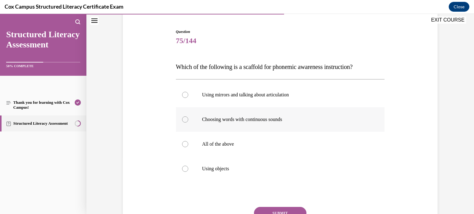
scroll to position [58, 0]
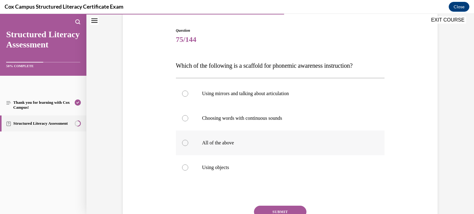
drag, startPoint x: 184, startPoint y: 143, endPoint x: 203, endPoint y: 154, distance: 21.8
click at [184, 143] on div at bounding box center [185, 143] width 6 height 6
click at [184, 143] on input "All of the above" at bounding box center [185, 143] width 6 height 6
radio input "true"
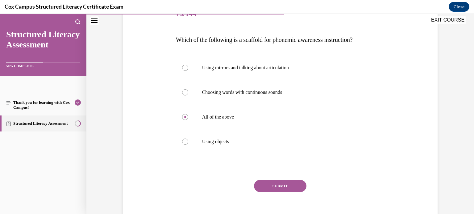
click at [298, 182] on button "SUBMIT" at bounding box center [280, 186] width 52 height 12
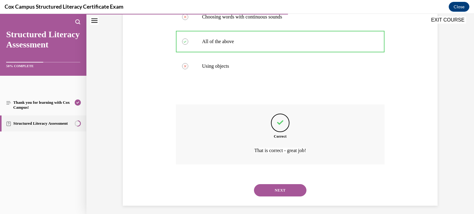
scroll to position [163, 0]
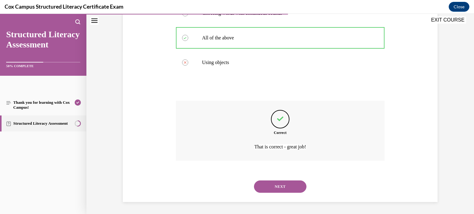
click at [285, 189] on button "NEXT" at bounding box center [280, 187] width 52 height 12
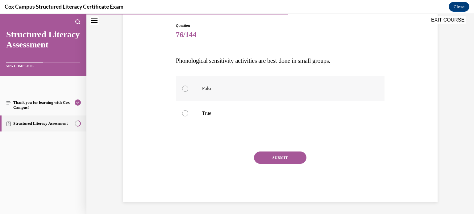
click at [184, 90] on div at bounding box center [185, 89] width 6 height 6
click at [184, 90] on input "False" at bounding box center [185, 89] width 6 height 6
radio input "true"
click at [278, 158] on button "SUBMIT" at bounding box center [280, 158] width 52 height 12
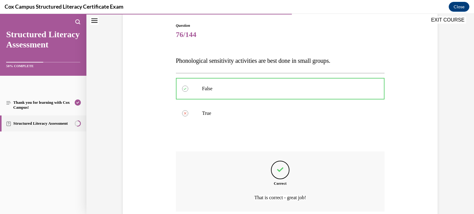
scroll to position [114, 0]
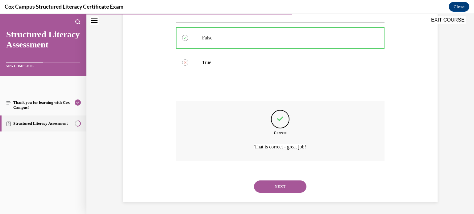
click at [281, 185] on button "NEXT" at bounding box center [280, 187] width 52 height 12
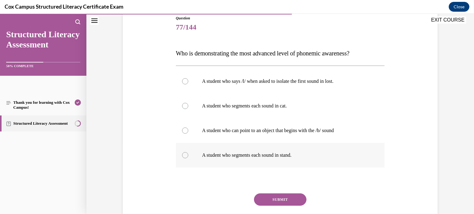
scroll to position [77, 0]
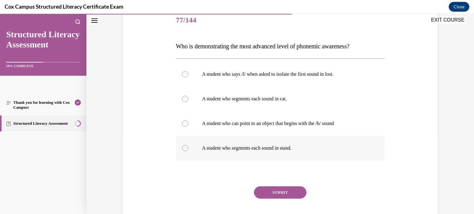
click at [183, 150] on div at bounding box center [185, 148] width 6 height 6
click at [183, 150] on input "A student who segments each sound in stand." at bounding box center [185, 148] width 6 height 6
radio input "true"
click at [292, 191] on button "SUBMIT" at bounding box center [280, 193] width 52 height 12
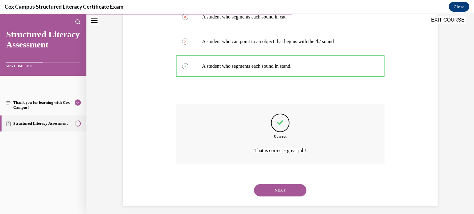
scroll to position [163, 0]
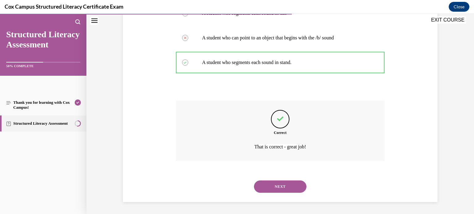
click at [280, 185] on button "NEXT" at bounding box center [280, 187] width 52 height 12
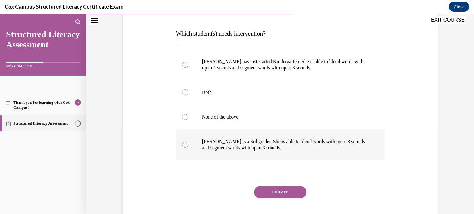
scroll to position [93, 0]
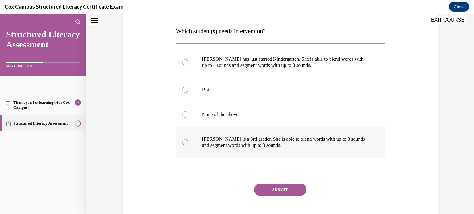
click at [184, 143] on div at bounding box center [185, 142] width 6 height 6
click at [184, 143] on input "[PERSON_NAME] is a 3rd grader. She is able to blend words with up to 3 sounds a…" at bounding box center [185, 142] width 6 height 6
radio input "true"
click at [281, 190] on button "SUBMIT" at bounding box center [280, 190] width 52 height 12
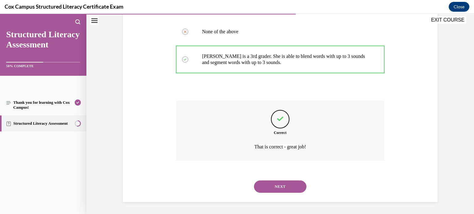
scroll to position [175, 0]
click at [280, 187] on button "NEXT" at bounding box center [280, 187] width 52 height 12
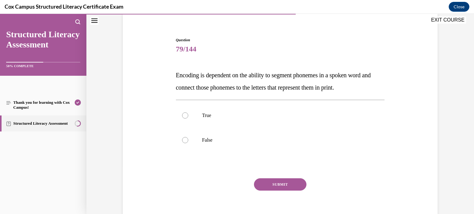
scroll to position [46, 0]
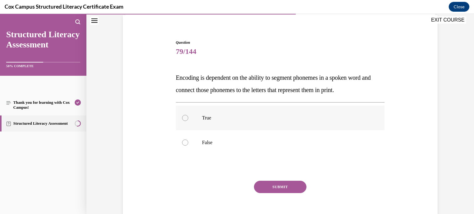
click at [187, 122] on label "True" at bounding box center [280, 118] width 209 height 25
click at [187, 121] on input "True" at bounding box center [185, 118] width 6 height 6
radio input "true"
click at [287, 189] on button "SUBMIT" at bounding box center [280, 187] width 52 height 12
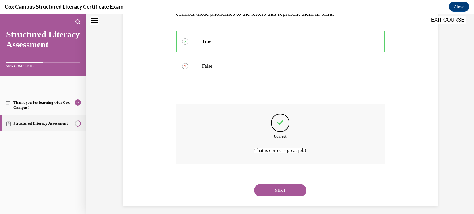
scroll to position [126, 0]
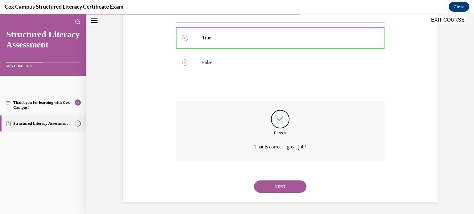
click at [271, 188] on button "NEXT" at bounding box center [280, 187] width 52 height 12
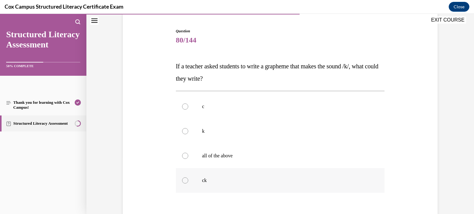
scroll to position [60, 0]
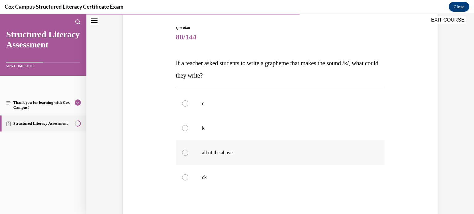
click at [185, 154] on div at bounding box center [185, 153] width 6 height 6
click at [185, 154] on input "all of the above" at bounding box center [185, 153] width 6 height 6
radio input "true"
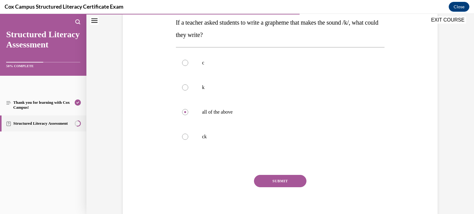
scroll to position [104, 0]
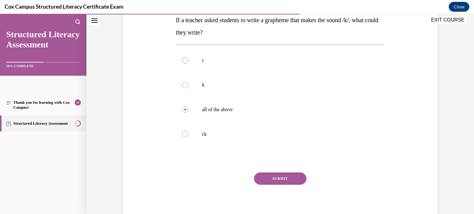
click at [266, 175] on button "SUBMIT" at bounding box center [280, 179] width 52 height 12
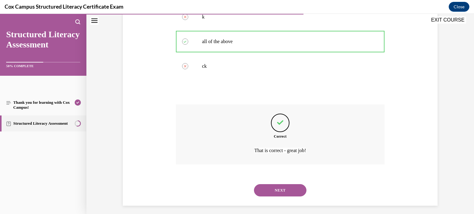
scroll to position [175, 0]
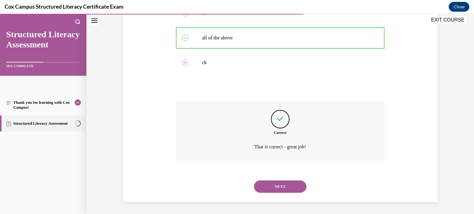
click at [271, 188] on button "NEXT" at bounding box center [280, 187] width 52 height 12
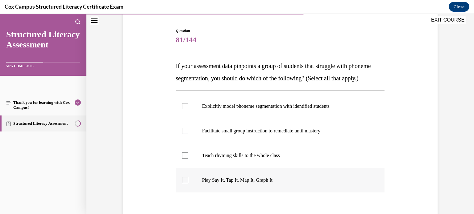
scroll to position [61, 0]
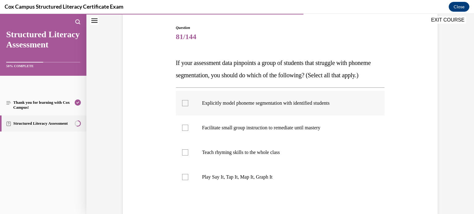
click at [186, 106] on div at bounding box center [185, 103] width 6 height 6
click at [186, 106] on input "Explicitly model phoneme segmentation with identified students" at bounding box center [185, 103] width 6 height 6
checkbox input "true"
click at [185, 131] on div at bounding box center [185, 128] width 6 height 6
click at [185, 131] on input "Facilitate small group instruction to remediate until mastery" at bounding box center [185, 128] width 6 height 6
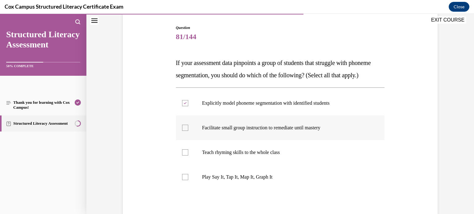
checkbox input "true"
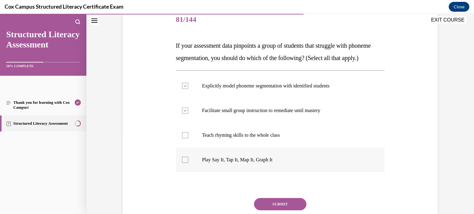
scroll to position [83, 0]
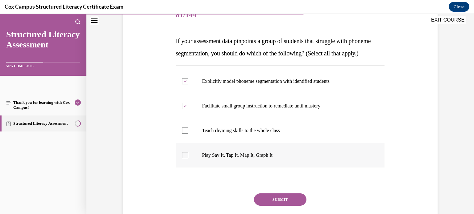
click at [187, 159] on div at bounding box center [185, 155] width 6 height 6
click at [187, 159] on input "Play Say It, Tap It, Map It, Graph It" at bounding box center [185, 155] width 6 height 6
checkbox input "true"
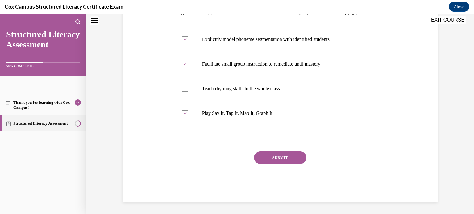
click at [279, 164] on button "SUBMIT" at bounding box center [280, 158] width 52 height 12
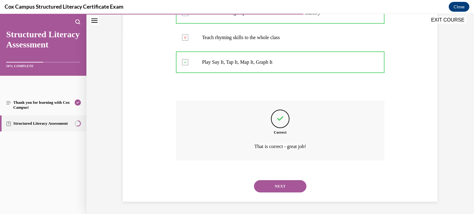
scroll to position [188, 0]
click at [289, 184] on button "NEXT" at bounding box center [280, 186] width 52 height 12
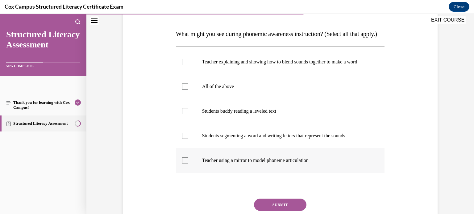
scroll to position [93, 0]
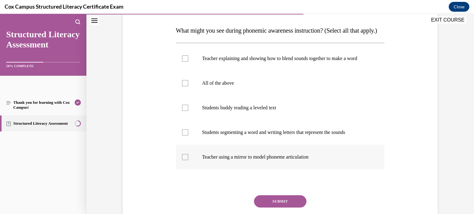
click at [183, 160] on div at bounding box center [185, 157] width 6 height 6
click at [183, 160] on input "Teacher using a mirror to model phoneme articulation" at bounding box center [185, 157] width 6 height 6
checkbox input "true"
click at [187, 62] on div at bounding box center [185, 59] width 6 height 6
click at [187, 62] on input "Teacher explaining and showing how to blend sounds together to make a word" at bounding box center [185, 59] width 6 height 6
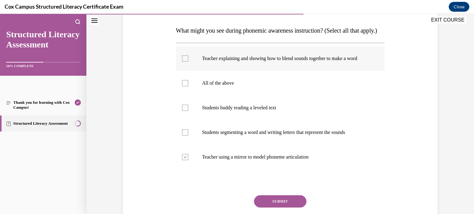
checkbox input "true"
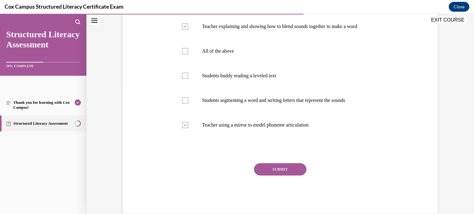
scroll to position [126, 0]
click at [185, 103] on div at bounding box center [185, 100] width 6 height 6
click at [185, 103] on input "Students segmenting a word and writing letters that represent the sounds" at bounding box center [185, 100] width 6 height 6
checkbox input "true"
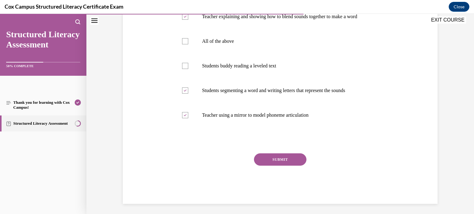
scroll to position [135, 0]
click at [276, 166] on button "SUBMIT" at bounding box center [280, 159] width 52 height 12
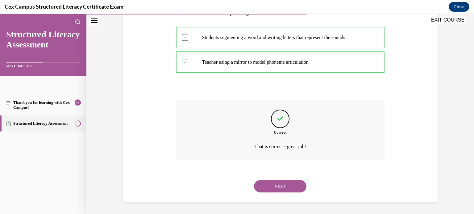
scroll to position [206, 0]
click at [280, 188] on button "NEXT" at bounding box center [280, 186] width 52 height 12
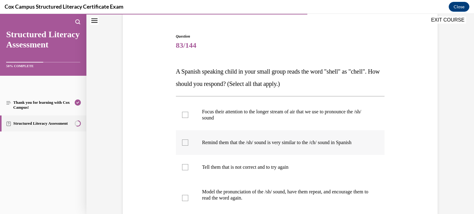
scroll to position [76, 0]
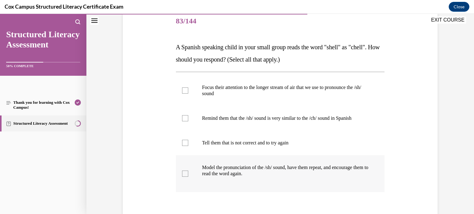
drag, startPoint x: 184, startPoint y: 176, endPoint x: 186, endPoint y: 163, distance: 13.4
click at [185, 176] on div at bounding box center [185, 174] width 6 height 6
click at [185, 176] on input "Model the pronunciation of the /sh/ sound, have them repeat, and encourage them…" at bounding box center [185, 174] width 6 height 6
checkbox input "true"
click at [183, 119] on div at bounding box center [185, 118] width 6 height 6
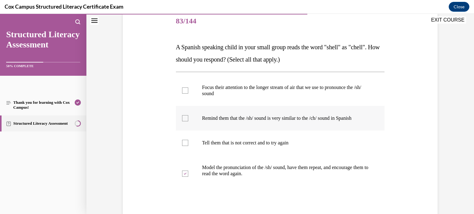
click at [183, 119] on input "Remind them that the /sh/ sound is very similar to the /ch/ sound in Spanish" at bounding box center [185, 118] width 6 height 6
checkbox input "true"
click at [185, 90] on div at bounding box center [185, 91] width 6 height 6
click at [185, 90] on input "Focus their attention to the longer stream of air that we use to pronounce the …" at bounding box center [185, 91] width 6 height 6
checkbox input "true"
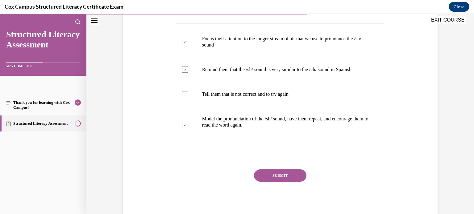
scroll to position [129, 0]
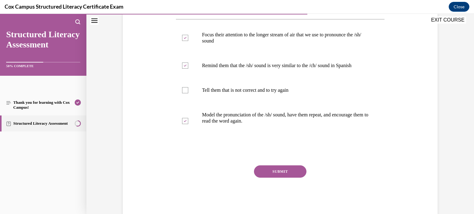
click at [283, 168] on button "SUBMIT" at bounding box center [280, 172] width 52 height 12
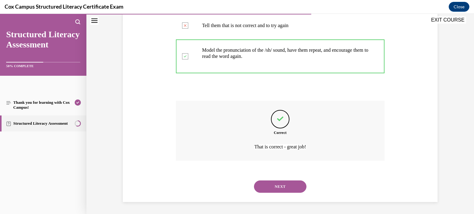
scroll to position [194, 0]
click at [285, 184] on button "NEXT" at bounding box center [280, 187] width 52 height 12
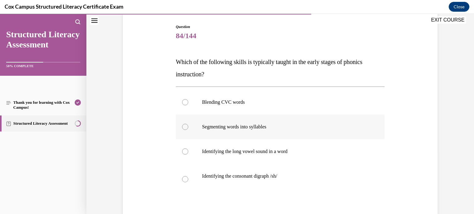
scroll to position [60, 0]
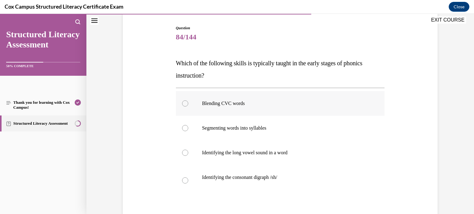
click at [184, 104] on div at bounding box center [185, 104] width 6 height 6
click at [184, 104] on input "Blending CVC words" at bounding box center [185, 104] width 6 height 6
radio input "true"
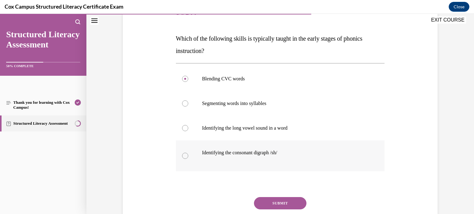
scroll to position [86, 0]
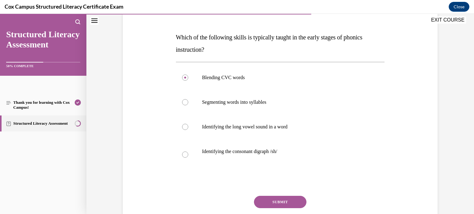
click at [284, 203] on button "SUBMIT" at bounding box center [280, 202] width 52 height 12
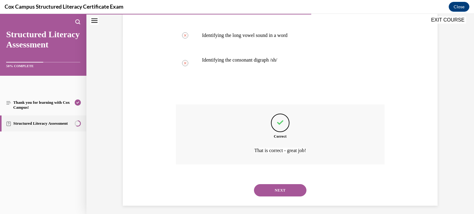
scroll to position [182, 0]
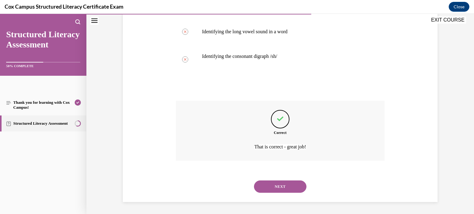
click at [282, 189] on button "NEXT" at bounding box center [280, 187] width 52 height 12
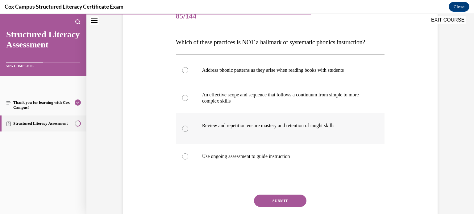
scroll to position [86, 0]
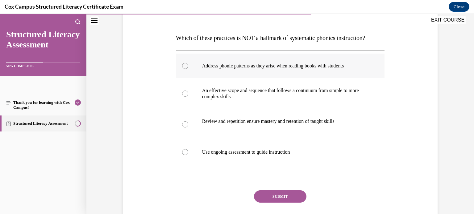
click at [186, 69] on div at bounding box center [185, 66] width 6 height 6
click at [186, 69] on input "Address phonic patterns as they arise when reading books with students" at bounding box center [185, 66] width 6 height 6
radio input "true"
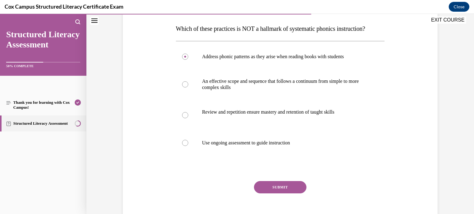
click at [281, 194] on button "SUBMIT" at bounding box center [280, 187] width 52 height 12
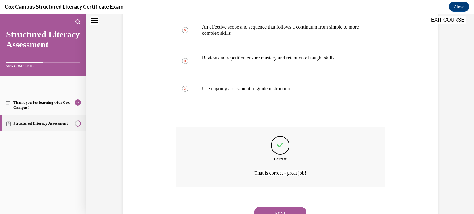
scroll to position [188, 0]
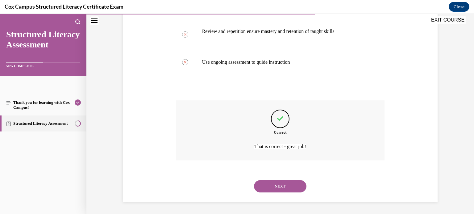
click at [284, 187] on button "NEXT" at bounding box center [280, 186] width 52 height 12
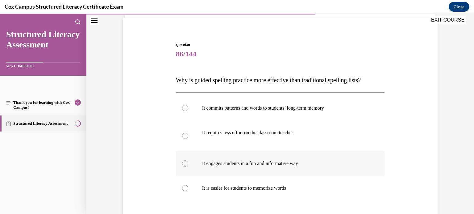
scroll to position [60, 0]
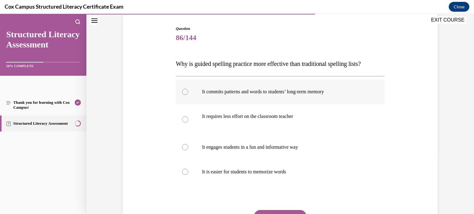
click at [184, 92] on div at bounding box center [185, 92] width 6 height 6
click at [184, 92] on input "It commits patterns and words to students’ long-term memory" at bounding box center [185, 92] width 6 height 6
radio input "true"
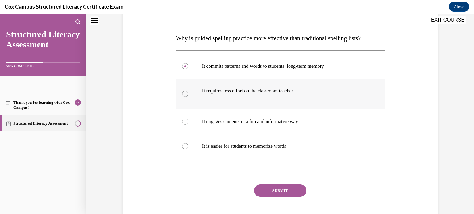
scroll to position [93, 0]
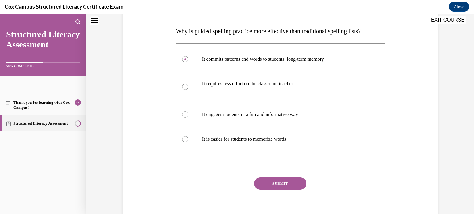
click at [297, 181] on button "SUBMIT" at bounding box center [280, 184] width 52 height 12
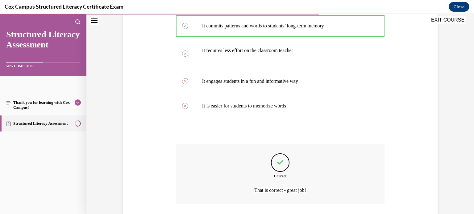
scroll to position [169, 0]
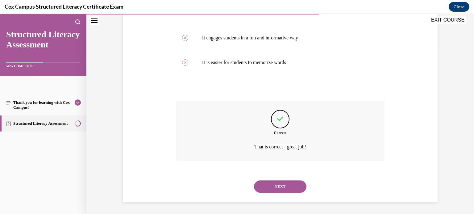
click at [299, 185] on button "NEXT" at bounding box center [280, 187] width 52 height 12
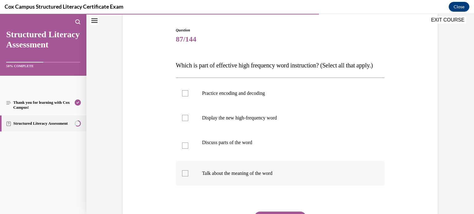
scroll to position [62, 0]
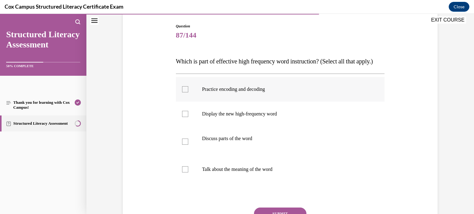
click at [184, 93] on div at bounding box center [185, 89] width 6 height 6
click at [184, 93] on input "Practice encoding and decoding" at bounding box center [185, 89] width 6 height 6
checkbox input "true"
click at [186, 117] on div at bounding box center [185, 114] width 6 height 6
click at [186, 117] on input "Display the new high-frequency word" at bounding box center [185, 114] width 6 height 6
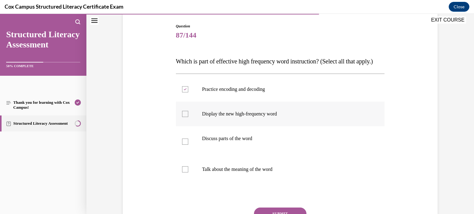
checkbox input "true"
click at [185, 145] on div at bounding box center [185, 142] width 6 height 6
click at [185, 145] on input "Discuss parts of the word" at bounding box center [185, 142] width 6 height 6
checkbox input "true"
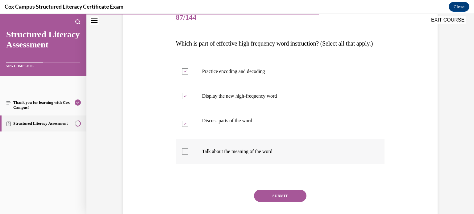
scroll to position [83, 0]
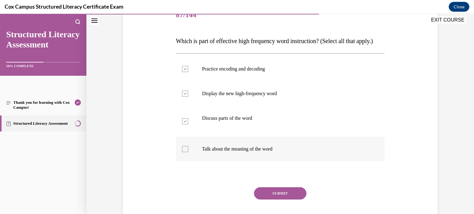
click at [185, 152] on div at bounding box center [185, 149] width 6 height 6
click at [185, 152] on input "Talk about the meaning of the word" at bounding box center [185, 149] width 6 height 6
checkbox input "true"
click at [273, 200] on button "SUBMIT" at bounding box center [280, 194] width 52 height 12
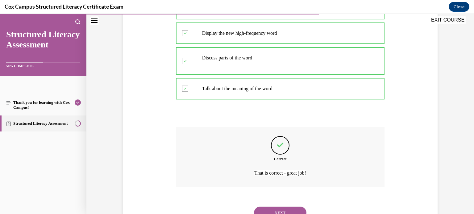
scroll to position [182, 0]
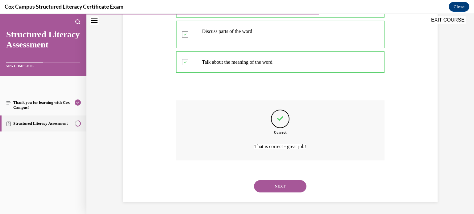
click at [276, 182] on button "NEXT" at bounding box center [280, 186] width 52 height 12
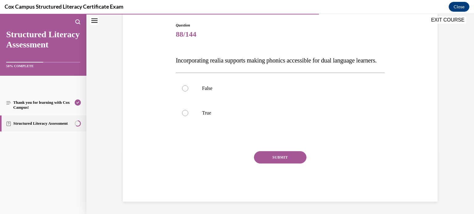
scroll to position [68, 0]
click at [185, 116] on div at bounding box center [185, 113] width 6 height 6
click at [185, 116] on input "True" at bounding box center [185, 113] width 6 height 6
radio input "true"
click at [280, 164] on button "SUBMIT" at bounding box center [280, 157] width 52 height 12
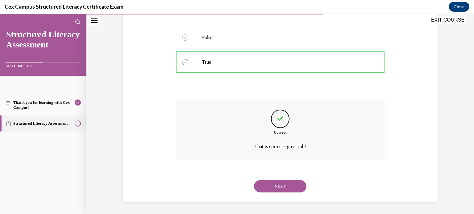
scroll to position [120, 0]
click at [284, 193] on button "NEXT" at bounding box center [280, 186] width 52 height 12
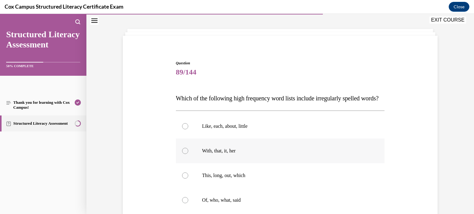
scroll to position [55, 0]
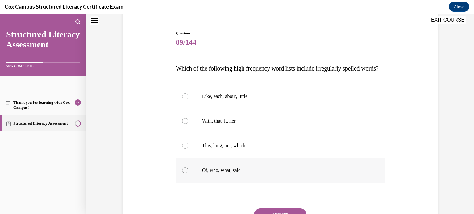
click at [184, 174] on div at bounding box center [185, 170] width 6 height 6
click at [184, 174] on input "Of, who, what, said" at bounding box center [185, 170] width 6 height 6
radio input "true"
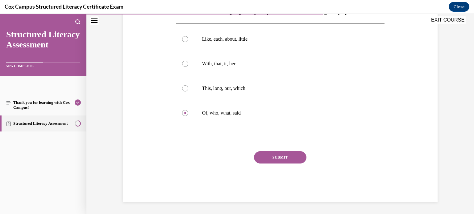
click at [281, 159] on button "SUBMIT" at bounding box center [280, 157] width 52 height 12
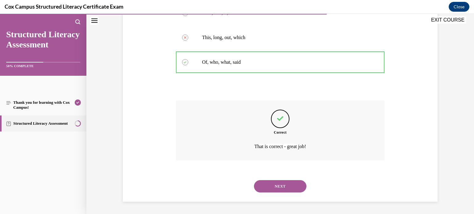
scroll to position [175, 0]
click at [287, 187] on button "NEXT" at bounding box center [280, 186] width 52 height 12
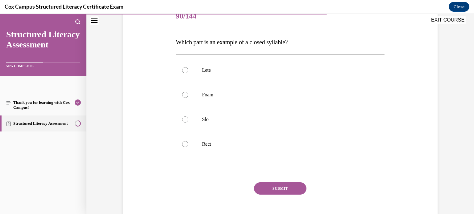
scroll to position [81, 0]
click at [184, 145] on div at bounding box center [185, 145] width 6 height 6
click at [184, 145] on input "Rect" at bounding box center [185, 145] width 6 height 6
radio input "true"
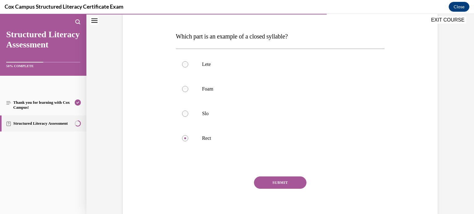
click at [279, 179] on button "SUBMIT" at bounding box center [280, 183] width 52 height 12
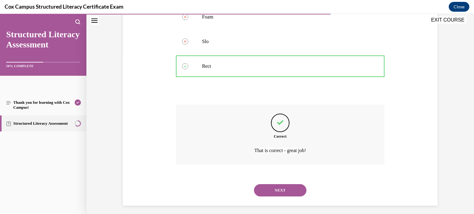
scroll to position [163, 0]
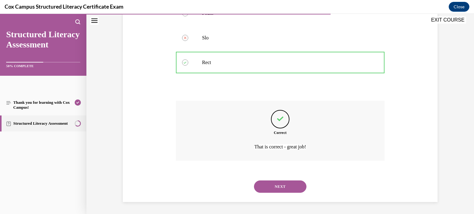
click at [284, 184] on button "NEXT" at bounding box center [280, 187] width 52 height 12
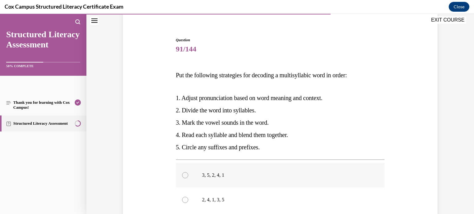
scroll to position [53, 0]
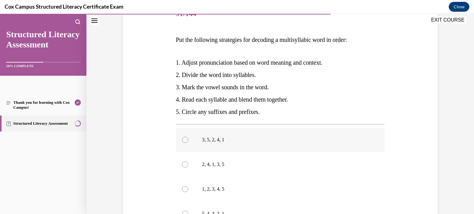
click at [184, 139] on div at bounding box center [185, 140] width 6 height 6
click at [184, 139] on input "3, 5, 2, 4, 1" at bounding box center [185, 140] width 6 height 6
radio input "true"
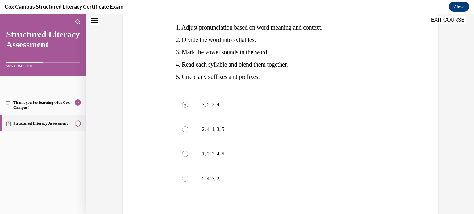
scroll to position [128, 0]
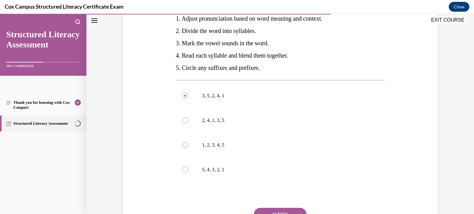
click at [283, 209] on button "SUBMIT" at bounding box center [280, 214] width 52 height 12
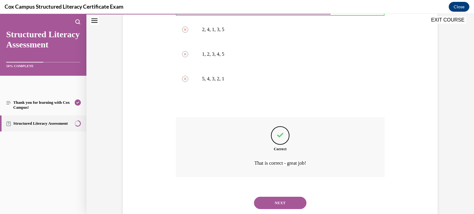
scroll to position [220, 0]
click at [281, 200] on button "NEXT" at bounding box center [280, 202] width 52 height 12
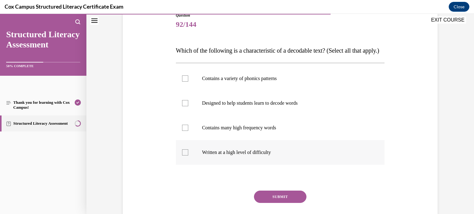
scroll to position [73, 0]
click at [185, 81] on div at bounding box center [185, 78] width 6 height 6
click at [185, 81] on input "Contains a variety of phonics patterns" at bounding box center [185, 78] width 6 height 6
checkbox input "true"
click at [184, 106] on div at bounding box center [185, 103] width 6 height 6
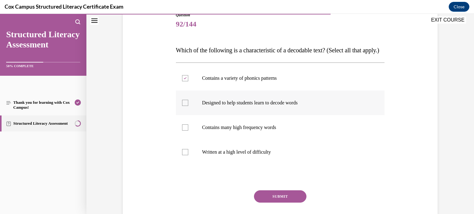
click at [184, 106] on input "Designed to help students learn to decode words" at bounding box center [185, 103] width 6 height 6
checkbox input "true"
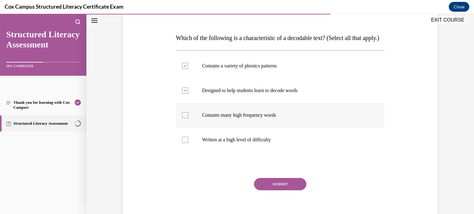
scroll to position [86, 0]
click at [278, 190] on button "SUBMIT" at bounding box center [280, 184] width 52 height 12
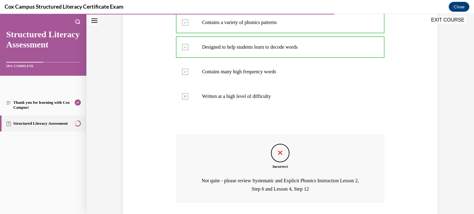
scroll to position [184, 0]
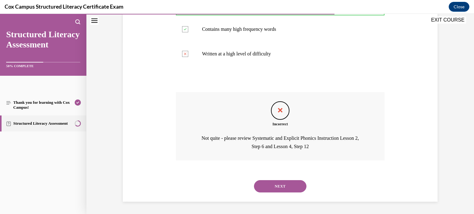
click at [278, 188] on button "NEXT" at bounding box center [280, 186] width 52 height 12
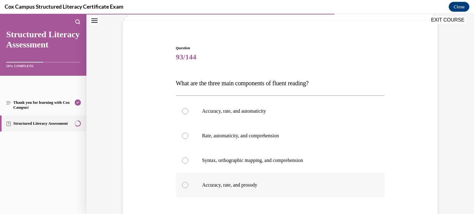
scroll to position [70, 0]
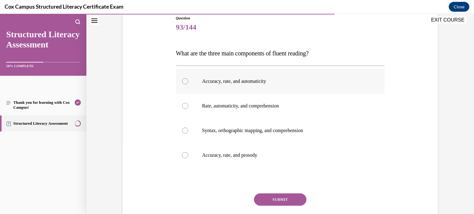
click at [186, 81] on div at bounding box center [185, 81] width 6 height 6
click at [186, 81] on input "Accuracy, rate, and automaticity" at bounding box center [185, 81] width 6 height 6
radio input "true"
click at [184, 154] on div at bounding box center [185, 155] width 6 height 6
click at [184, 154] on input "Accuracy, rate, and prosody" at bounding box center [185, 155] width 6 height 6
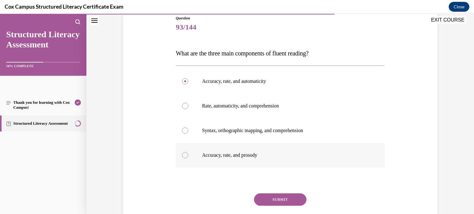
radio input "true"
click at [279, 201] on button "SUBMIT" at bounding box center [280, 200] width 52 height 12
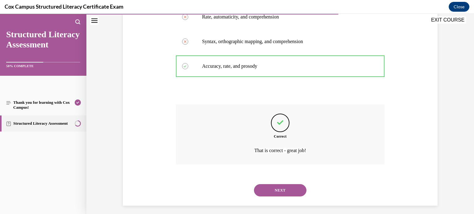
scroll to position [163, 0]
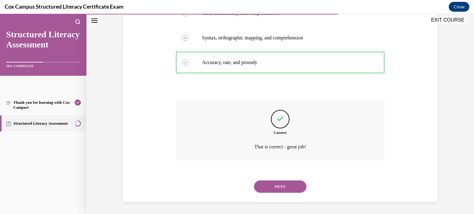
click at [280, 187] on button "NEXT" at bounding box center [280, 187] width 52 height 12
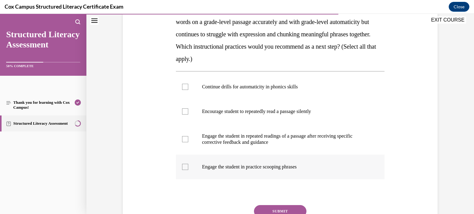
scroll to position [101, 0]
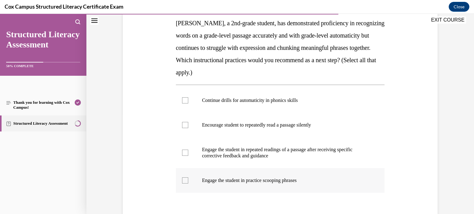
click at [187, 180] on div at bounding box center [185, 181] width 6 height 6
click at [187, 180] on input "Engage the student in practice scooping phrases" at bounding box center [185, 181] width 6 height 6
checkbox input "true"
click at [183, 152] on div at bounding box center [185, 153] width 6 height 6
click at [183, 152] on input "Engage the student in repeated readings of a passage after receiving specific c…" at bounding box center [185, 153] width 6 height 6
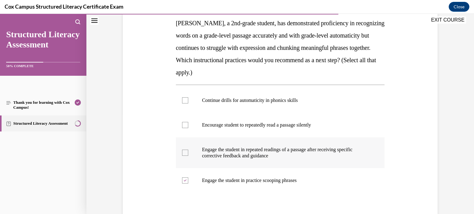
checkbox input "true"
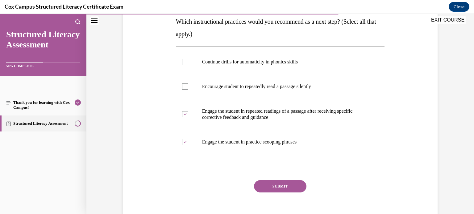
scroll to position [149, 0]
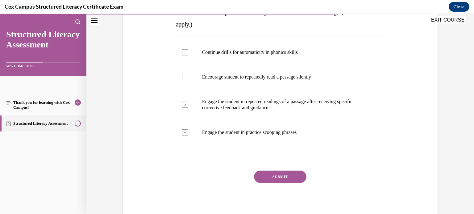
click at [293, 176] on button "SUBMIT" at bounding box center [280, 177] width 52 height 12
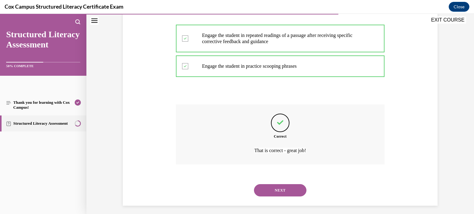
scroll to position [219, 0]
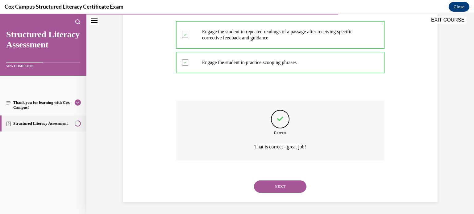
click at [289, 189] on button "NEXT" at bounding box center [280, 187] width 52 height 12
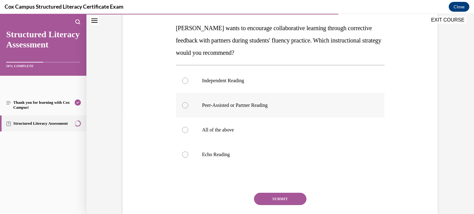
scroll to position [97, 0]
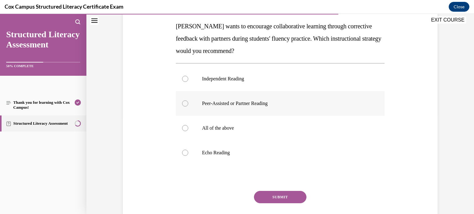
click at [185, 104] on div at bounding box center [185, 104] width 6 height 6
click at [185, 104] on input "Peer-Assisted or Partner Reading" at bounding box center [185, 104] width 6 height 6
radio input "true"
click at [285, 197] on button "SUBMIT" at bounding box center [280, 197] width 52 height 12
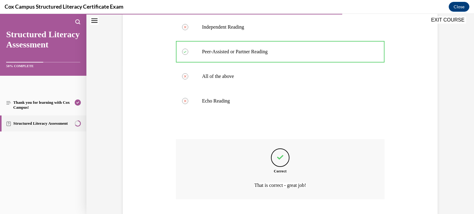
scroll to position [188, 0]
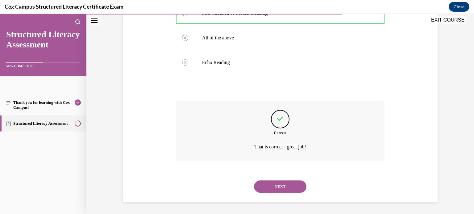
click at [288, 184] on button "NEXT" at bounding box center [280, 187] width 52 height 12
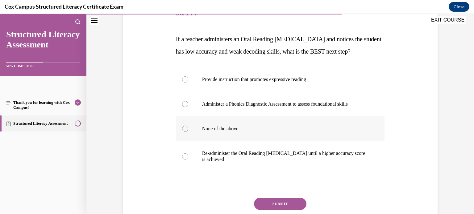
scroll to position [87, 0]
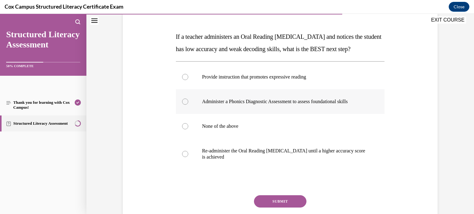
click at [185, 105] on div at bounding box center [185, 102] width 6 height 6
click at [185, 105] on input "Administer a Phonics Diagnostic Assessment to assess foundational skills" at bounding box center [185, 102] width 6 height 6
radio input "true"
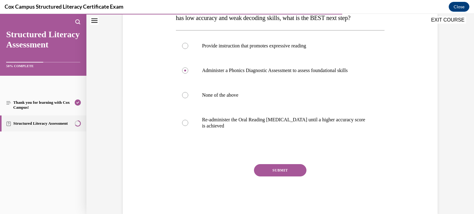
scroll to position [126, 0]
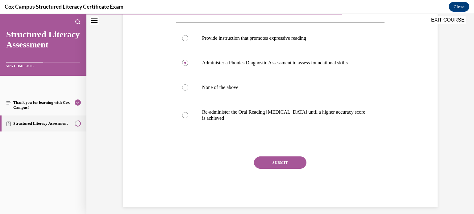
click at [285, 169] on button "SUBMIT" at bounding box center [280, 163] width 52 height 12
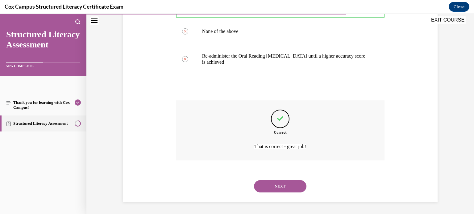
scroll to position [194, 0]
click at [277, 186] on button "NEXT" at bounding box center [280, 186] width 52 height 12
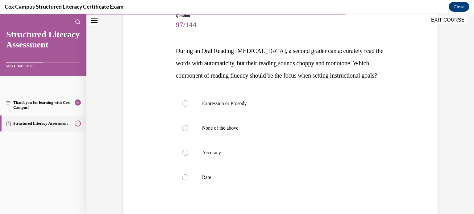
scroll to position [72, 0]
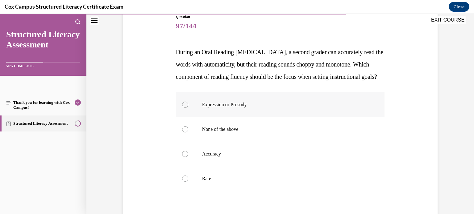
click at [185, 108] on div at bounding box center [185, 105] width 6 height 6
click at [185, 108] on input "Expression or Prosody" at bounding box center [185, 105] width 6 height 6
radio input "true"
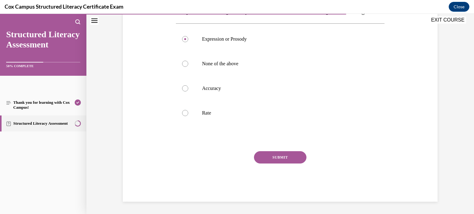
click at [282, 164] on button "SUBMIT" at bounding box center [280, 157] width 52 height 12
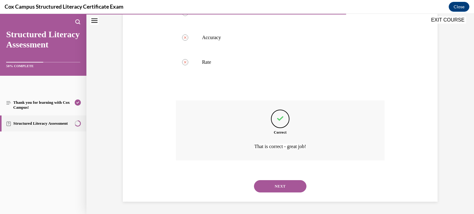
scroll to position [197, 0]
click at [277, 188] on button "NEXT" at bounding box center [280, 186] width 52 height 12
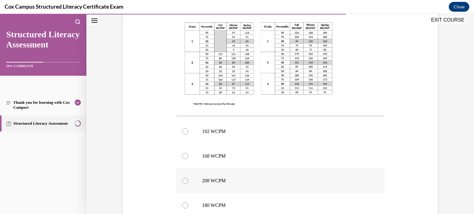
scroll to position [195, 0]
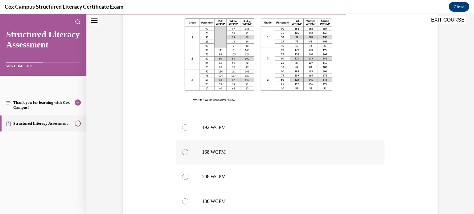
click at [184, 152] on div at bounding box center [185, 152] width 6 height 6
click at [184, 152] on input "168 WCPM" at bounding box center [185, 152] width 6 height 6
radio input "true"
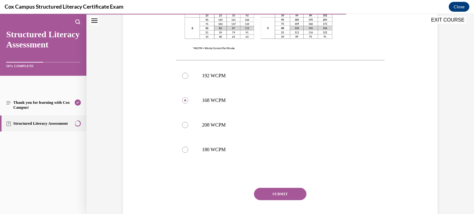
scroll to position [283, 0]
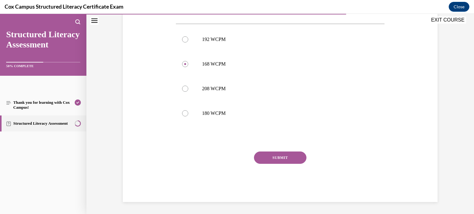
click at [254, 170] on div "SUBMIT" at bounding box center [280, 167] width 209 height 31
click at [280, 153] on button "SUBMIT" at bounding box center [280, 158] width 52 height 12
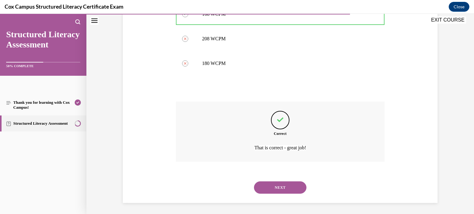
scroll to position [334, 0]
click at [281, 184] on button "NEXT" at bounding box center [280, 187] width 52 height 12
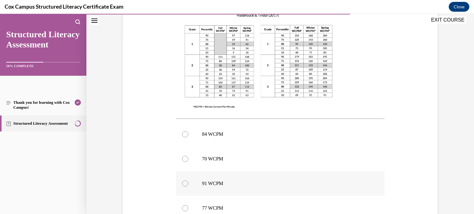
scroll to position [193, 0]
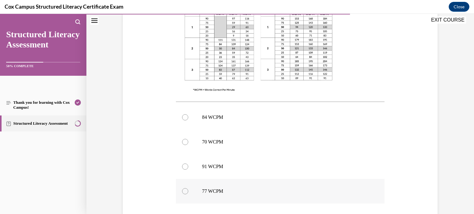
drag, startPoint x: 185, startPoint y: 191, endPoint x: 199, endPoint y: 188, distance: 14.5
click at [185, 190] on div at bounding box center [185, 191] width 6 height 6
click at [185, 190] on input "77 WCPM" at bounding box center [185, 191] width 6 height 6
radio input "true"
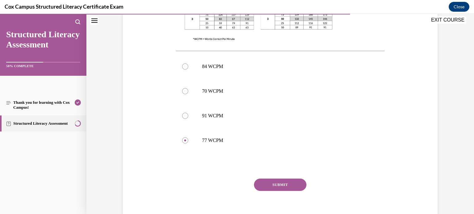
scroll to position [245, 0]
click at [282, 180] on button "SUBMIT" at bounding box center [280, 184] width 52 height 12
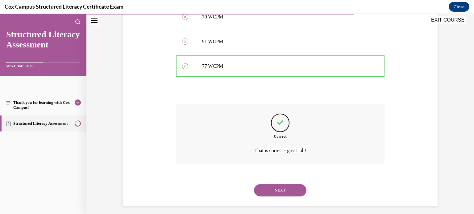
scroll to position [322, 0]
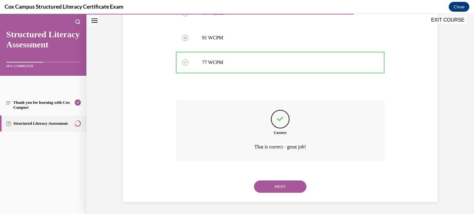
drag, startPoint x: 290, startPoint y: 193, endPoint x: 287, endPoint y: 188, distance: 6.2
click at [289, 193] on div "NEXT" at bounding box center [280, 187] width 209 height 25
click at [281, 185] on button "NEXT" at bounding box center [280, 187] width 52 height 12
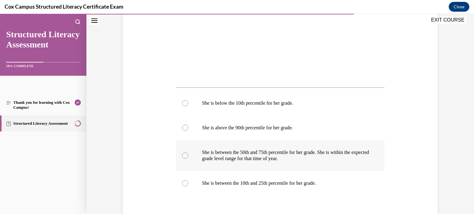
scroll to position [234, 0]
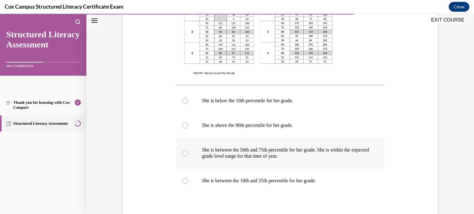
click at [181, 155] on label "She is between the 50th and 75th percentile for her grade. She is within the ex…" at bounding box center [280, 153] width 209 height 31
click at [182, 155] on input "She is between the 50th and 75th percentile for her grade. She is within the ex…" at bounding box center [185, 153] width 6 height 6
radio input "true"
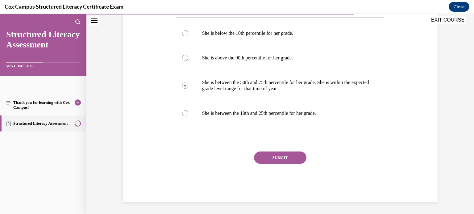
click at [270, 158] on button "SUBMIT" at bounding box center [280, 158] width 52 height 12
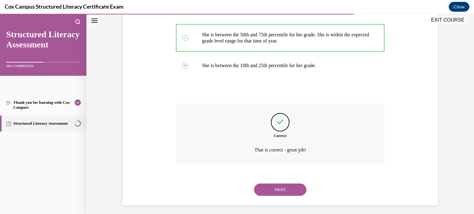
scroll to position [353, 0]
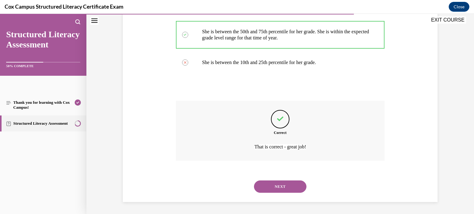
click at [285, 185] on button "NEXT" at bounding box center [280, 187] width 52 height 12
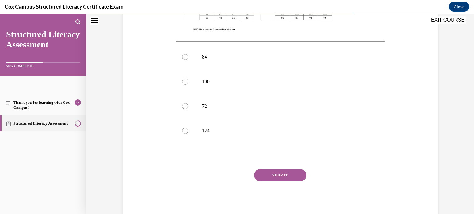
scroll to position [266, 0]
click at [187, 78] on div at bounding box center [185, 81] width 6 height 6
click at [187, 78] on input "100" at bounding box center [185, 81] width 6 height 6
radio input "true"
click at [276, 169] on button "SUBMIT" at bounding box center [280, 175] width 52 height 12
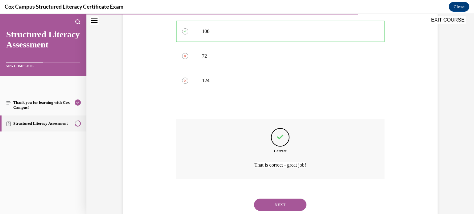
scroll to position [322, 0]
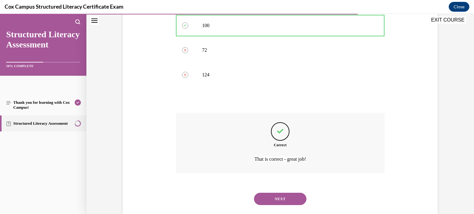
click at [282, 193] on button "NEXT" at bounding box center [280, 199] width 52 height 12
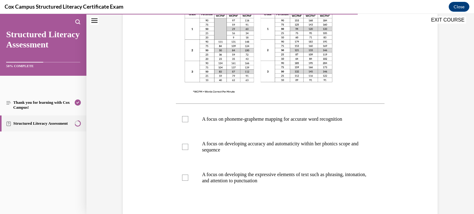
scroll to position [222, 0]
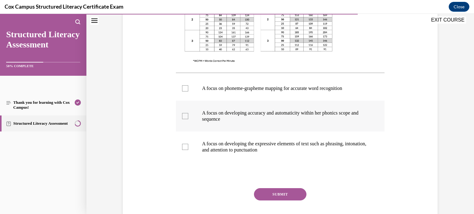
click at [186, 117] on div at bounding box center [185, 116] width 6 height 6
click at [186, 117] on input "A focus on developing accuracy and automaticity within her phonics scope and se…" at bounding box center [185, 116] width 6 height 6
checkbox input "true"
click at [185, 148] on div at bounding box center [185, 147] width 6 height 6
click at [185, 148] on input "A focus on developing the expressive elements of text such as phrasing, intonat…" at bounding box center [185, 147] width 6 height 6
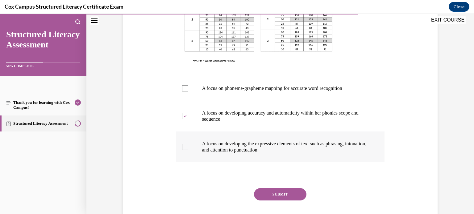
checkbox input "true"
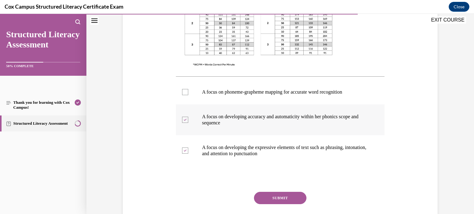
scroll to position [218, 0]
click at [287, 198] on button "SUBMIT" at bounding box center [280, 198] width 52 height 12
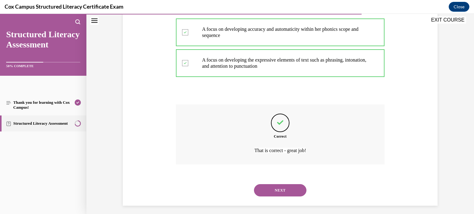
scroll to position [310, 0]
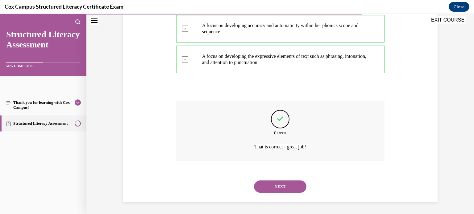
click at [283, 184] on button "NEXT" at bounding box center [280, 187] width 52 height 12
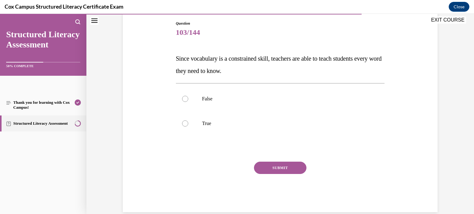
scroll to position [49, 0]
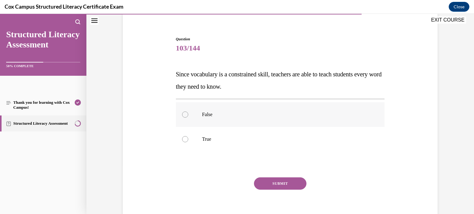
click at [187, 114] on div at bounding box center [185, 115] width 6 height 6
click at [187, 114] on input "False" at bounding box center [185, 115] width 6 height 6
radio input "true"
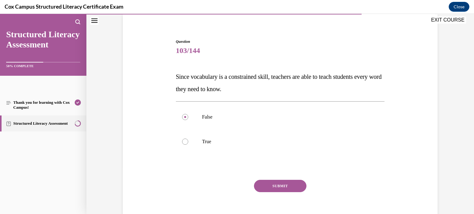
scroll to position [46, 0]
click at [265, 189] on button "SUBMIT" at bounding box center [280, 187] width 52 height 12
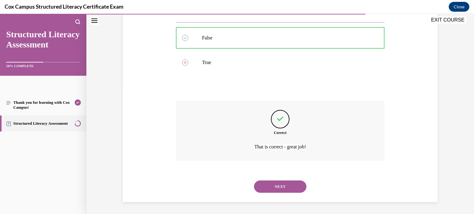
scroll to position [126, 0]
click at [282, 184] on button "NEXT" at bounding box center [280, 187] width 52 height 12
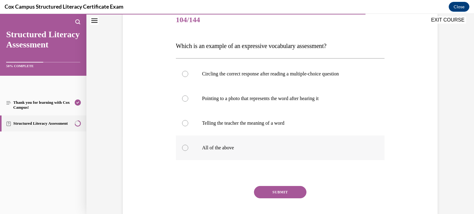
scroll to position [78, 0]
drag, startPoint x: 184, startPoint y: 148, endPoint x: 188, endPoint y: 146, distance: 4.5
click at [187, 147] on div at bounding box center [185, 147] width 6 height 6
click at [187, 147] on input "All of the above" at bounding box center [185, 147] width 6 height 6
radio input "true"
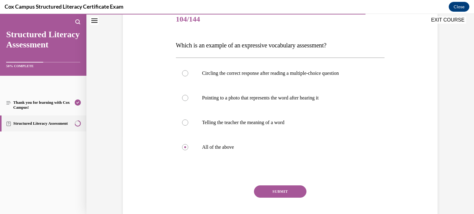
click at [288, 193] on button "SUBMIT" at bounding box center [280, 192] width 52 height 12
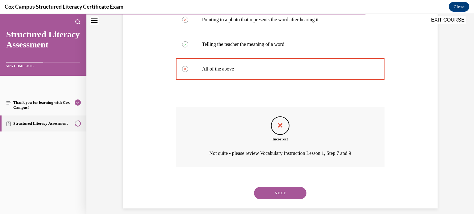
scroll to position [157, 0]
click at [285, 193] on button "NEXT" at bounding box center [280, 193] width 52 height 12
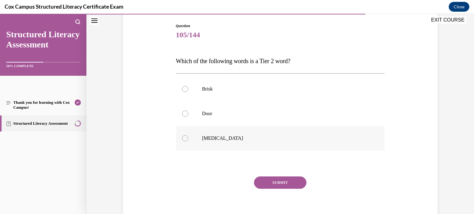
scroll to position [71, 0]
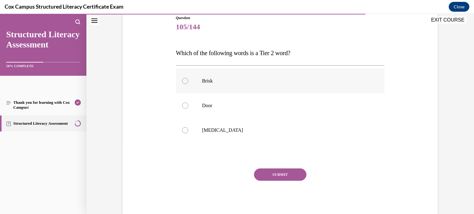
click at [186, 84] on div at bounding box center [185, 81] width 6 height 6
click at [186, 84] on input "Brisk" at bounding box center [185, 81] width 6 height 6
radio input "true"
click at [291, 176] on button "SUBMIT" at bounding box center [280, 175] width 52 height 12
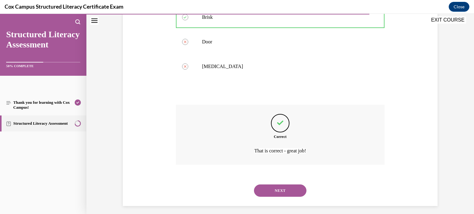
scroll to position [138, 0]
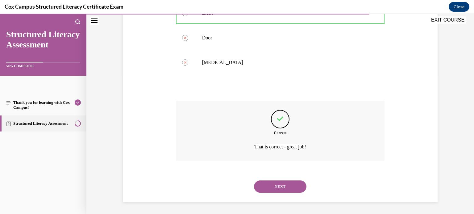
click at [286, 186] on button "NEXT" at bounding box center [280, 187] width 52 height 12
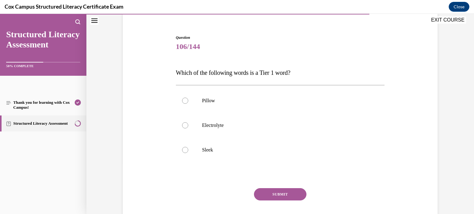
scroll to position [51, 0]
click at [185, 100] on div at bounding box center [185, 100] width 6 height 6
click at [185, 100] on input "Pillow" at bounding box center [185, 100] width 6 height 6
radio input "true"
click at [291, 193] on button "SUBMIT" at bounding box center [280, 194] width 52 height 12
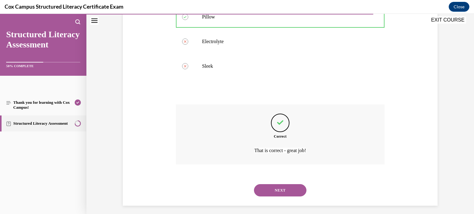
scroll to position [138, 0]
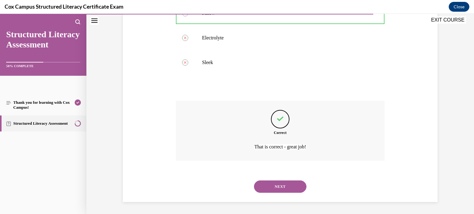
click at [290, 183] on button "NEXT" at bounding box center [280, 187] width 52 height 12
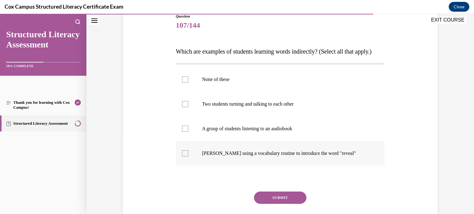
scroll to position [73, 0]
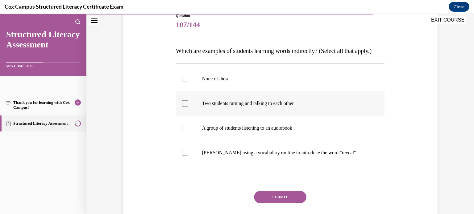
click at [184, 107] on div at bounding box center [185, 104] width 6 height 6
click at [184, 107] on input "Two students turning and talking to each other" at bounding box center [185, 104] width 6 height 6
checkbox input "true"
click at [186, 131] on div at bounding box center [185, 128] width 6 height 6
click at [186, 131] on input "A group of students listening to an audiobook" at bounding box center [185, 128] width 6 height 6
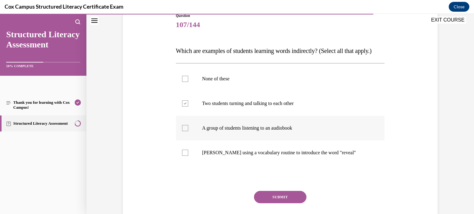
checkbox input "true"
click at [272, 204] on button "SUBMIT" at bounding box center [280, 197] width 52 height 12
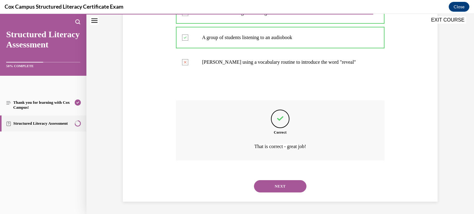
scroll to position [175, 0]
click at [279, 183] on button "NEXT" at bounding box center [280, 186] width 52 height 12
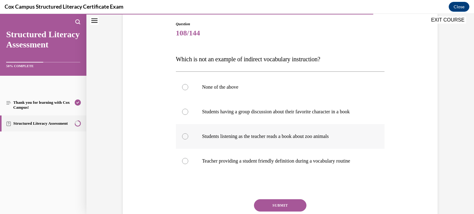
scroll to position [73, 0]
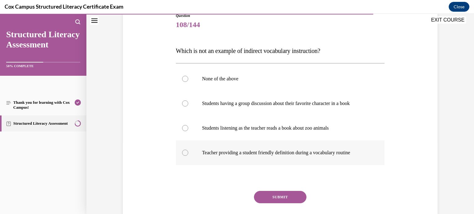
click at [185, 152] on div at bounding box center [185, 153] width 6 height 6
click at [185, 152] on input "Teacher providing a student friendly definition during a vocabulary routine" at bounding box center [185, 153] width 6 height 6
radio input "true"
click at [290, 193] on button "SUBMIT" at bounding box center [280, 197] width 52 height 12
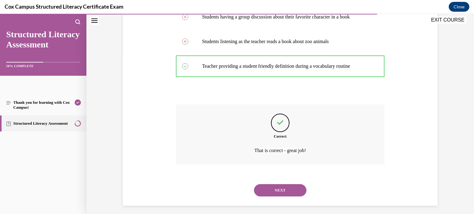
scroll to position [163, 0]
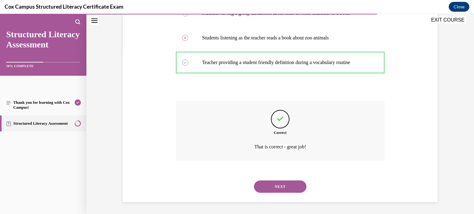
click at [281, 186] on button "NEXT" at bounding box center [280, 187] width 52 height 12
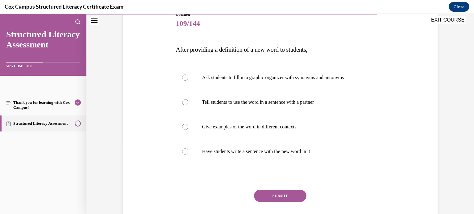
scroll to position [78, 0]
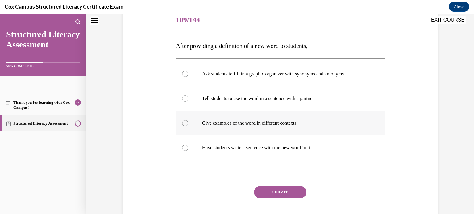
click at [184, 124] on div at bounding box center [185, 123] width 6 height 6
click at [184, 124] on input "Give examples of the word in different contexts" at bounding box center [185, 123] width 6 height 6
radio input "true"
click at [265, 193] on button "SUBMIT" at bounding box center [280, 192] width 52 height 12
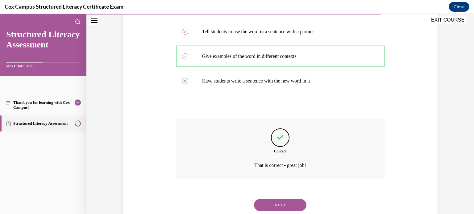
scroll to position [163, 0]
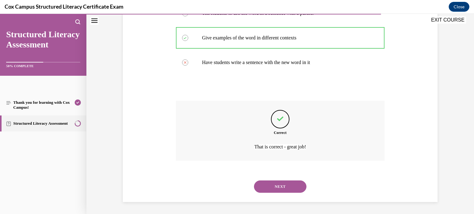
click at [278, 182] on button "NEXT" at bounding box center [280, 187] width 52 height 12
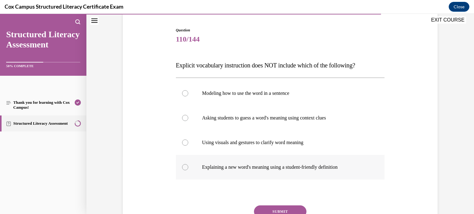
scroll to position [55, 0]
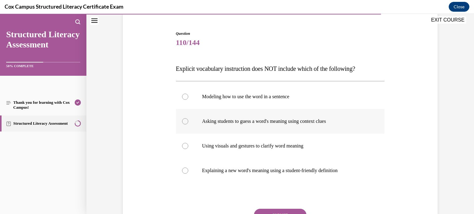
click at [185, 122] on div at bounding box center [185, 121] width 6 height 6
click at [185, 122] on input "Asking students to guess a word's meaning using context clues" at bounding box center [185, 121] width 6 height 6
radio input "true"
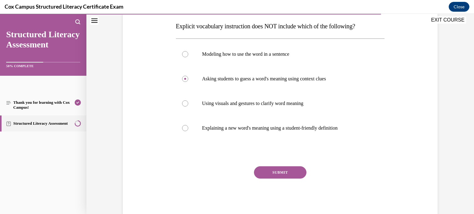
scroll to position [112, 0]
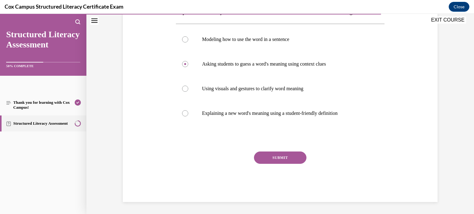
click at [268, 160] on button "SUBMIT" at bounding box center [280, 158] width 52 height 12
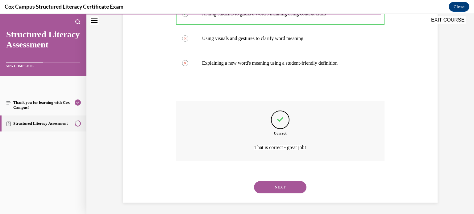
scroll to position [163, 0]
click at [268, 188] on button "NEXT" at bounding box center [280, 187] width 52 height 12
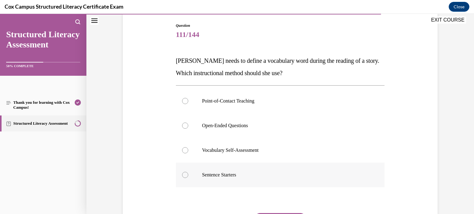
scroll to position [64, 0]
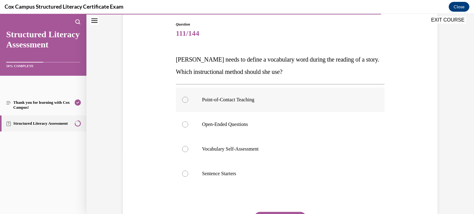
click at [185, 101] on div at bounding box center [185, 100] width 6 height 6
click at [185, 101] on input "Point-of-Contact Teaching" at bounding box center [185, 100] width 6 height 6
radio input "true"
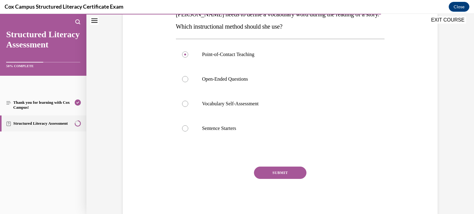
scroll to position [125, 0]
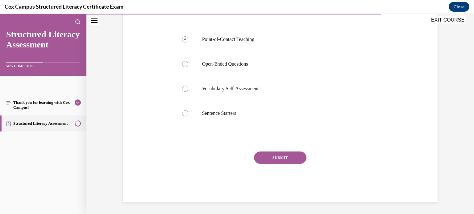
click at [284, 158] on button "SUBMIT" at bounding box center [280, 158] width 52 height 12
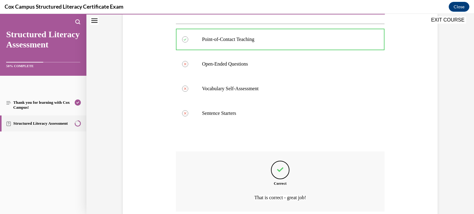
scroll to position [175, 0]
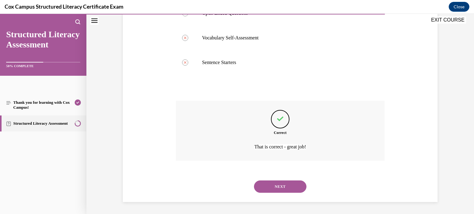
click at [283, 183] on button "NEXT" at bounding box center [280, 187] width 52 height 12
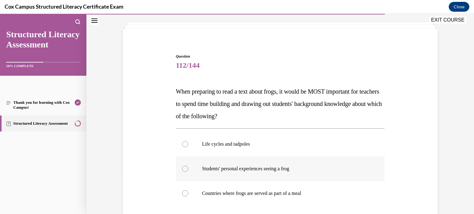
scroll to position [84, 0]
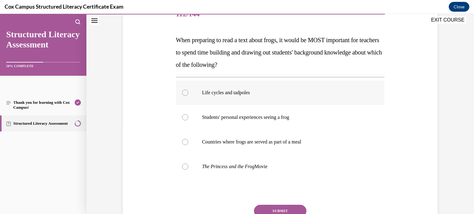
click at [185, 93] on div at bounding box center [185, 93] width 6 height 6
click at [185, 93] on input "Life cycles and tadpoles" at bounding box center [185, 93] width 6 height 6
radio input "true"
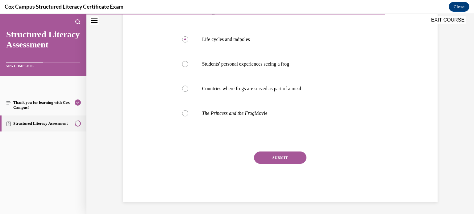
click at [285, 155] on button "SUBMIT" at bounding box center [280, 158] width 52 height 12
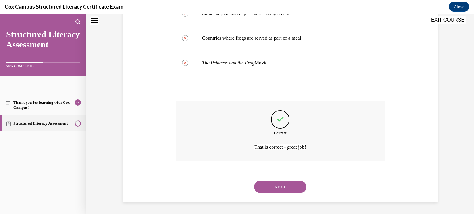
scroll to position [188, 0]
click at [290, 182] on button "NEXT" at bounding box center [280, 187] width 52 height 12
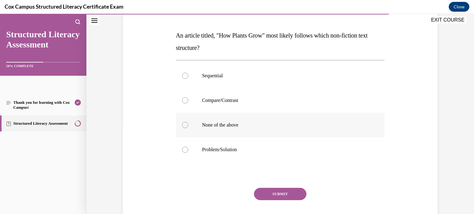
scroll to position [81, 0]
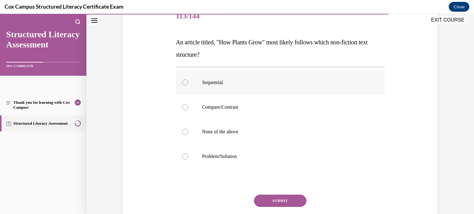
click at [184, 83] on div at bounding box center [185, 83] width 6 height 6
click at [184, 83] on input "Sequential" at bounding box center [185, 83] width 6 height 6
radio input "true"
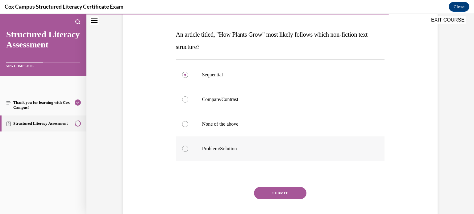
scroll to position [91, 0]
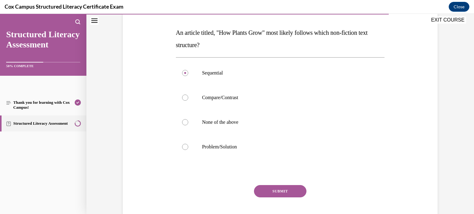
click at [292, 190] on button "SUBMIT" at bounding box center [280, 191] width 52 height 12
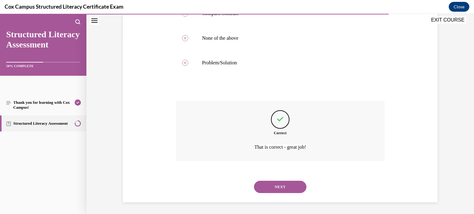
scroll to position [175, 0]
click at [269, 188] on button "NEXT" at bounding box center [280, 187] width 52 height 12
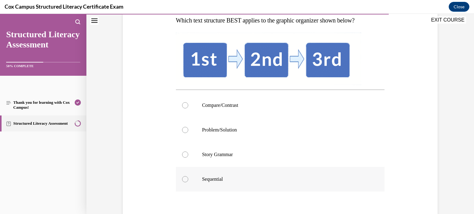
scroll to position [112, 0]
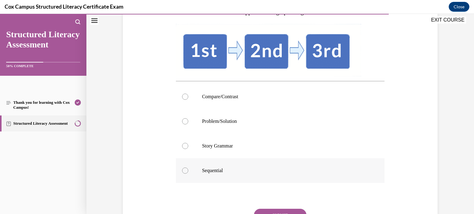
click at [185, 170] on div at bounding box center [185, 171] width 6 height 6
click at [185, 170] on input "Sequential" at bounding box center [185, 171] width 6 height 6
radio input "true"
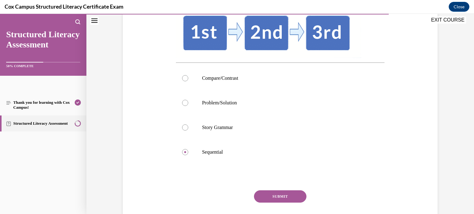
scroll to position [135, 0]
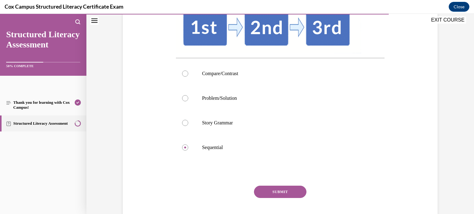
click at [296, 192] on button "SUBMIT" at bounding box center [280, 192] width 52 height 12
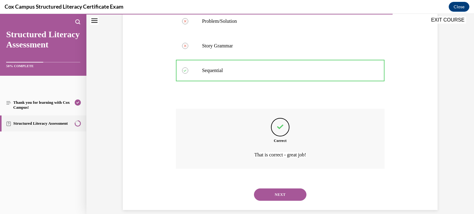
scroll to position [220, 0]
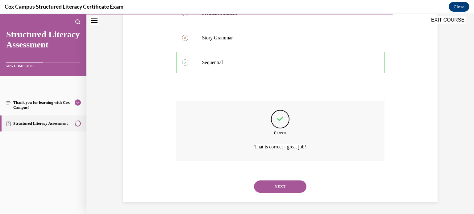
click at [273, 184] on button "NEXT" at bounding box center [280, 187] width 52 height 12
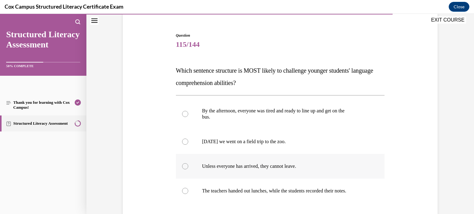
scroll to position [73, 0]
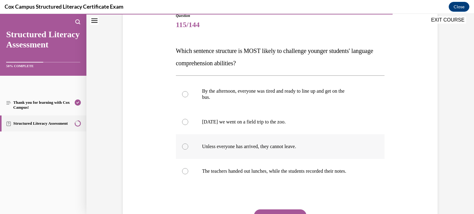
click at [186, 147] on div at bounding box center [185, 147] width 6 height 6
click at [186, 147] on input "Unless everyone has arrived, they cannot leave." at bounding box center [185, 147] width 6 height 6
radio input "true"
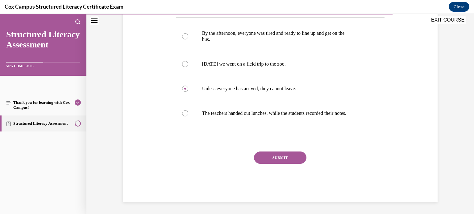
click at [293, 161] on button "SUBMIT" at bounding box center [280, 158] width 52 height 12
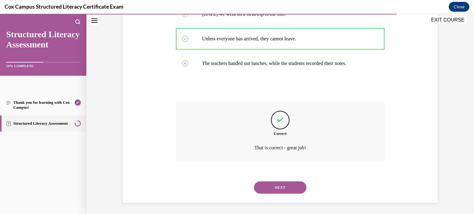
scroll to position [182, 0]
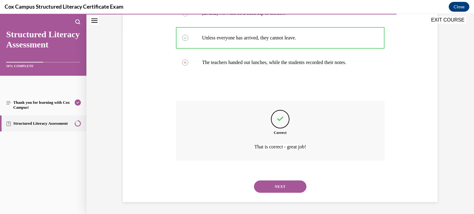
click at [290, 186] on button "NEXT" at bounding box center [280, 187] width 52 height 12
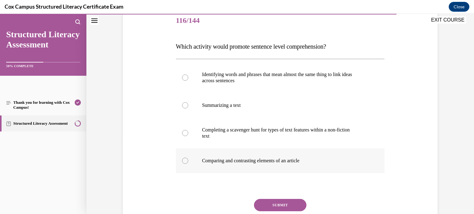
scroll to position [78, 0]
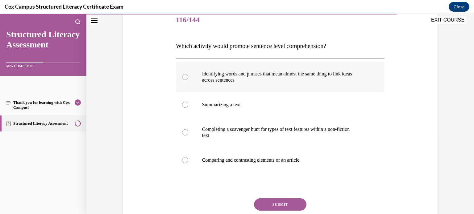
click at [185, 79] on div at bounding box center [185, 77] width 6 height 6
click at [185, 79] on input "Identifying words and phrases that mean almost the same thing to link ideas acr…" at bounding box center [185, 77] width 6 height 6
radio input "true"
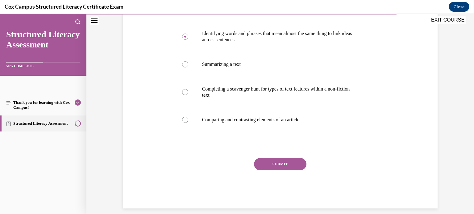
scroll to position [125, 0]
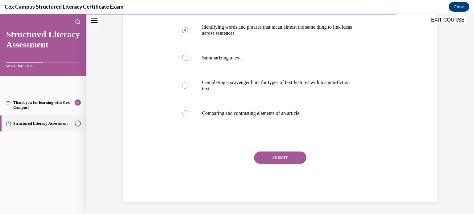
click at [284, 160] on button "SUBMIT" at bounding box center [280, 158] width 52 height 12
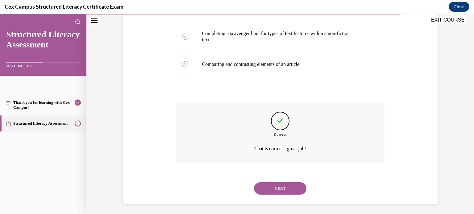
scroll to position [175, 0]
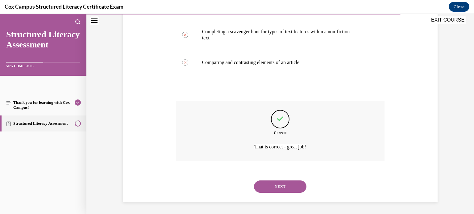
click at [280, 183] on button "NEXT" at bounding box center [280, 187] width 52 height 12
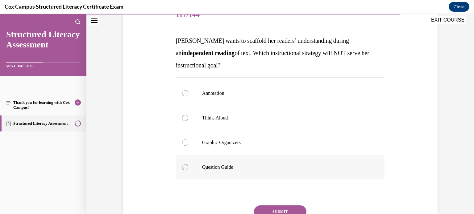
scroll to position [82, 0]
click at [186, 119] on div at bounding box center [185, 119] width 6 height 6
click at [186, 119] on input "Think-Aloud" at bounding box center [185, 119] width 6 height 6
radio input "true"
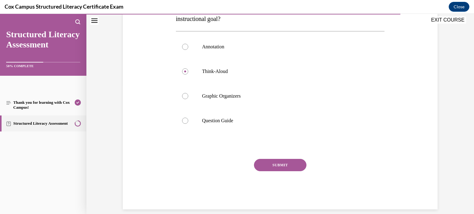
click at [294, 165] on button "SUBMIT" at bounding box center [280, 165] width 52 height 12
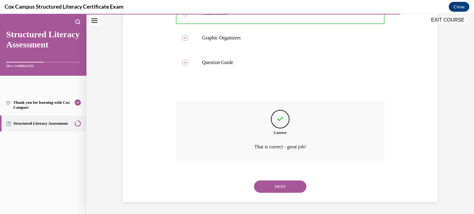
scroll to position [188, 0]
click at [280, 184] on button "NEXT" at bounding box center [280, 187] width 52 height 12
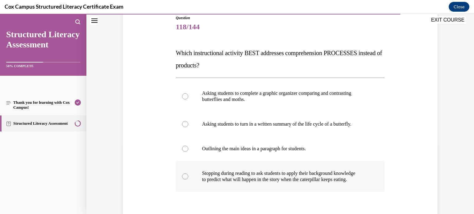
scroll to position [75, 0]
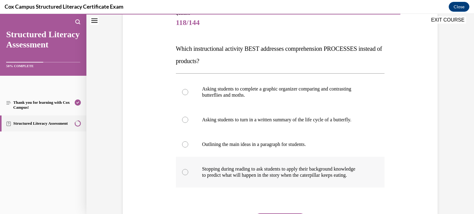
click at [185, 173] on div at bounding box center [185, 172] width 6 height 6
click at [185, 173] on input "Stopping during reading to ask students to apply their background knowledge to …" at bounding box center [185, 172] width 6 height 6
radio input "true"
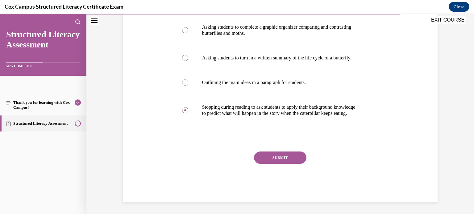
click at [280, 162] on button "SUBMIT" at bounding box center [280, 158] width 52 height 12
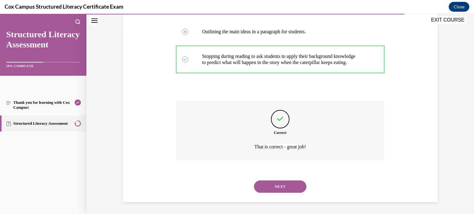
scroll to position [188, 0]
click at [284, 187] on button "NEXT" at bounding box center [280, 187] width 52 height 12
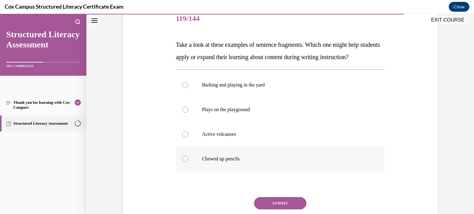
scroll to position [80, 0]
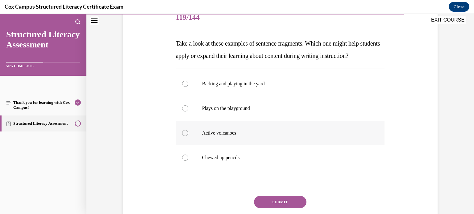
click at [190, 146] on label "Active volcanoes" at bounding box center [280, 133] width 209 height 25
click at [188, 136] on input "Active volcanoes" at bounding box center [185, 133] width 6 height 6
radio input "true"
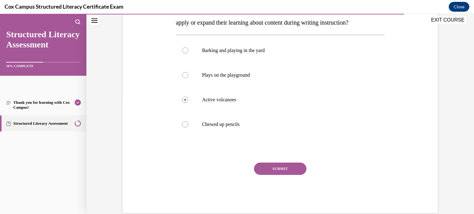
scroll to position [122, 0]
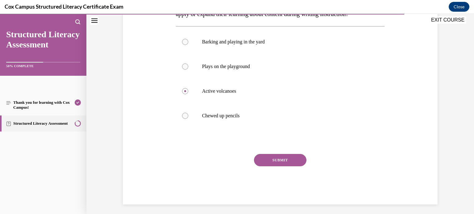
click at [282, 167] on button "SUBMIT" at bounding box center [280, 160] width 52 height 12
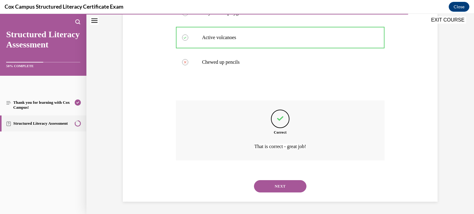
scroll to position [188, 0]
click at [282, 184] on button "NEXT" at bounding box center [280, 186] width 52 height 12
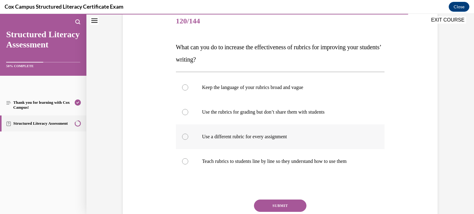
scroll to position [80, 0]
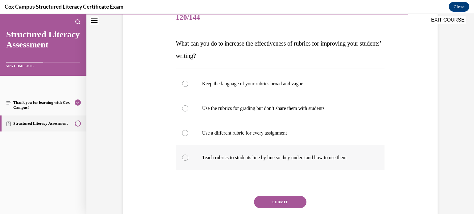
drag, startPoint x: 186, startPoint y: 157, endPoint x: 186, endPoint y: 163, distance: 5.9
click at [186, 157] on div at bounding box center [185, 158] width 6 height 6
click at [186, 157] on input "Teach rubrics to students line by line so they understand how to use them" at bounding box center [185, 158] width 6 height 6
radio input "true"
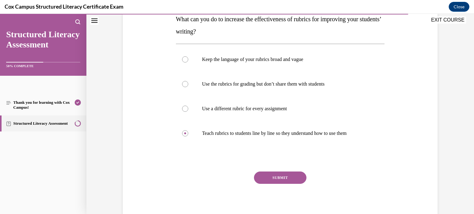
click at [293, 178] on button "SUBMIT" at bounding box center [280, 178] width 52 height 12
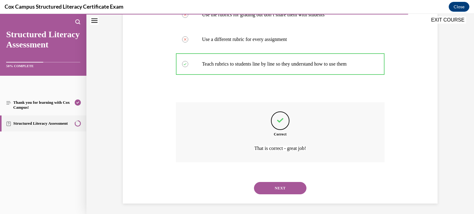
scroll to position [175, 0]
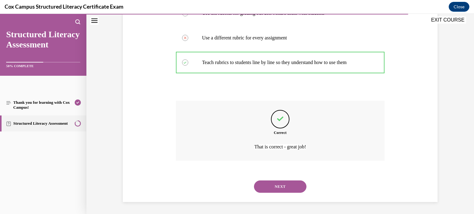
click at [266, 190] on button "NEXT" at bounding box center [280, 187] width 52 height 12
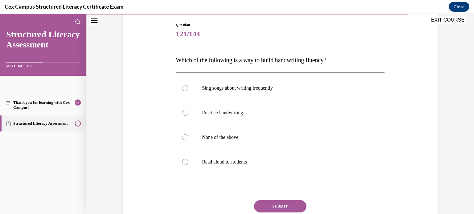
scroll to position [65, 0]
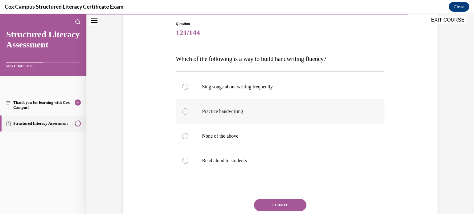
click at [186, 112] on div at bounding box center [185, 112] width 6 height 6
click at [186, 112] on input "Practice handwriting" at bounding box center [185, 112] width 6 height 6
radio input "true"
click at [184, 135] on div at bounding box center [185, 136] width 6 height 6
click at [184, 135] on input "None of the above" at bounding box center [185, 136] width 6 height 6
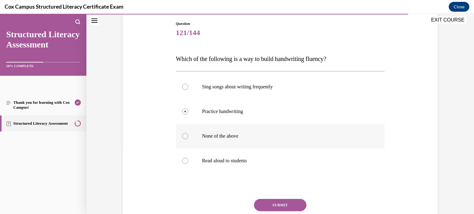
radio input "true"
click at [279, 204] on button "SUBMIT" at bounding box center [280, 205] width 52 height 12
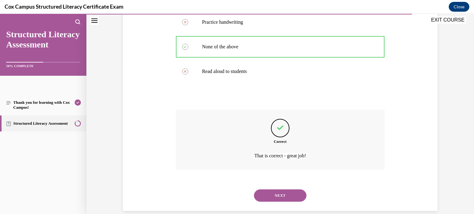
scroll to position [163, 0]
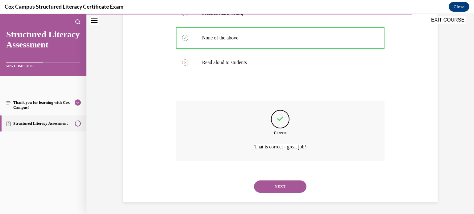
click at [278, 188] on button "NEXT" at bounding box center [280, 187] width 52 height 12
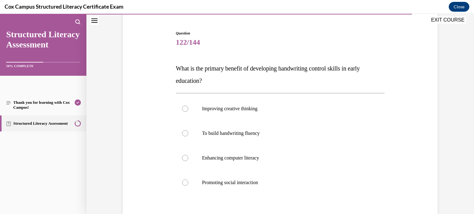
scroll to position [74, 0]
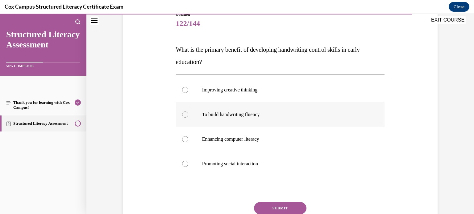
click at [185, 115] on div at bounding box center [185, 115] width 6 height 6
click at [185, 115] on input "To build handwriting fluency" at bounding box center [185, 115] width 6 height 6
radio input "true"
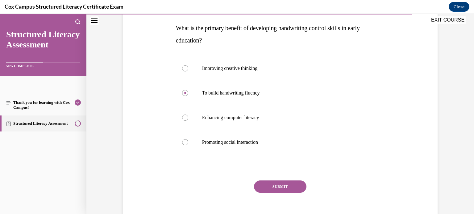
click at [292, 182] on button "SUBMIT" at bounding box center [280, 187] width 52 height 12
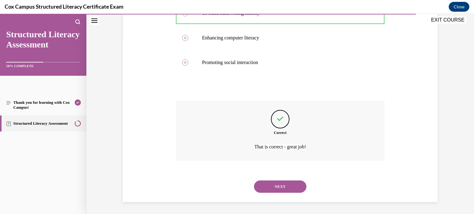
click at [290, 184] on button "NEXT" at bounding box center [280, 187] width 52 height 12
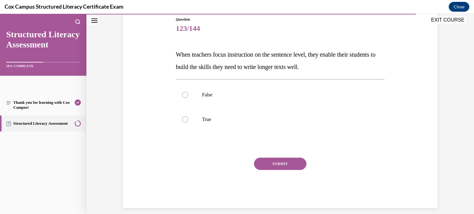
scroll to position [65, 0]
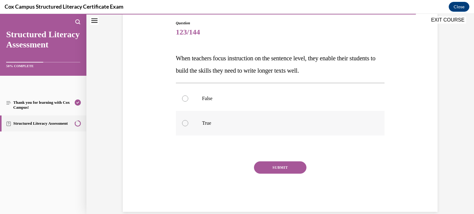
click at [183, 123] on div at bounding box center [185, 123] width 6 height 6
click at [183, 123] on input "True" at bounding box center [185, 123] width 6 height 6
radio input "true"
click at [286, 169] on button "SUBMIT" at bounding box center [280, 168] width 52 height 12
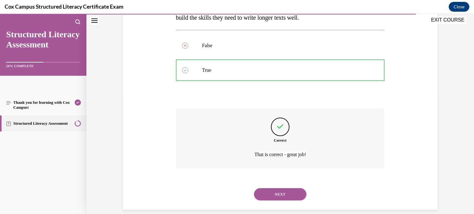
scroll to position [126, 0]
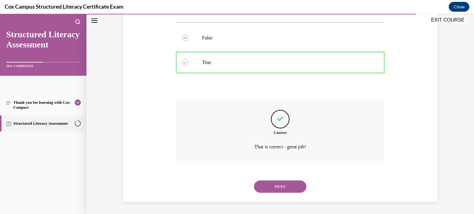
click at [279, 187] on button "NEXT" at bounding box center [280, 187] width 52 height 12
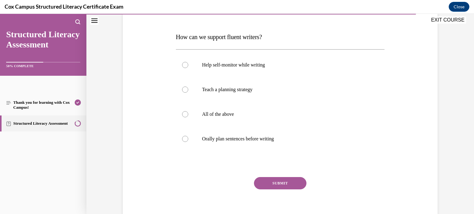
scroll to position [90, 0]
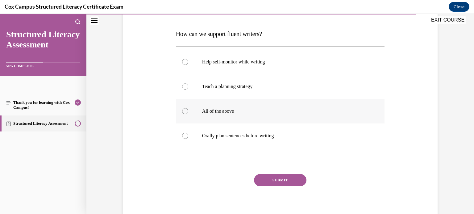
click at [185, 110] on div at bounding box center [185, 111] width 6 height 6
click at [185, 110] on input "All of the above" at bounding box center [185, 111] width 6 height 6
radio input "true"
click at [289, 183] on button "SUBMIT" at bounding box center [280, 180] width 52 height 12
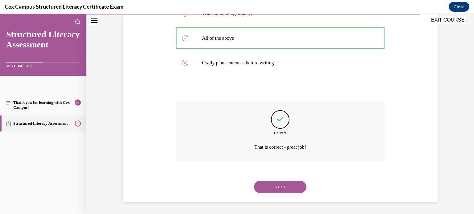
scroll to position [163, 0]
click at [281, 183] on button "NEXT" at bounding box center [280, 187] width 52 height 12
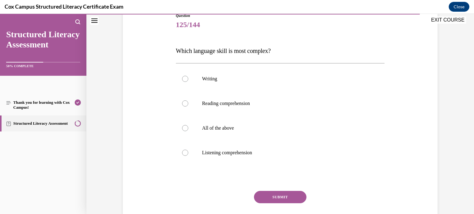
scroll to position [79, 0]
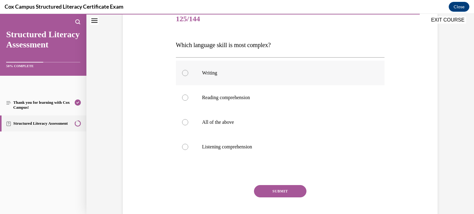
click at [184, 72] on div at bounding box center [185, 73] width 6 height 6
click at [184, 72] on input "Writing" at bounding box center [185, 73] width 6 height 6
radio input "true"
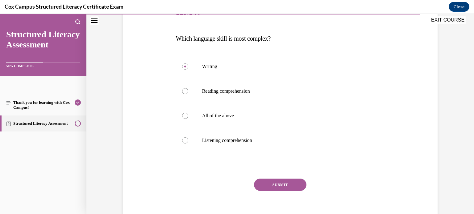
click at [279, 184] on button "SUBMIT" at bounding box center [280, 185] width 52 height 12
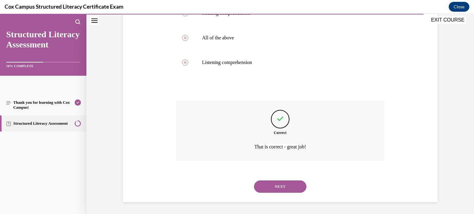
scroll to position [163, 0]
click at [282, 185] on button "NEXT" at bounding box center [280, 187] width 52 height 12
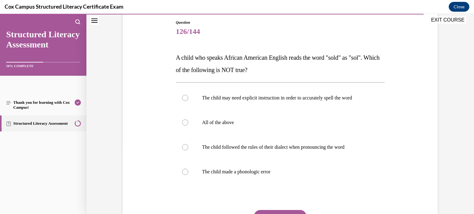
scroll to position [70, 0]
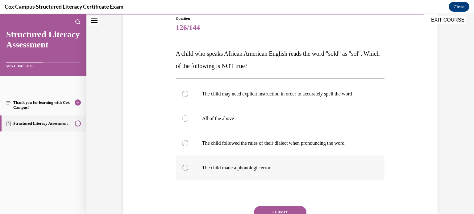
click at [185, 168] on div at bounding box center [185, 168] width 6 height 6
click at [185, 168] on input "The child made a phonologic error" at bounding box center [185, 168] width 6 height 6
radio input "true"
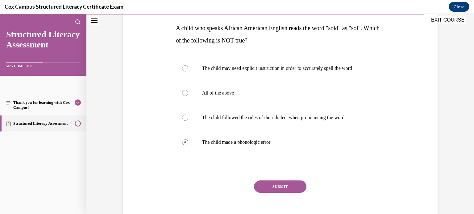
scroll to position [102, 0]
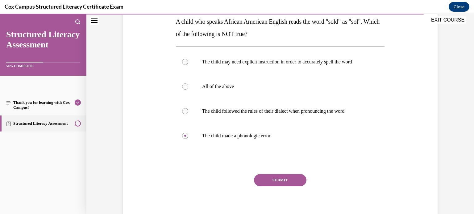
click at [279, 179] on button "SUBMIT" at bounding box center [280, 180] width 52 height 12
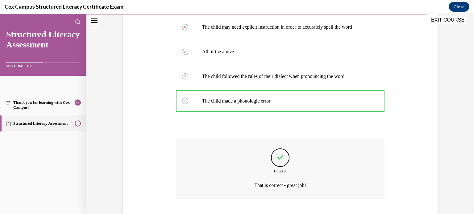
scroll to position [175, 0]
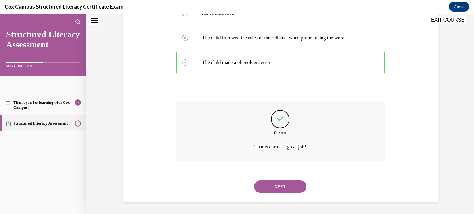
click at [278, 184] on button "NEXT" at bounding box center [280, 187] width 52 height 12
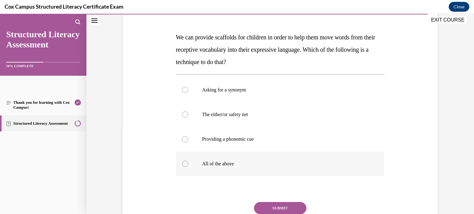
scroll to position [86, 0]
click at [184, 164] on div at bounding box center [185, 164] width 6 height 6
click at [184, 164] on input "All of the above" at bounding box center [185, 164] width 6 height 6
radio input "true"
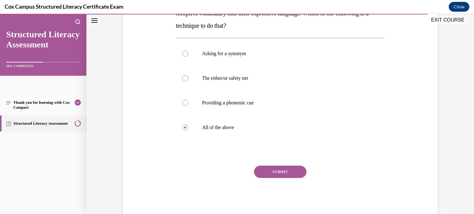
click at [286, 176] on button "SUBMIT" at bounding box center [280, 172] width 52 height 12
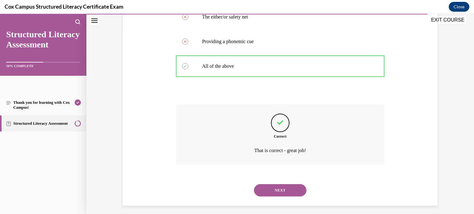
scroll to position [188, 0]
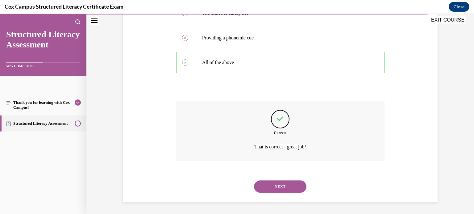
click at [282, 187] on button "NEXT" at bounding box center [280, 187] width 52 height 12
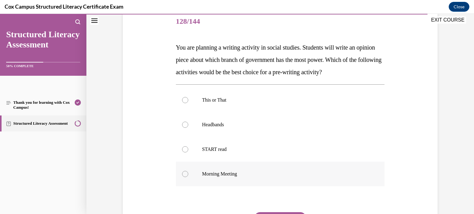
scroll to position [80, 0]
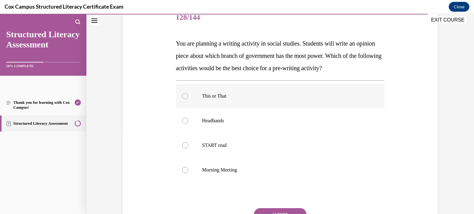
click at [185, 96] on div at bounding box center [185, 96] width 6 height 6
click at [185, 96] on input "This or That" at bounding box center [185, 96] width 6 height 6
radio input "true"
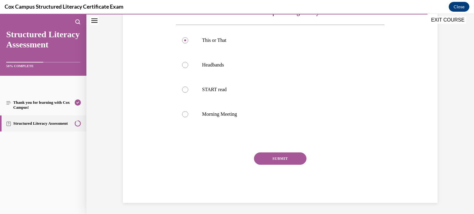
scroll to position [136, 0]
click at [290, 158] on button "SUBMIT" at bounding box center [280, 158] width 52 height 12
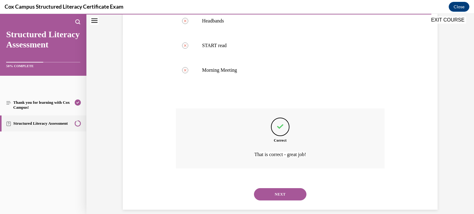
scroll to position [188, 0]
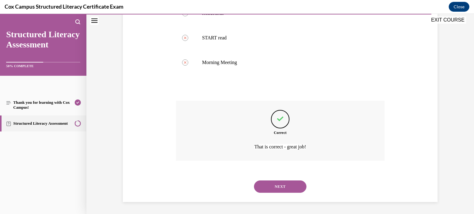
click at [276, 185] on button "NEXT" at bounding box center [280, 187] width 52 height 12
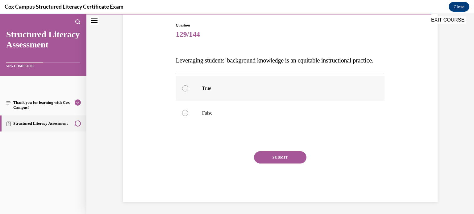
click at [185, 92] on div at bounding box center [185, 88] width 6 height 6
click at [185, 92] on input "True" at bounding box center [185, 88] width 6 height 6
radio input "true"
click at [269, 164] on button "SUBMIT" at bounding box center [280, 157] width 52 height 12
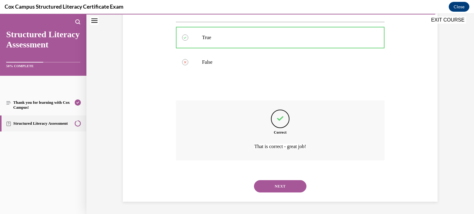
scroll to position [126, 0]
click at [286, 190] on button "NEXT" at bounding box center [280, 186] width 52 height 12
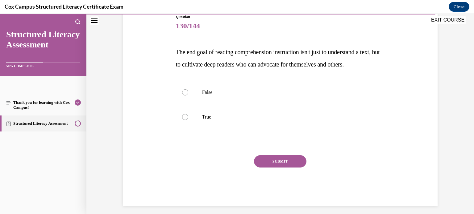
scroll to position [71, 0]
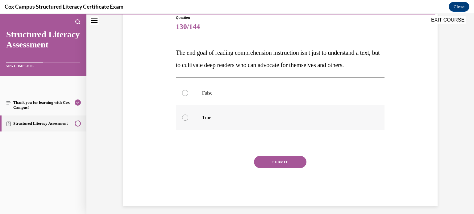
click at [184, 121] on div at bounding box center [185, 118] width 6 height 6
click at [184, 121] on input "True" at bounding box center [185, 118] width 6 height 6
radio input "true"
click at [294, 168] on button "SUBMIT" at bounding box center [280, 162] width 52 height 12
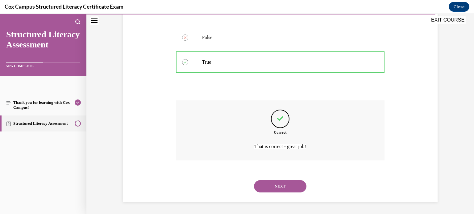
click at [283, 186] on button "NEXT" at bounding box center [280, 186] width 52 height 12
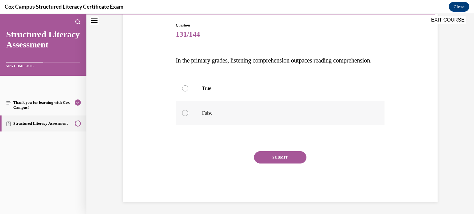
scroll to position [75, 0]
click at [185, 90] on div at bounding box center [185, 88] width 6 height 6
click at [185, 90] on input "True" at bounding box center [185, 88] width 6 height 6
radio input "true"
click at [289, 159] on button "SUBMIT" at bounding box center [280, 157] width 52 height 12
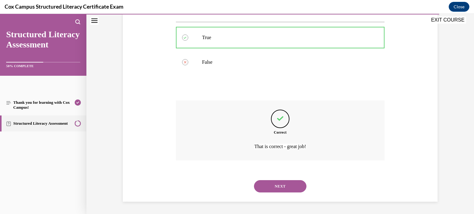
scroll to position [126, 0]
click at [287, 188] on button "NEXT" at bounding box center [280, 186] width 52 height 12
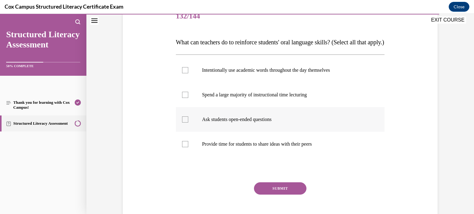
scroll to position [82, 0]
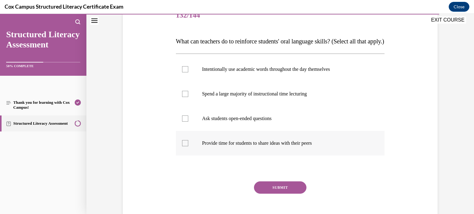
click at [183, 146] on div at bounding box center [185, 143] width 6 height 6
click at [183, 146] on input "Provide time for students to share ideas with their peers" at bounding box center [185, 143] width 6 height 6
checkbox input "true"
click at [185, 122] on div at bounding box center [185, 119] width 6 height 6
click at [185, 122] on input "Ask students open-ended questions" at bounding box center [185, 119] width 6 height 6
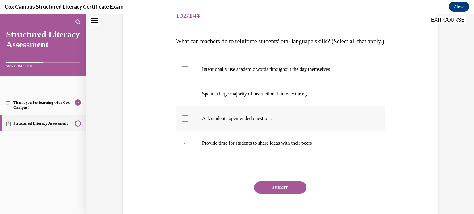
checkbox input "true"
click at [183, 72] on div at bounding box center [185, 69] width 6 height 6
click at [183, 72] on input "Intentionally use academic words throughout the day themselves" at bounding box center [185, 69] width 6 height 6
checkbox input "true"
click at [274, 194] on button "SUBMIT" at bounding box center [280, 188] width 52 height 12
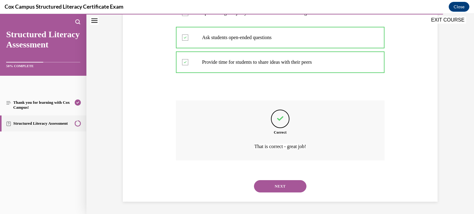
scroll to position [175, 0]
click at [273, 189] on button "NEXT" at bounding box center [280, 186] width 52 height 12
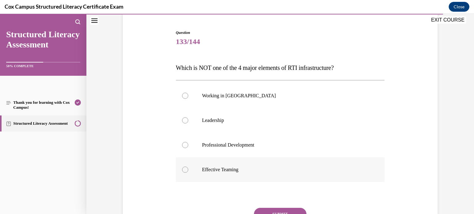
scroll to position [56, 0]
drag, startPoint x: 185, startPoint y: 97, endPoint x: 195, endPoint y: 99, distance: 10.2
click at [185, 96] on div at bounding box center [185, 95] width 6 height 6
click at [185, 96] on input "Working in [GEOGRAPHIC_DATA]" at bounding box center [185, 95] width 6 height 6
radio input "true"
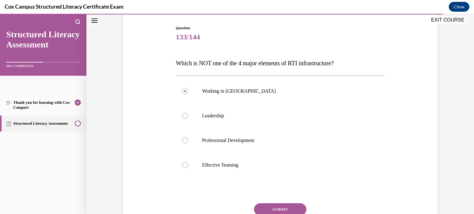
scroll to position [81, 0]
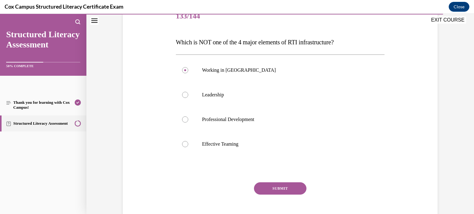
click at [283, 186] on button "SUBMIT" at bounding box center [280, 189] width 52 height 12
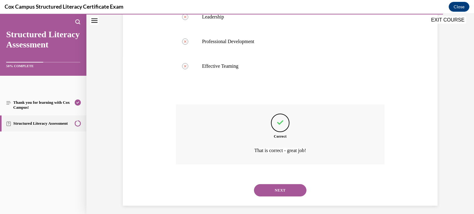
scroll to position [163, 0]
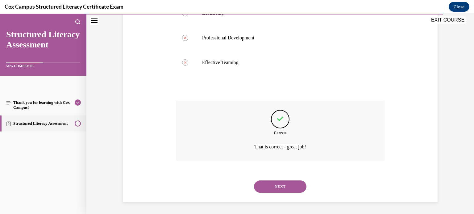
click at [279, 190] on button "NEXT" at bounding box center [280, 187] width 52 height 12
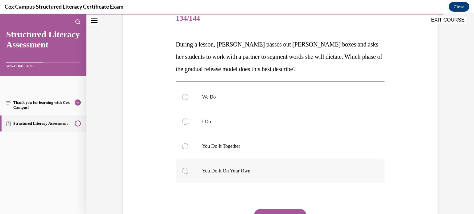
scroll to position [80, 0]
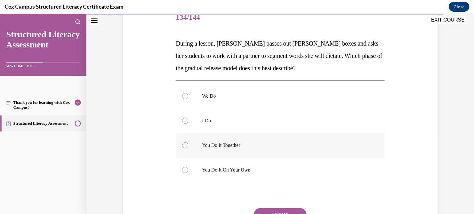
click at [185, 146] on div at bounding box center [185, 145] width 6 height 6
click at [185, 146] on input "You Do It Together" at bounding box center [185, 145] width 6 height 6
radio input "true"
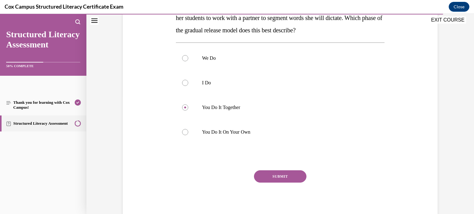
scroll to position [137, 0]
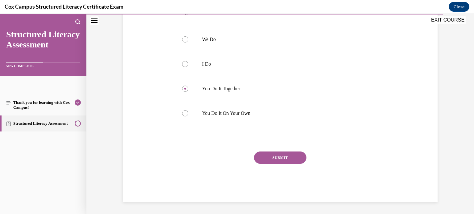
click at [271, 157] on button "SUBMIT" at bounding box center [280, 158] width 52 height 12
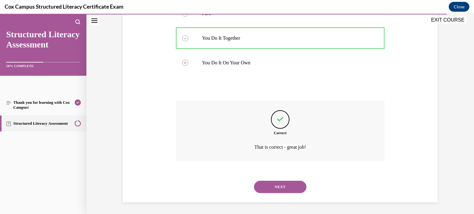
scroll to position [188, 0]
click at [275, 184] on button "NEXT" at bounding box center [280, 187] width 52 height 12
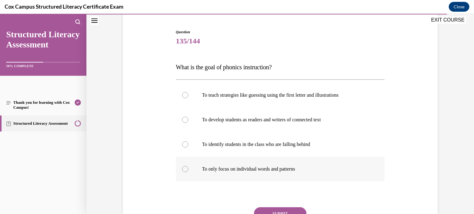
scroll to position [62, 0]
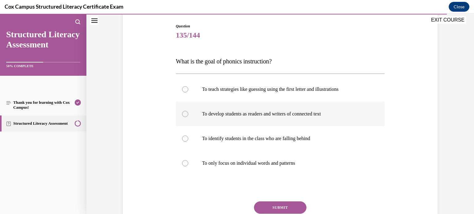
click at [184, 117] on div at bounding box center [185, 114] width 6 height 6
click at [184, 117] on input "To develop students as readers and writers of connected text" at bounding box center [185, 114] width 6 height 6
radio input "true"
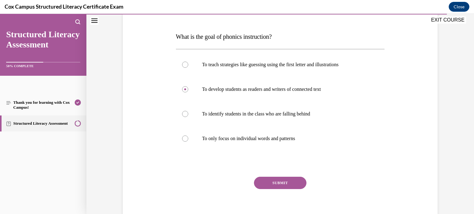
click at [291, 184] on button "SUBMIT" at bounding box center [280, 183] width 52 height 12
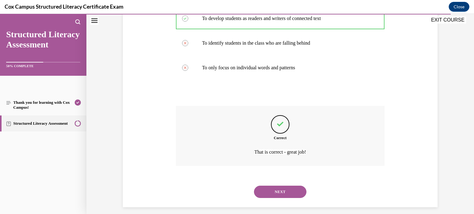
scroll to position [163, 0]
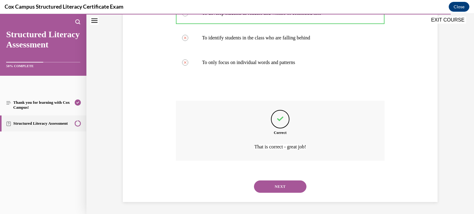
click at [281, 188] on button "NEXT" at bounding box center [280, 187] width 52 height 12
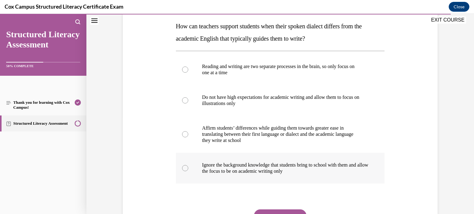
scroll to position [128, 0]
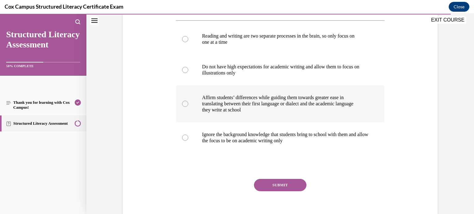
drag, startPoint x: 185, startPoint y: 105, endPoint x: 194, endPoint y: 109, distance: 9.9
click at [185, 105] on div at bounding box center [185, 104] width 6 height 6
click at [185, 105] on input "Affirm students’ differences while guiding them towards greater ease in transla…" at bounding box center [185, 104] width 6 height 6
radio input "true"
click at [280, 188] on button "SUBMIT" at bounding box center [280, 185] width 52 height 12
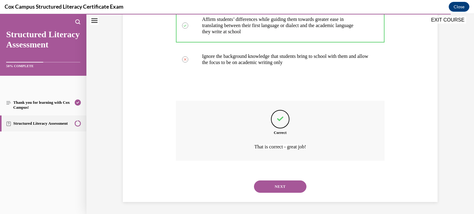
scroll to position [206, 0]
click at [297, 182] on button "NEXT" at bounding box center [280, 187] width 52 height 12
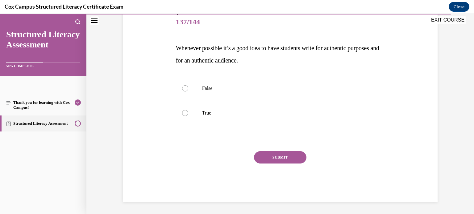
scroll to position [68, 0]
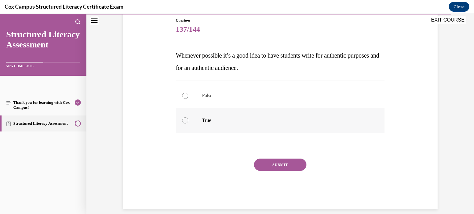
click at [185, 120] on div at bounding box center [185, 121] width 6 height 6
click at [185, 120] on input "True" at bounding box center [185, 121] width 6 height 6
radio input "true"
click at [283, 169] on button "SUBMIT" at bounding box center [280, 165] width 52 height 12
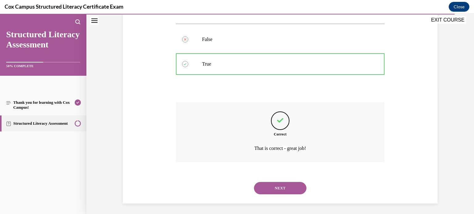
scroll to position [126, 0]
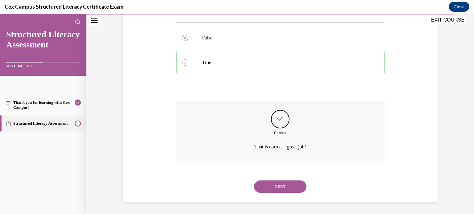
click at [277, 189] on button "NEXT" at bounding box center [280, 187] width 52 height 12
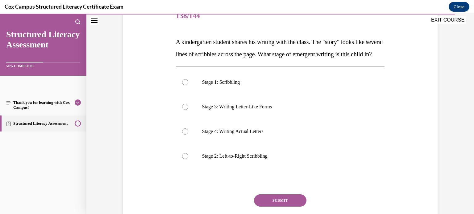
scroll to position [81, 0]
click at [184, 160] on div at bounding box center [185, 157] width 6 height 6
click at [184, 160] on input "Stage 2: Left-to-Right Scribbling" at bounding box center [185, 157] width 6 height 6
radio input "true"
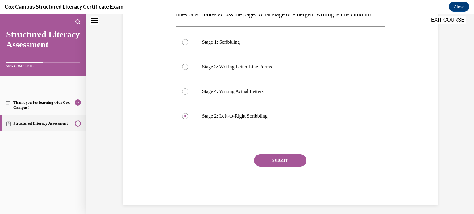
click at [282, 167] on button "SUBMIT" at bounding box center [280, 161] width 52 height 12
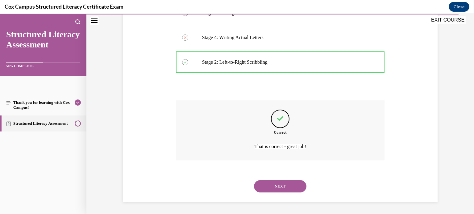
scroll to position [188, 0]
click at [286, 186] on button "NEXT" at bounding box center [280, 186] width 52 height 12
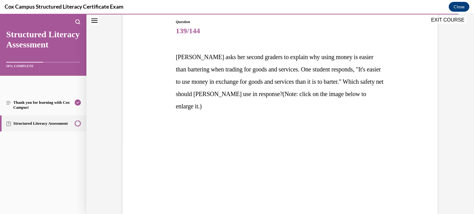
scroll to position [67, 0]
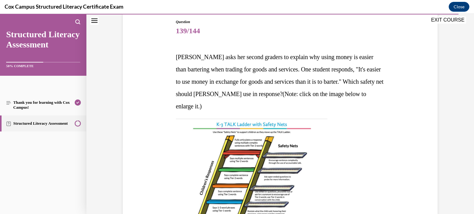
click at [261, 167] on img at bounding box center [251, 177] width 151 height 117
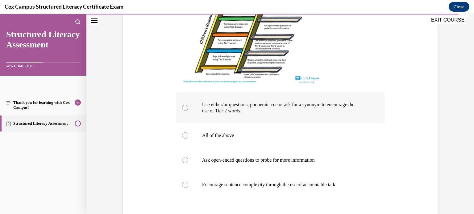
scroll to position [255, 0]
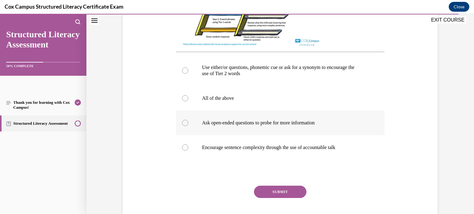
click at [185, 126] on div at bounding box center [185, 123] width 6 height 6
click at [185, 126] on input "Ask open-ended questions to probe for more information" at bounding box center [185, 123] width 6 height 6
radio input "true"
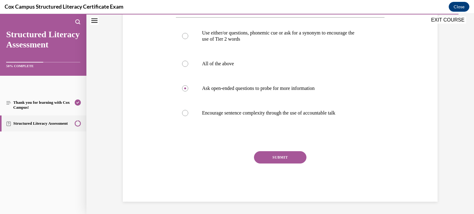
click at [277, 155] on button "SUBMIT" at bounding box center [280, 157] width 52 height 12
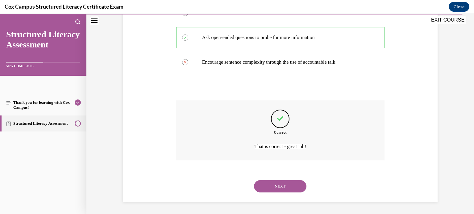
scroll to position [347, 0]
click at [288, 185] on button "NEXT" at bounding box center [280, 186] width 52 height 12
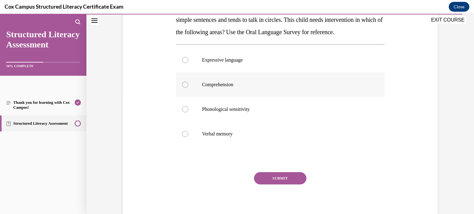
scroll to position [105, 0]
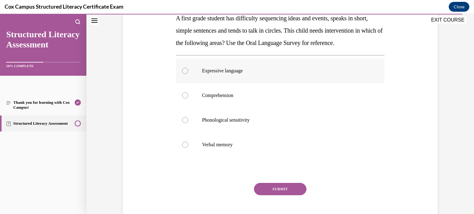
click at [184, 74] on div at bounding box center [185, 71] width 6 height 6
click at [184, 74] on input "Expressive language" at bounding box center [185, 71] width 6 height 6
radio input "true"
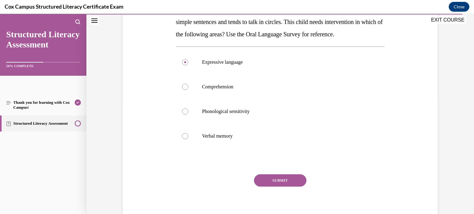
scroll to position [149, 0]
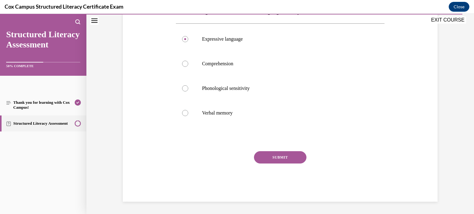
click at [286, 158] on button "SUBMIT" at bounding box center [280, 157] width 52 height 12
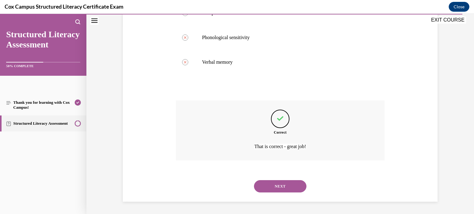
scroll to position [200, 0]
drag, startPoint x: 271, startPoint y: 185, endPoint x: 269, endPoint y: 182, distance: 3.2
click at [270, 184] on button "NEXT" at bounding box center [280, 186] width 52 height 12
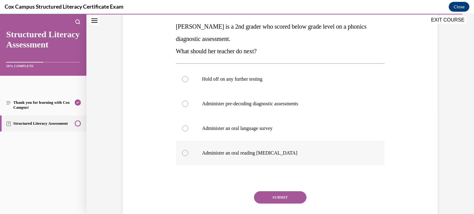
scroll to position [96, 0]
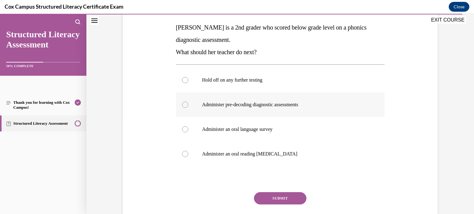
click at [185, 106] on div at bounding box center [185, 105] width 6 height 6
click at [185, 106] on input "Administer pre-decoding diagnostic assessments" at bounding box center [185, 105] width 6 height 6
radio input "true"
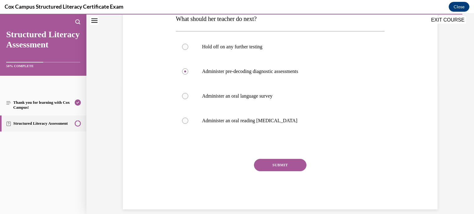
click at [285, 170] on button "SUBMIT" at bounding box center [280, 165] width 52 height 12
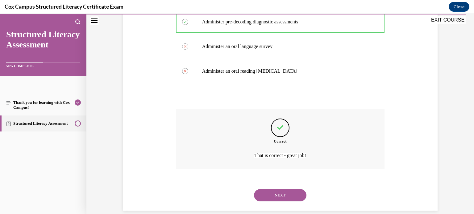
scroll to position [188, 0]
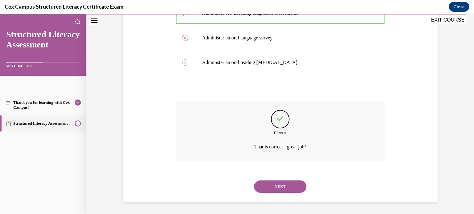
click at [277, 186] on button "NEXT" at bounding box center [280, 187] width 52 height 12
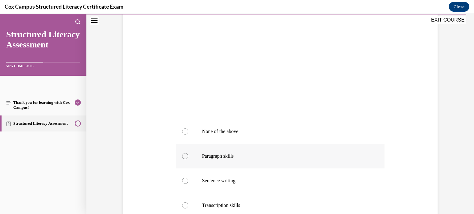
scroll to position [197, 0]
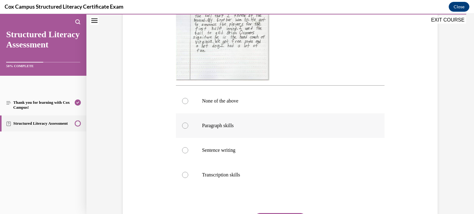
click at [185, 127] on div at bounding box center [185, 126] width 6 height 6
click at [185, 127] on input "Paragraph skills" at bounding box center [185, 126] width 6 height 6
radio input "true"
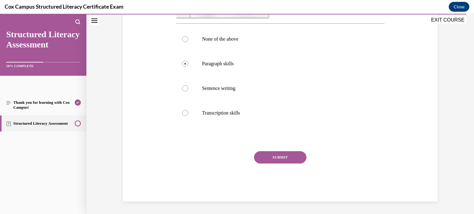
click at [290, 156] on button "SUBMIT" at bounding box center [280, 157] width 52 height 12
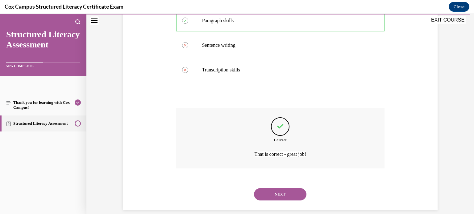
scroll to position [310, 0]
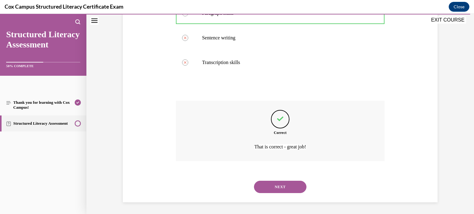
click at [276, 184] on button "NEXT" at bounding box center [280, 187] width 52 height 12
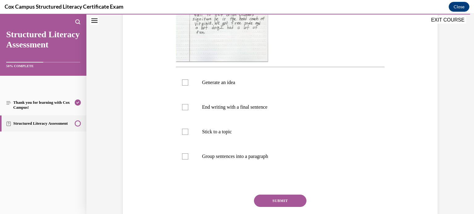
scroll to position [219, 0]
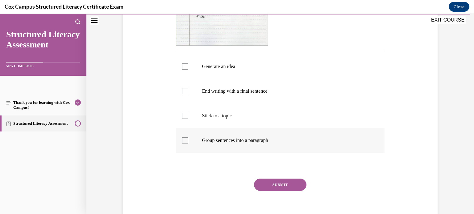
click at [183, 143] on div at bounding box center [185, 141] width 6 height 6
click at [183, 143] on input "Group sentences into a paragraph" at bounding box center [185, 141] width 6 height 6
checkbox input "true"
drag, startPoint x: 188, startPoint y: 121, endPoint x: 186, endPoint y: 118, distance: 4.6
click at [188, 121] on label "Stick to a topic" at bounding box center [280, 116] width 209 height 25
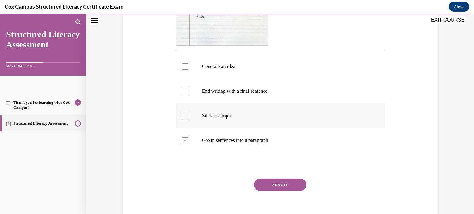
click at [188, 119] on input "Stick to a topic" at bounding box center [185, 116] width 6 height 6
drag, startPoint x: 186, startPoint y: 118, endPoint x: 185, endPoint y: 111, distance: 6.2
click at [186, 117] on div at bounding box center [185, 116] width 6 height 6
click at [186, 117] on input "Stick to a topic" at bounding box center [185, 116] width 6 height 6
checkbox input "false"
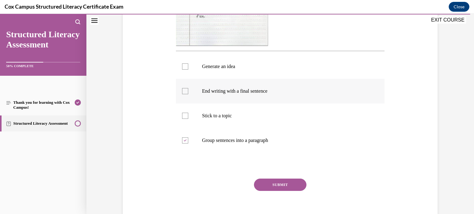
click at [187, 90] on div at bounding box center [185, 91] width 6 height 6
click at [187, 90] on input "End writing with a final sentence" at bounding box center [185, 91] width 6 height 6
checkbox input "true"
click at [184, 66] on div at bounding box center [185, 67] width 6 height 6
click at [184, 66] on input "Generate an idea" at bounding box center [185, 67] width 6 height 6
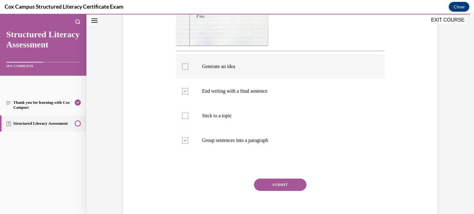
checkbox input "true"
click at [186, 114] on div at bounding box center [185, 116] width 6 height 6
click at [186, 114] on input "Stick to a topic" at bounding box center [185, 116] width 6 height 6
checkbox input "true"
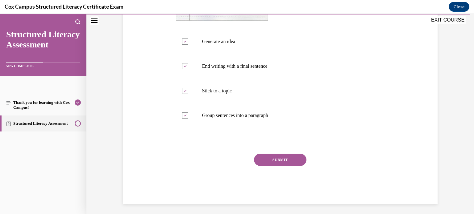
scroll to position [246, 0]
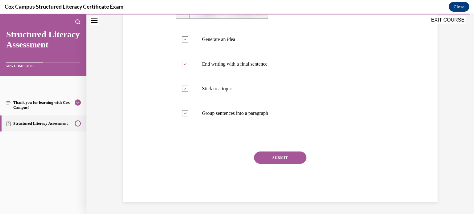
click at [286, 159] on button "SUBMIT" at bounding box center [280, 158] width 52 height 12
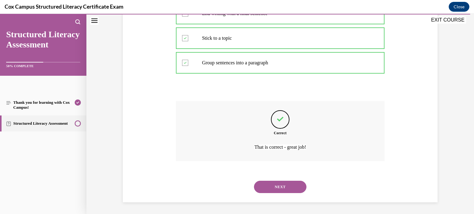
scroll to position [297, 0]
click at [298, 184] on button "NEXT" at bounding box center [280, 187] width 52 height 12
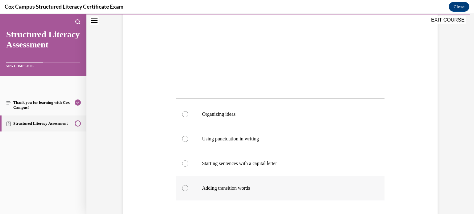
scroll to position [246, 0]
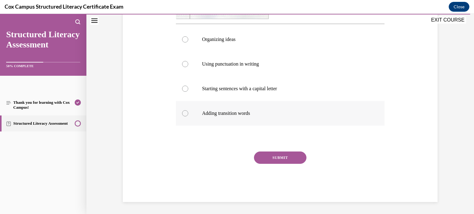
click at [186, 113] on div at bounding box center [185, 113] width 6 height 6
click at [186, 113] on input "Adding transition words" at bounding box center [185, 113] width 6 height 6
radio input "true"
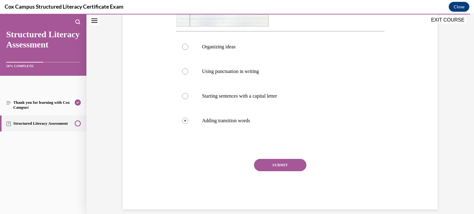
click at [290, 160] on button "SUBMIT" at bounding box center [280, 165] width 52 height 12
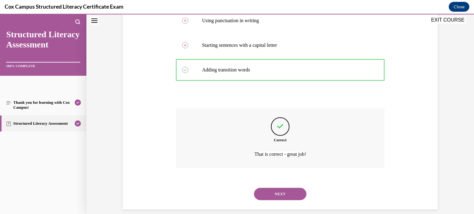
scroll to position [297, 0]
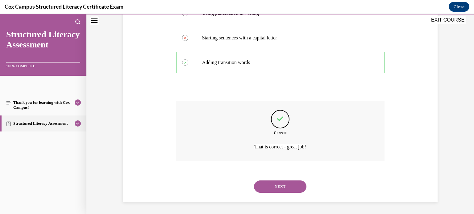
click at [285, 181] on button "NEXT" at bounding box center [280, 187] width 52 height 12
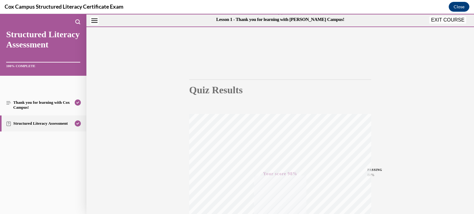
scroll to position [0, 0]
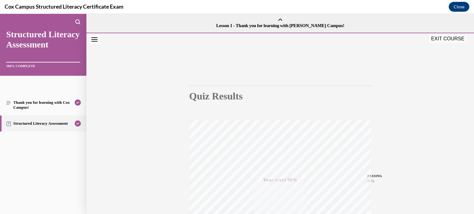
click at [439, 40] on button "EXIT COURSE" at bounding box center [447, 38] width 37 height 7
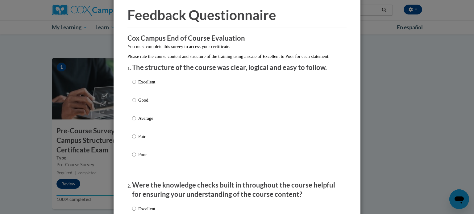
scroll to position [28, 0]
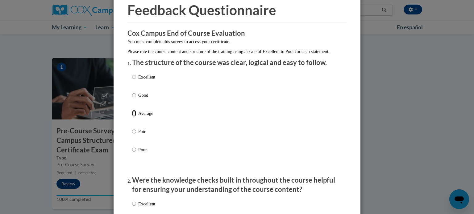
click at [133, 117] on input "Average" at bounding box center [134, 113] width 4 height 7
radio input "true"
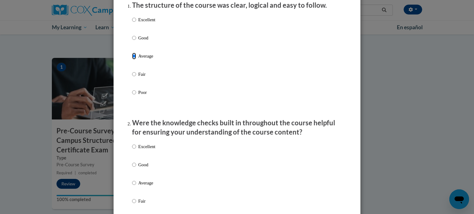
scroll to position [101, 0]
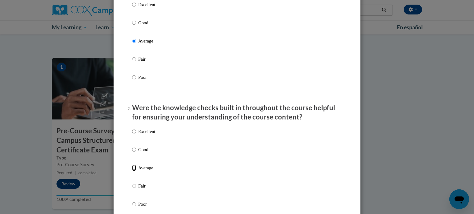
click at [132, 171] on input "Average" at bounding box center [134, 168] width 4 height 7
radio input "true"
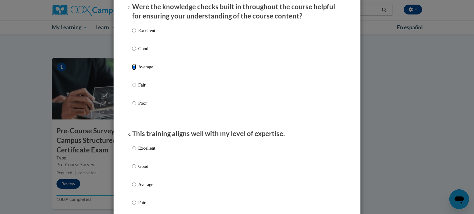
scroll to position [204, 0]
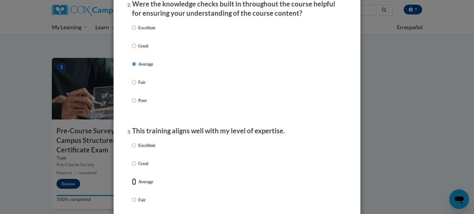
click at [133, 185] on input "Average" at bounding box center [134, 182] width 4 height 7
radio input "true"
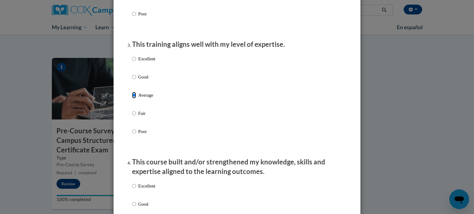
scroll to position [344, 0]
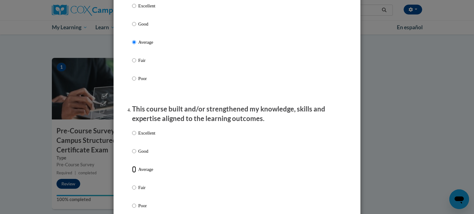
click at [134, 173] on input "Average" at bounding box center [134, 169] width 4 height 7
radio input "true"
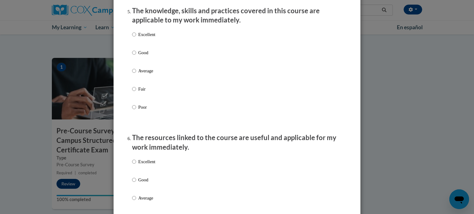
scroll to position [571, 0]
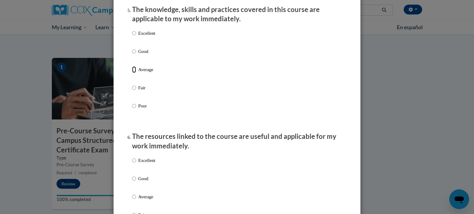
click at [133, 73] on input "Average" at bounding box center [134, 69] width 4 height 7
radio input "true"
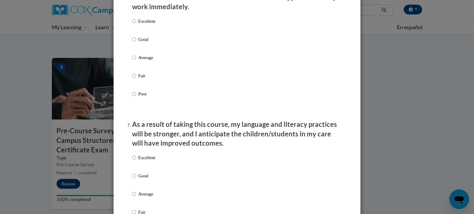
scroll to position [714, 0]
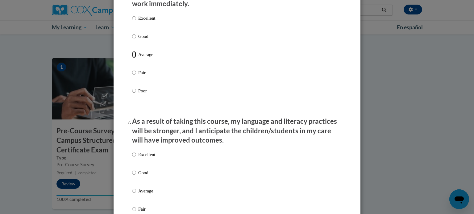
click at [134, 58] on input "Average" at bounding box center [134, 54] width 4 height 7
radio input "true"
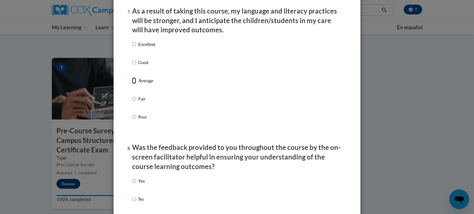
click at [134, 84] on input "Average" at bounding box center [134, 80] width 4 height 7
radio input "true"
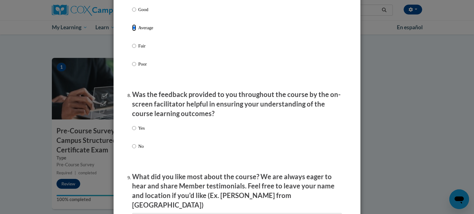
scroll to position [878, 0]
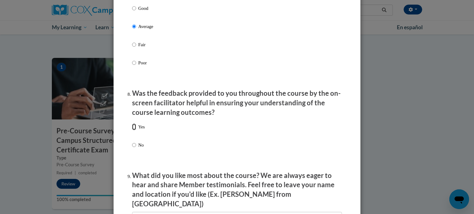
click at [134, 130] on input "Yes" at bounding box center [134, 127] width 4 height 7
radio input "true"
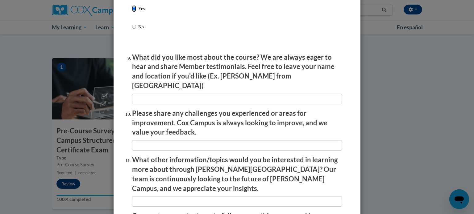
scroll to position [1005, 0]
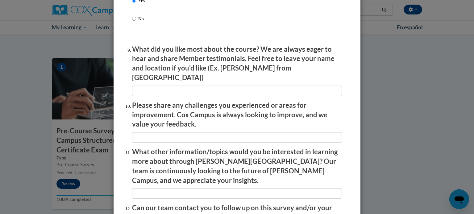
click at [172, 82] on li "What did you like most about the course? We are always eager to hear and share …" at bounding box center [237, 71] width 210 height 52
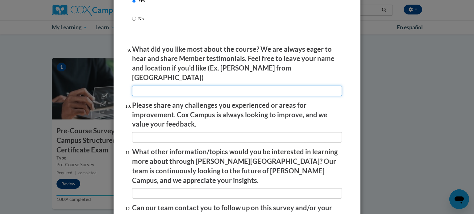
click at [174, 89] on input "textbox" at bounding box center [237, 91] width 210 height 10
type input "none"
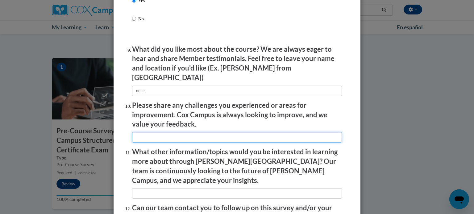
click at [172, 135] on input "textbox" at bounding box center [237, 137] width 210 height 10
type input "none"
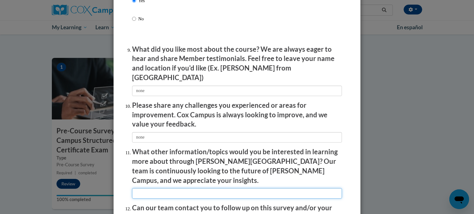
click at [167, 176] on li "What other information/topics would you be interested in learning more about th…" at bounding box center [237, 173] width 210 height 52
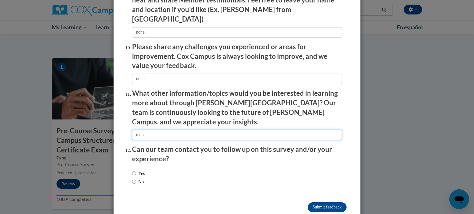
scroll to position [1070, 0]
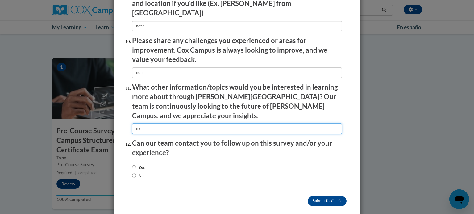
type input "n on"
click at [134, 172] on input "No" at bounding box center [134, 175] width 4 height 7
radio input "true"
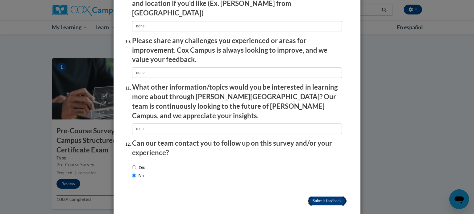
click at [323, 196] on input "Submit feedback" at bounding box center [326, 201] width 39 height 10
